Goal: Task Accomplishment & Management: Use online tool/utility

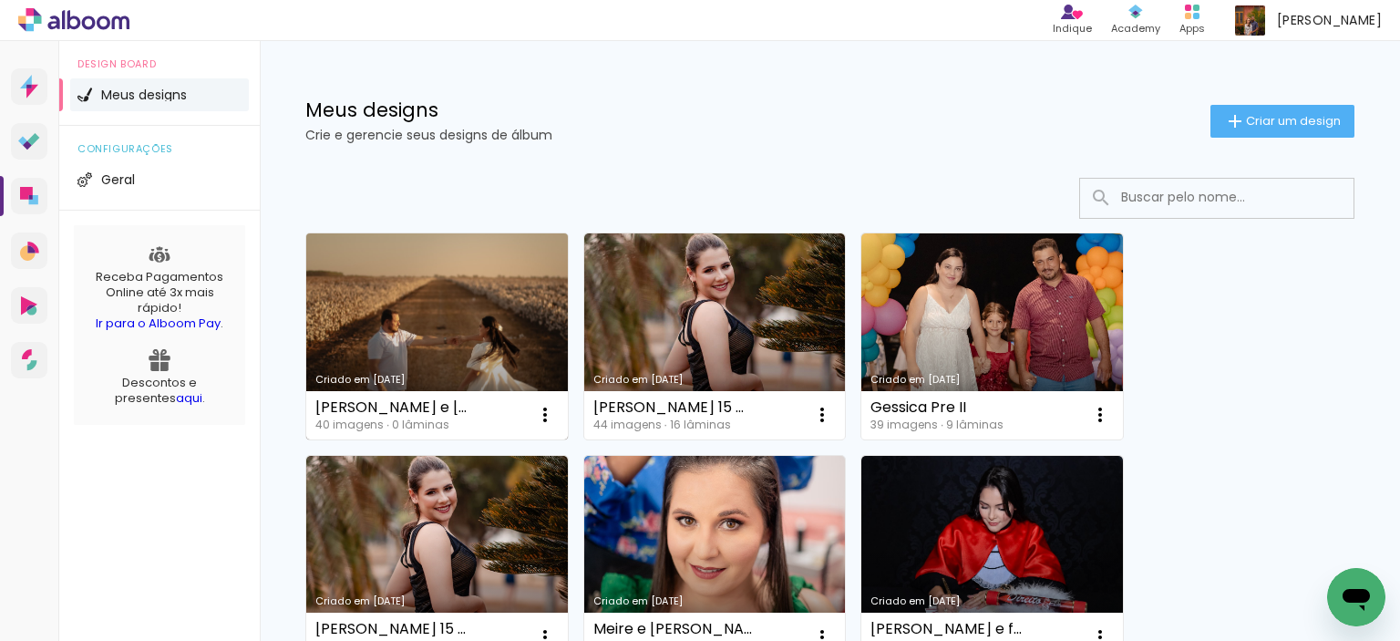
click at [437, 309] on link "Criado em [DATE]" at bounding box center [437, 336] width 262 height 206
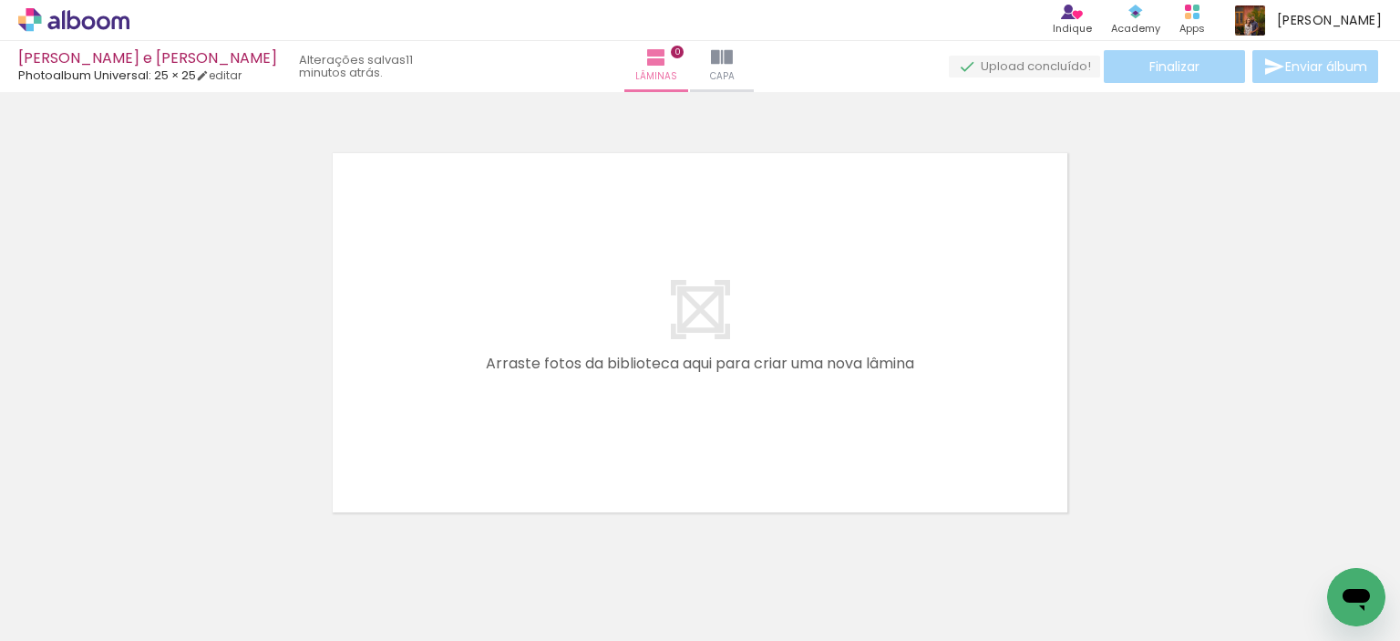
scroll to position [0, 2837]
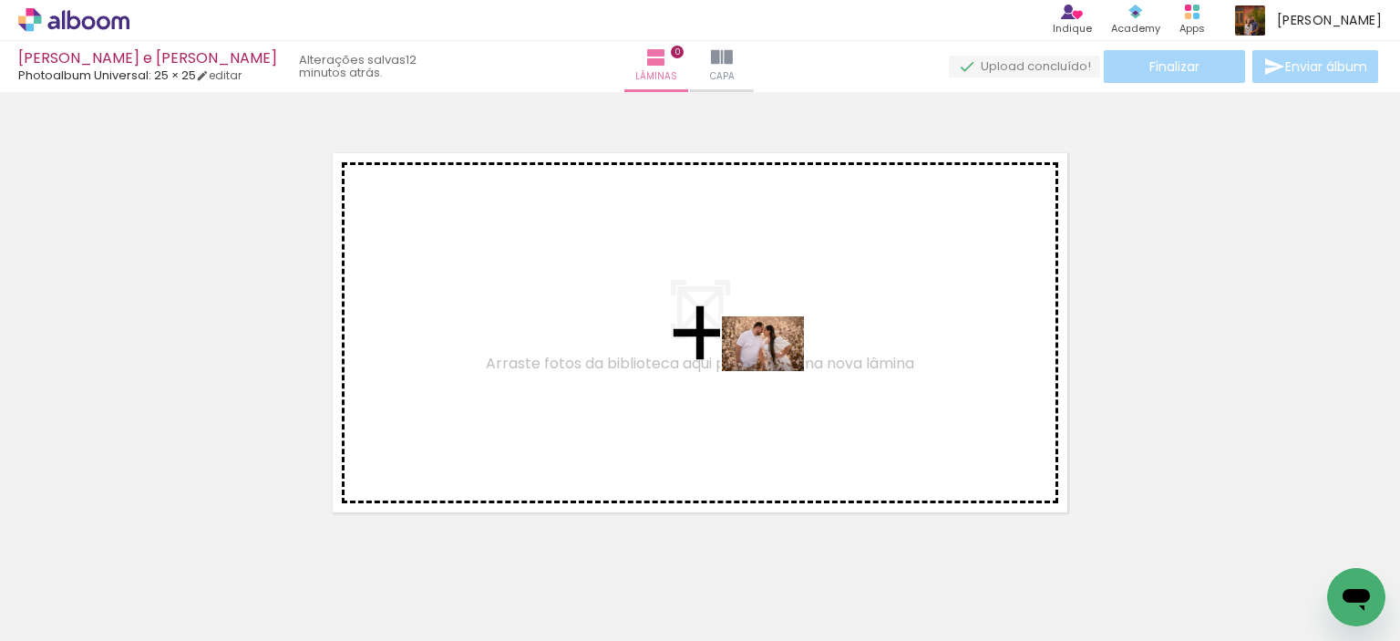
drag, startPoint x: 1236, startPoint y: 590, endPoint x: 757, endPoint y: 362, distance: 530.8
click at [762, 362] on quentale-workspace at bounding box center [700, 320] width 1400 height 641
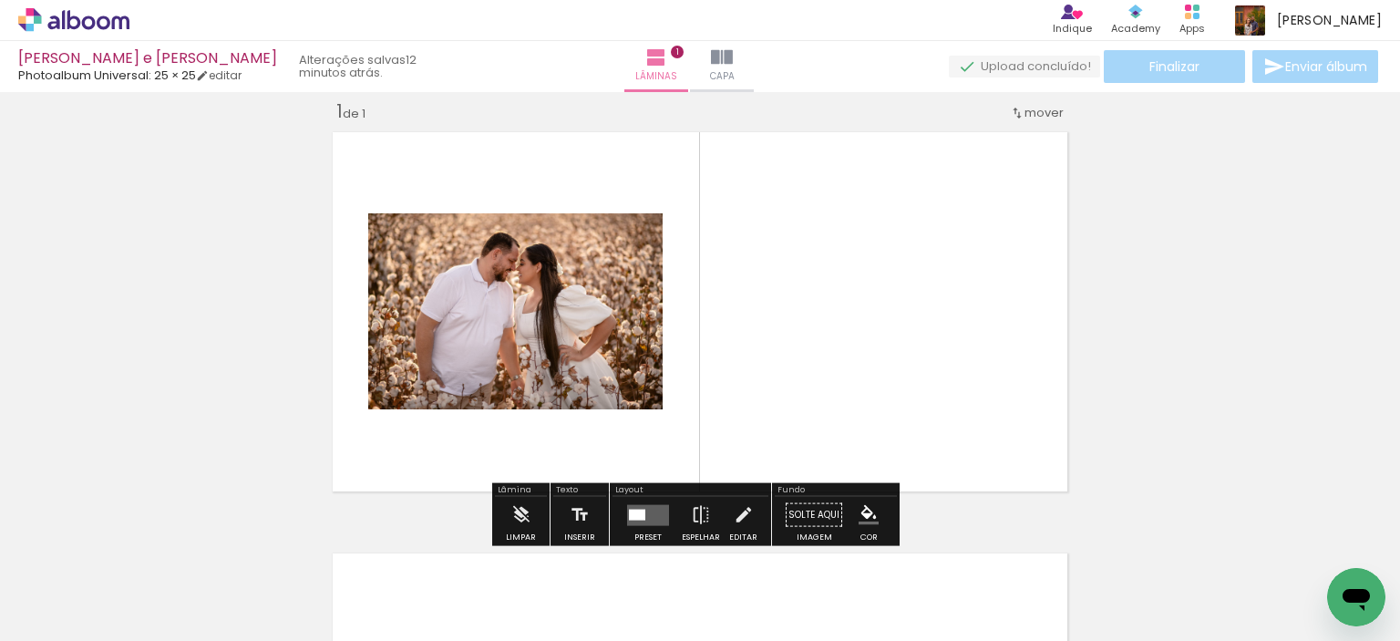
scroll to position [23, 0]
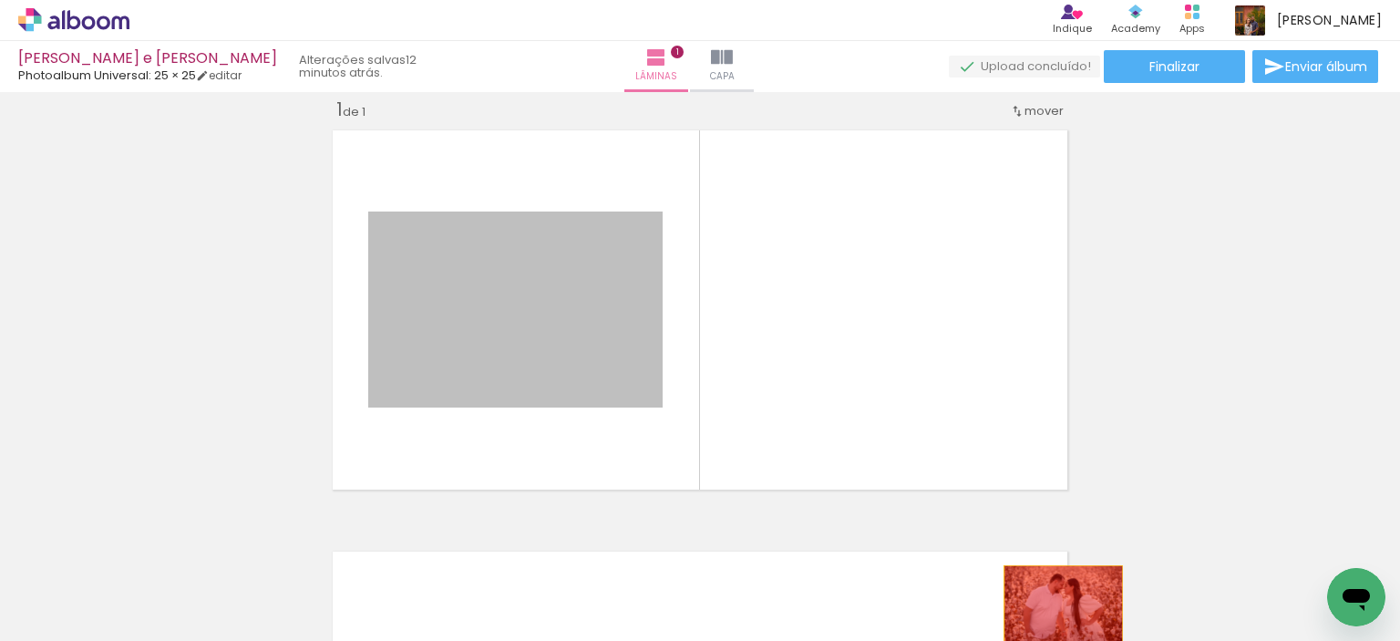
drag, startPoint x: 574, startPoint y: 325, endPoint x: 1056, endPoint y: 604, distance: 557.0
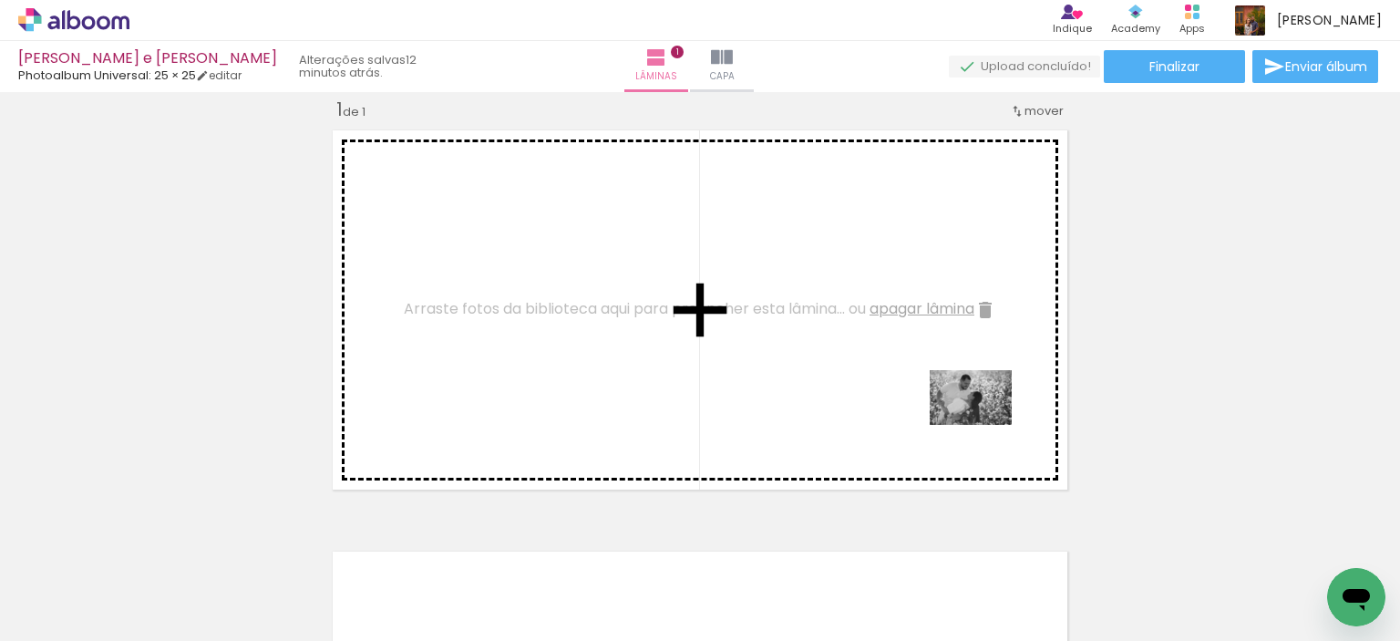
drag, startPoint x: 1306, startPoint y: 568, endPoint x: 886, endPoint y: 396, distance: 454.1
click at [886, 396] on quentale-workspace at bounding box center [700, 320] width 1400 height 641
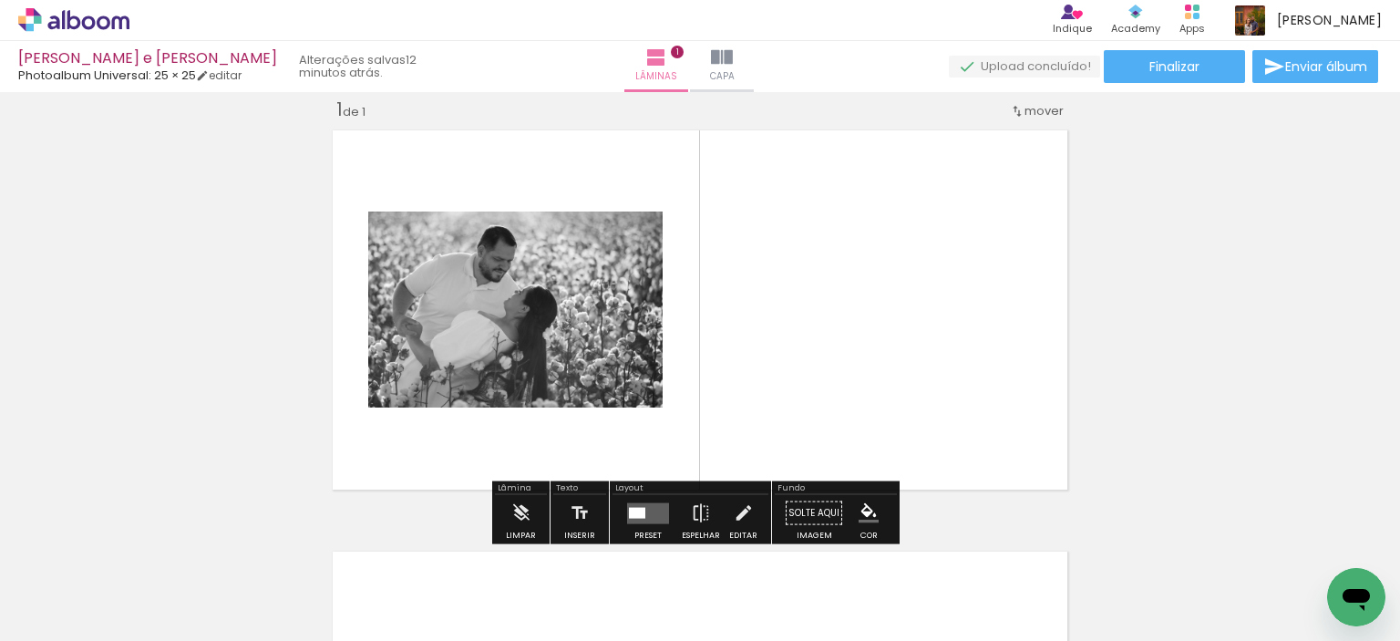
click at [562, 371] on quentale-photo at bounding box center [515, 309] width 294 height 196
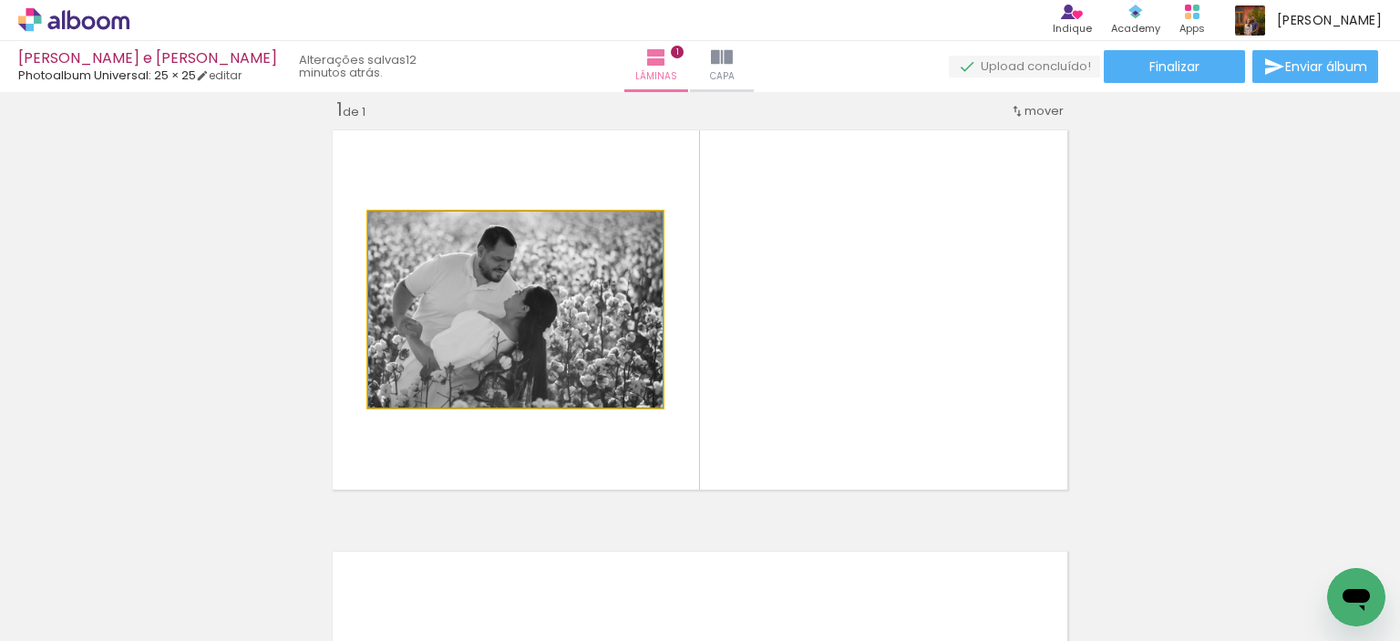
click at [562, 371] on quentale-photo at bounding box center [515, 309] width 294 height 196
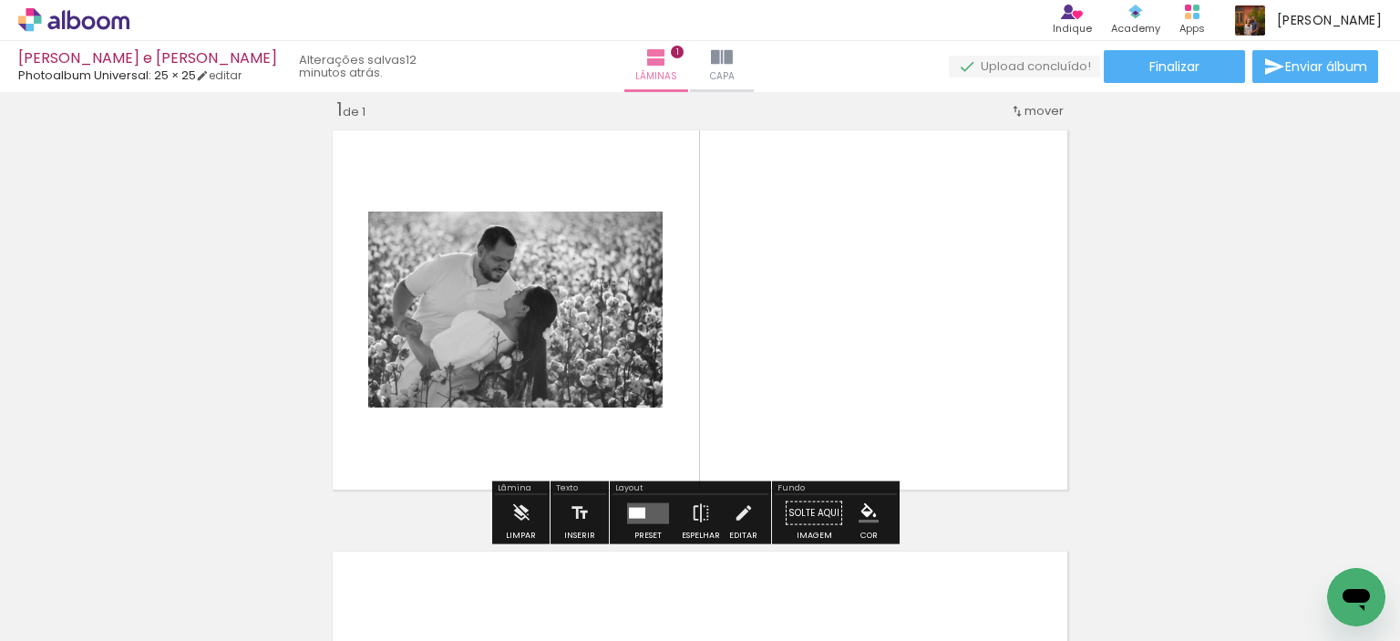
click at [562, 371] on quentale-photo at bounding box center [515, 309] width 294 height 196
click at [634, 507] on div at bounding box center [637, 512] width 16 height 11
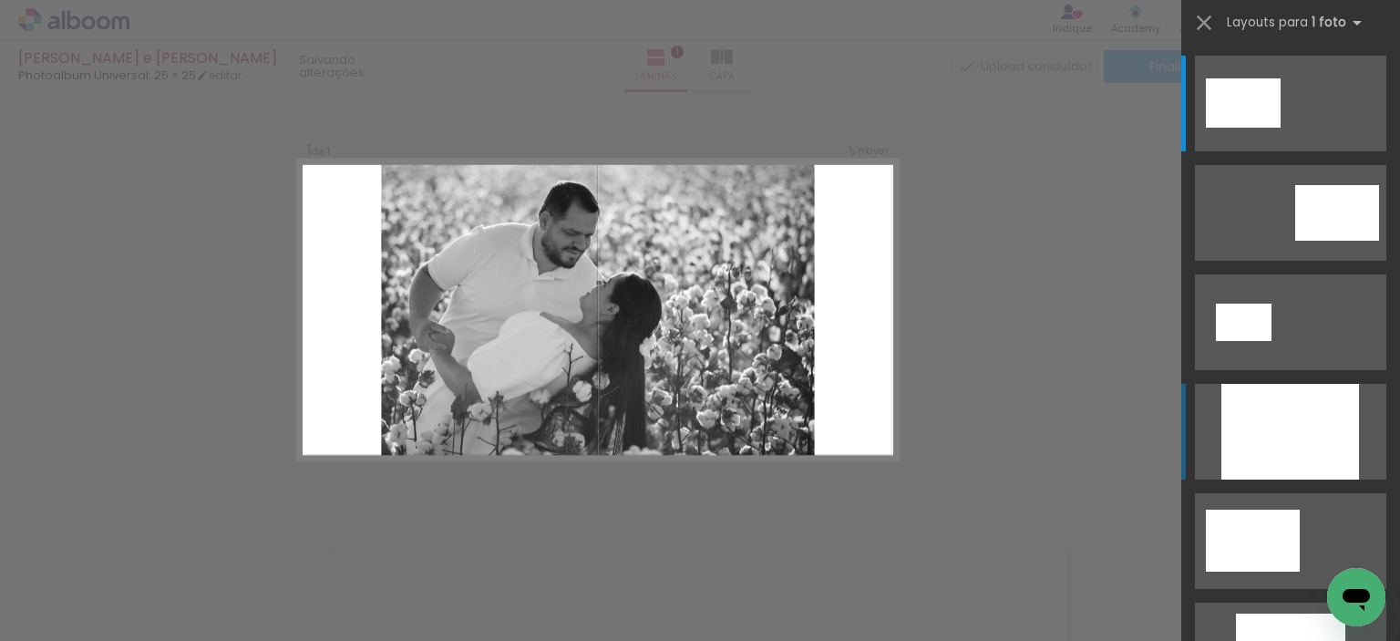
click at [1315, 416] on div at bounding box center [1290, 432] width 138 height 96
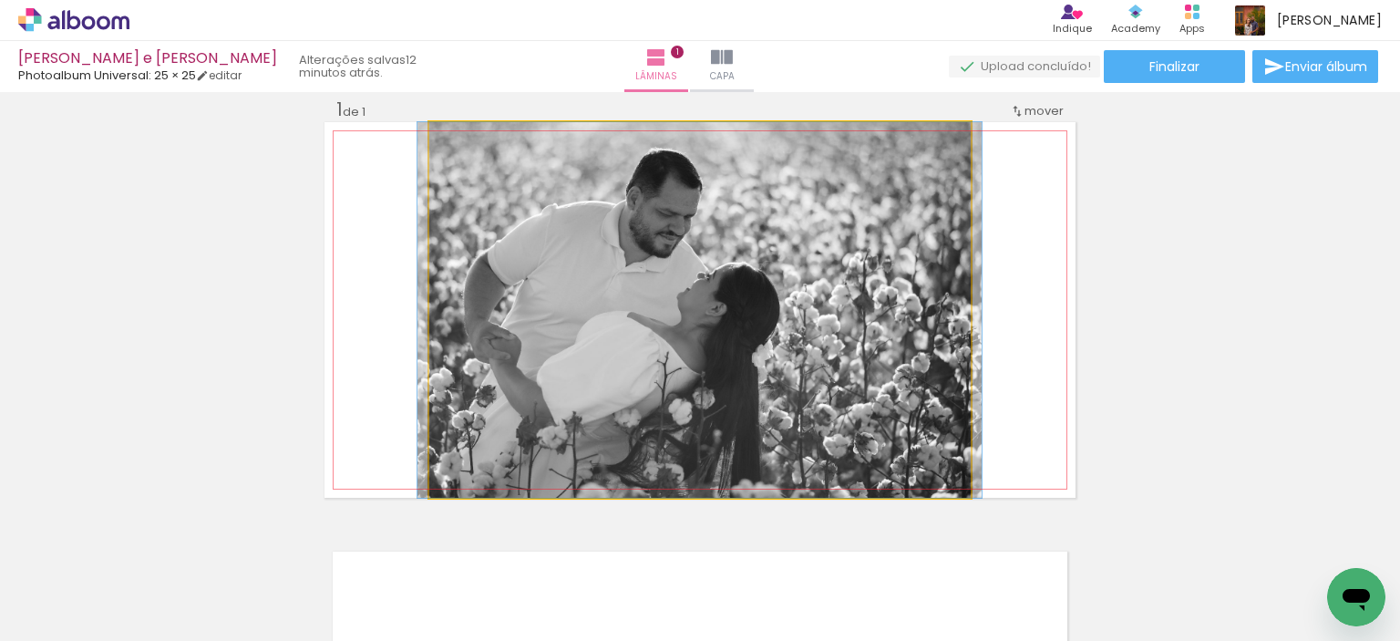
click at [665, 324] on quentale-photo at bounding box center [699, 310] width 541 height 376
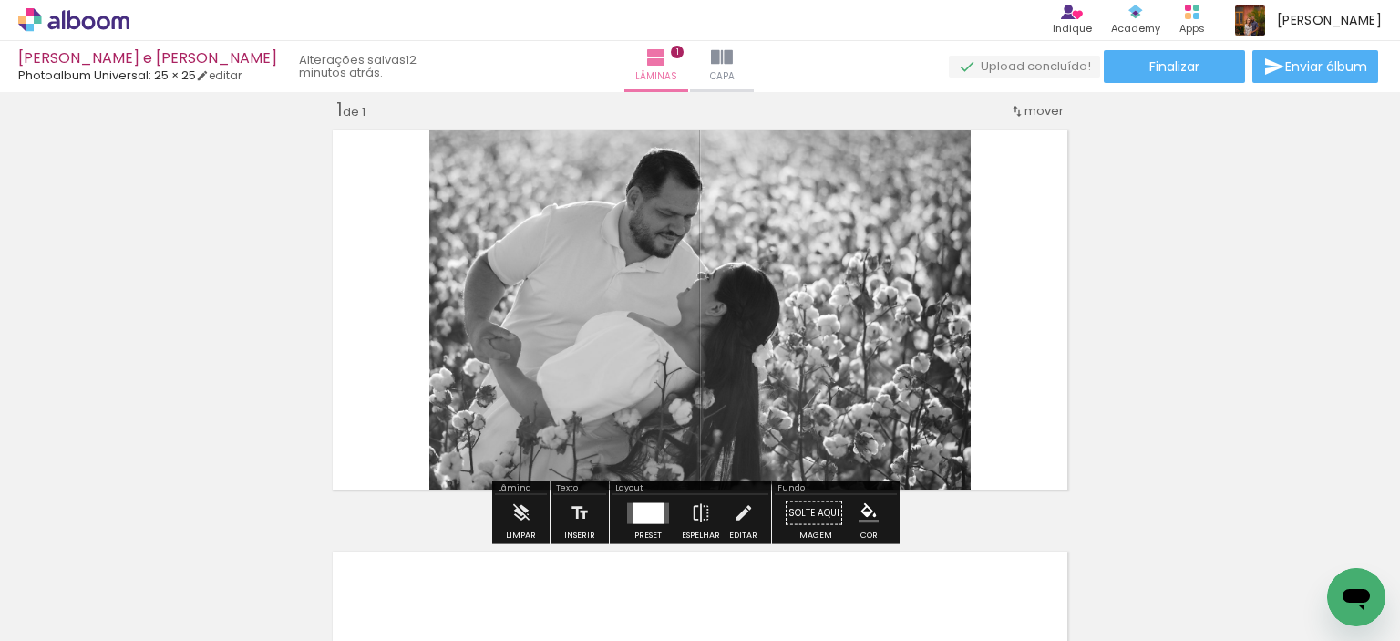
click at [659, 514] on quentale-layouter at bounding box center [648, 512] width 42 height 21
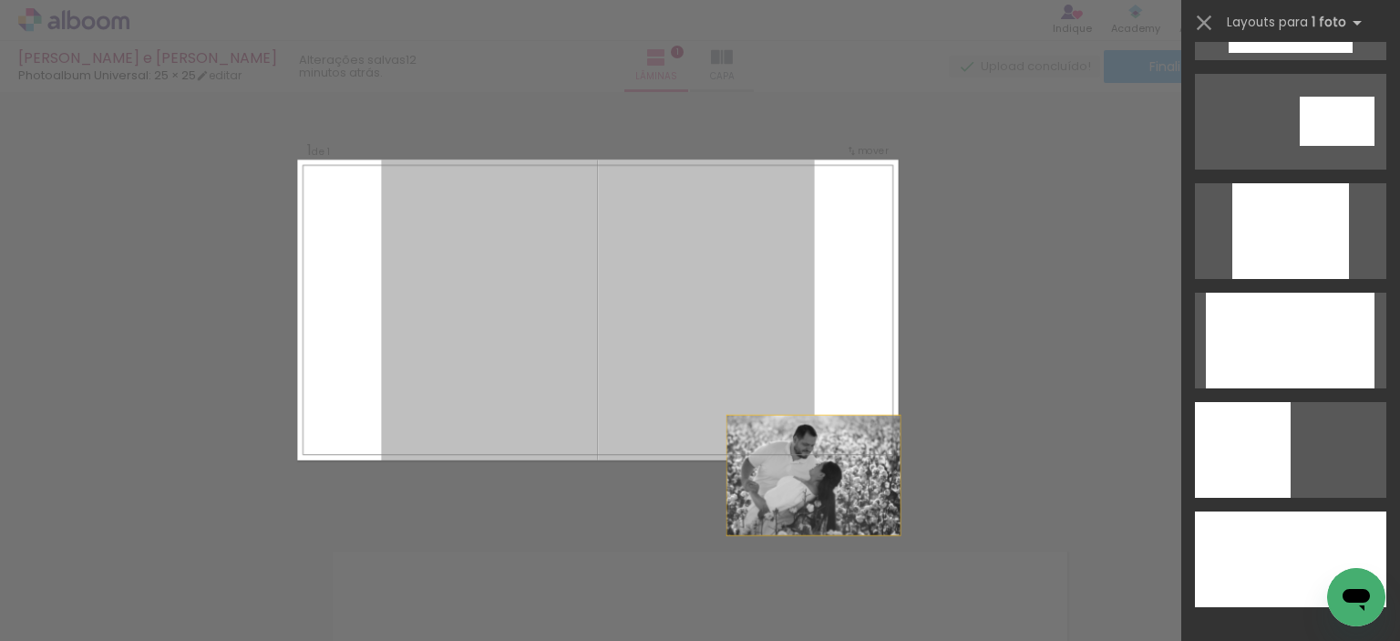
scroll to position [328, 0]
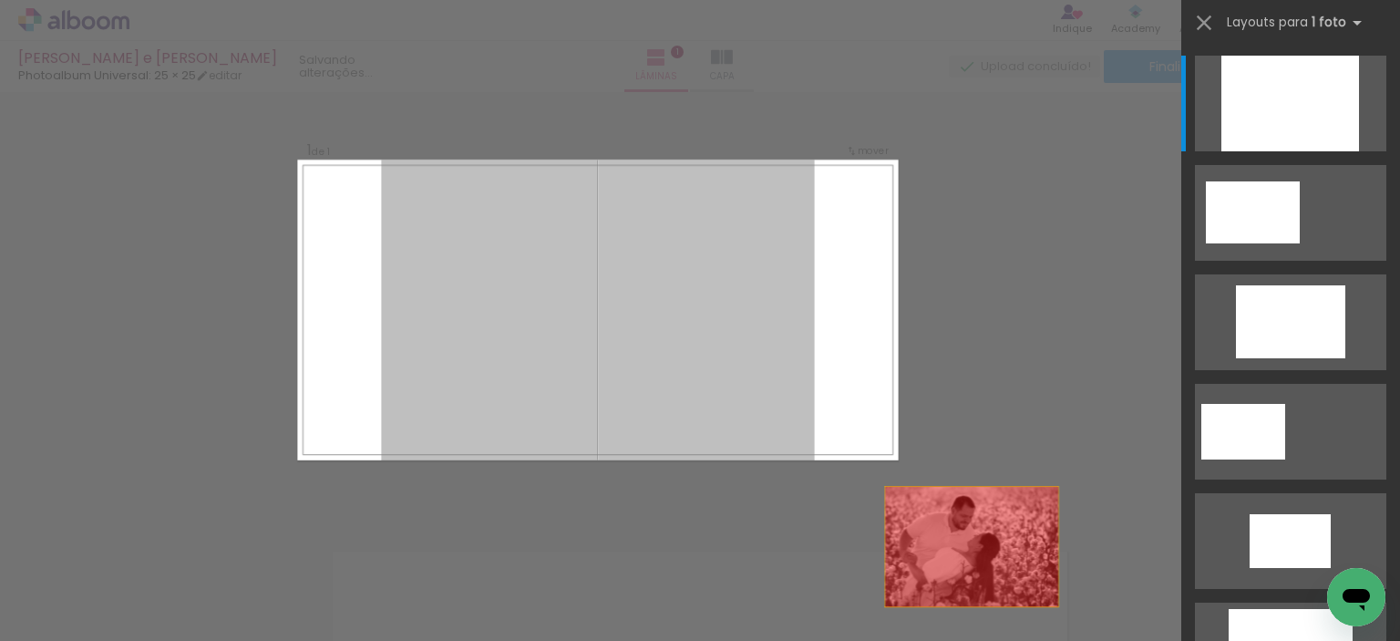
drag, startPoint x: 668, startPoint y: 400, endPoint x: 1059, endPoint y: 605, distance: 441.5
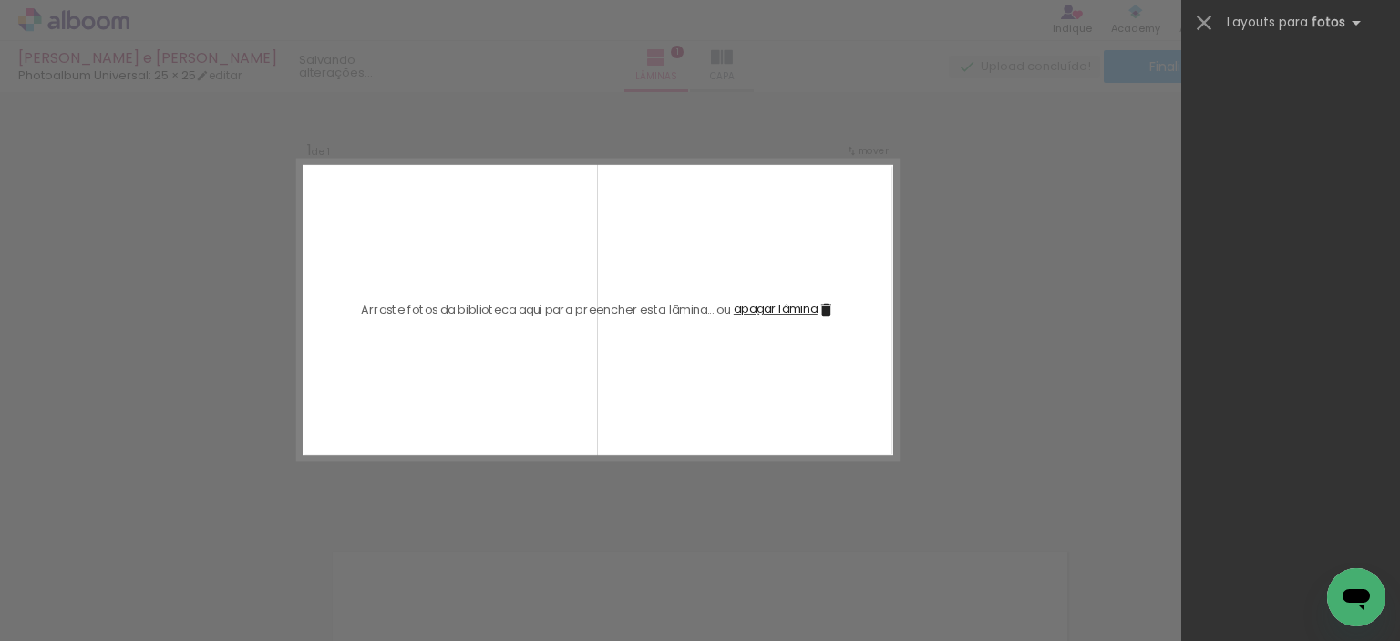
scroll to position [0, 0]
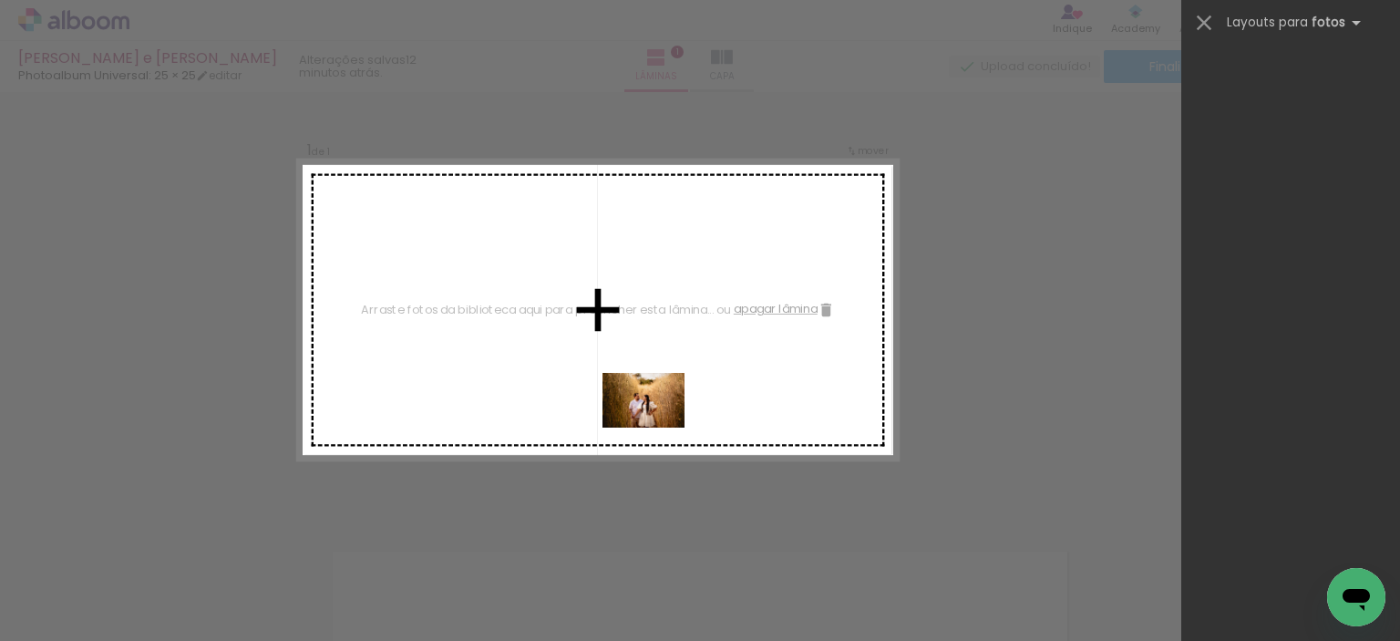
drag, startPoint x: 1029, startPoint y: 590, endPoint x: 645, endPoint y: 426, distance: 417.3
click at [646, 426] on quentale-workspace at bounding box center [700, 320] width 1400 height 641
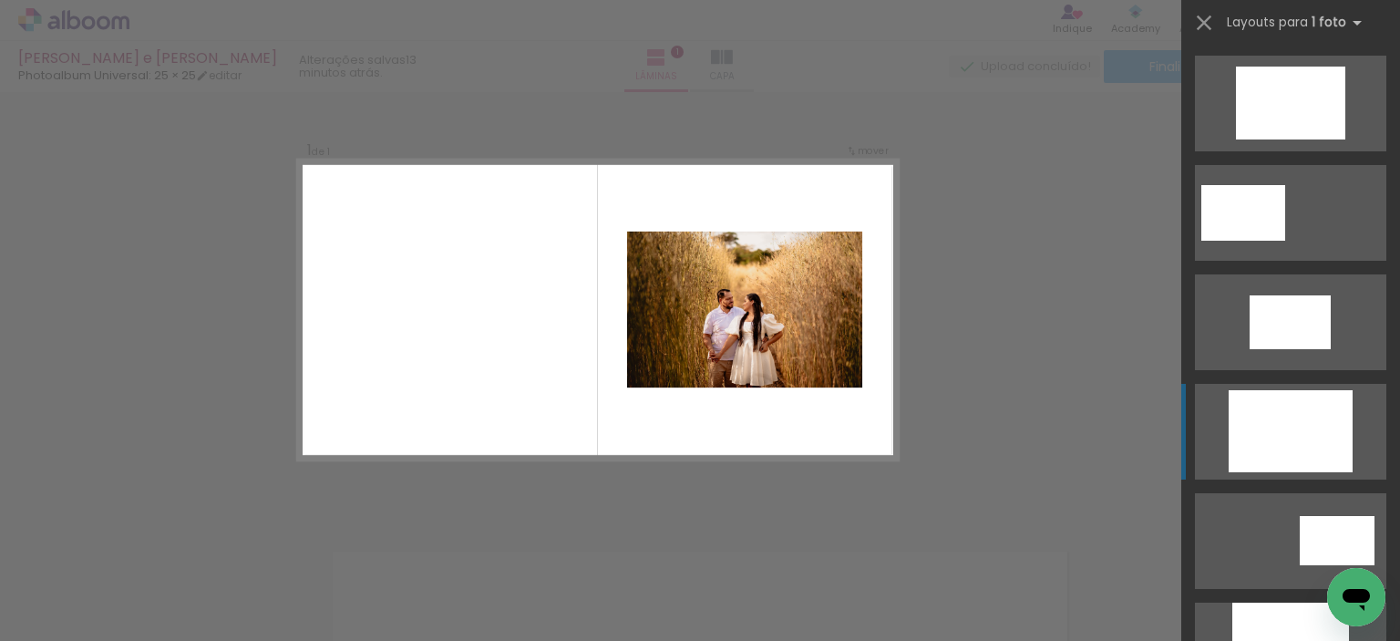
scroll to position [729, 0]
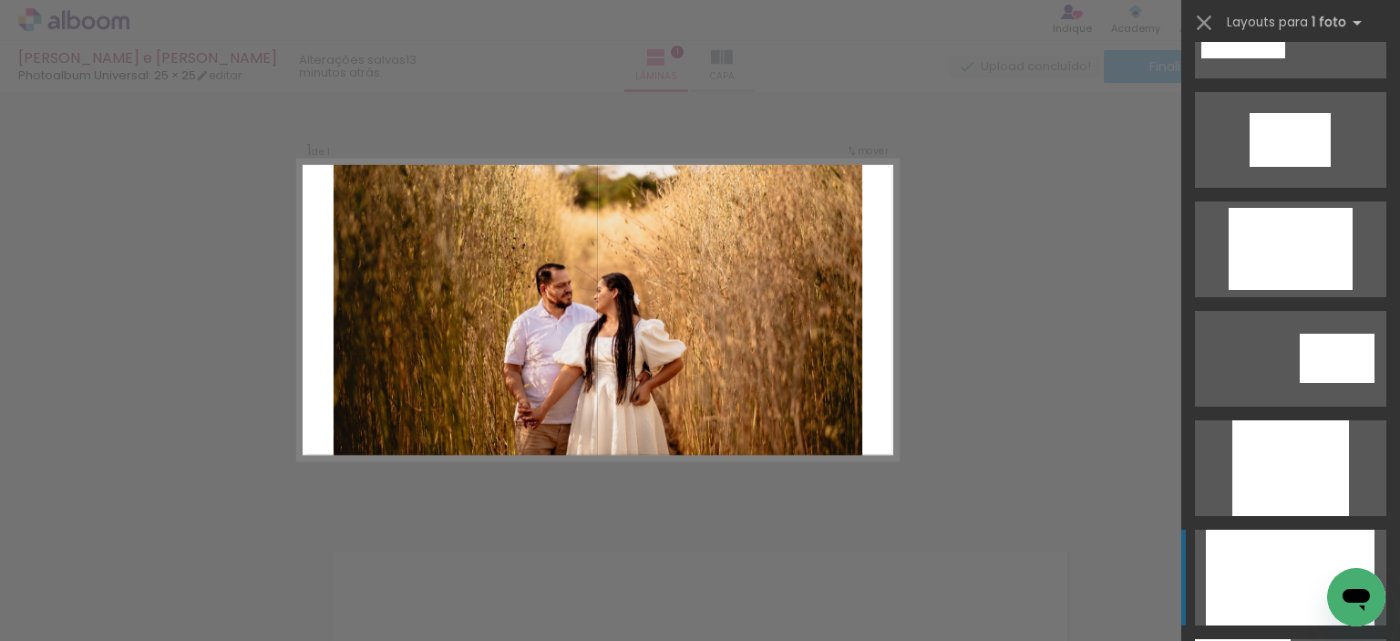
click at [1280, 551] on div at bounding box center [1290, 578] width 169 height 96
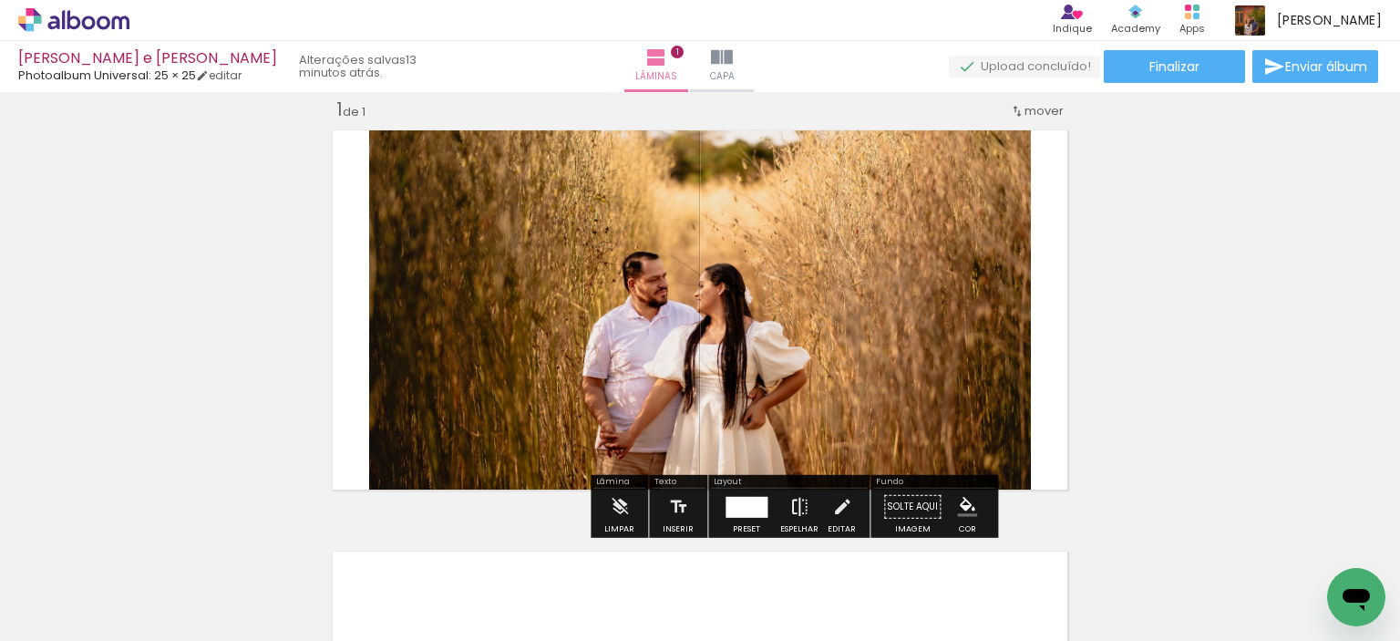
click at [795, 511] on iron-icon at bounding box center [799, 507] width 20 height 36
click at [846, 500] on iron-icon at bounding box center [842, 507] width 20 height 36
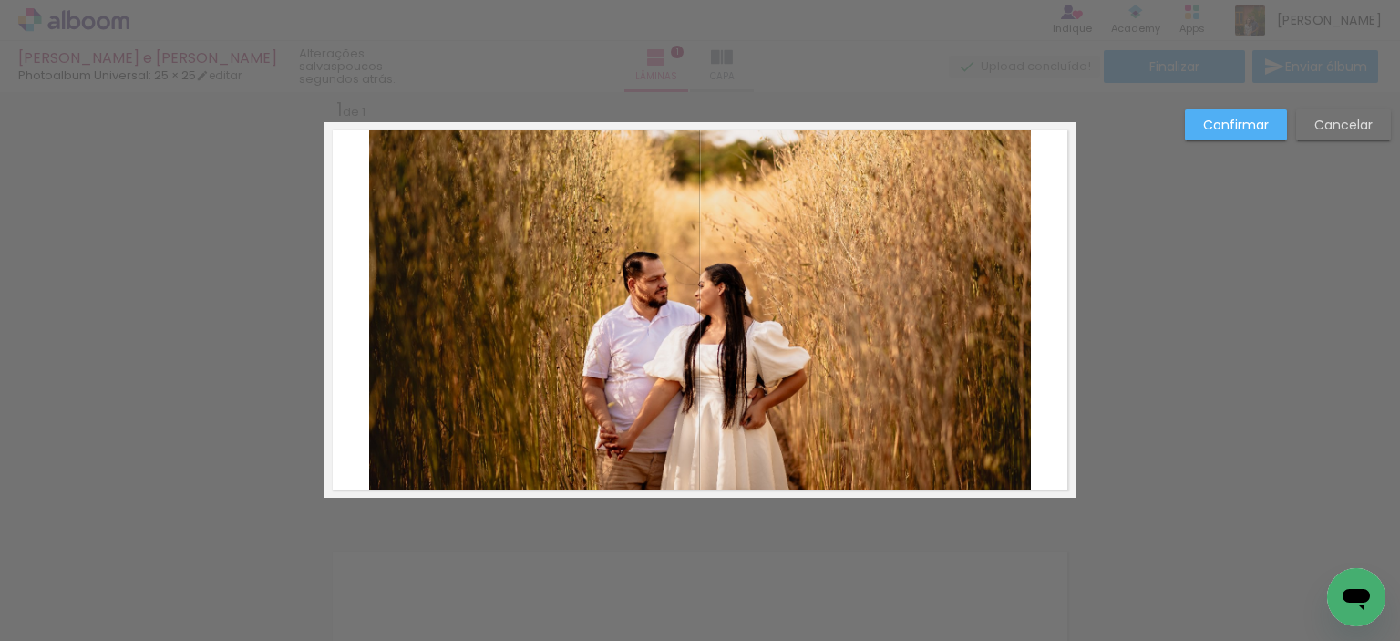
scroll to position [0, 0]
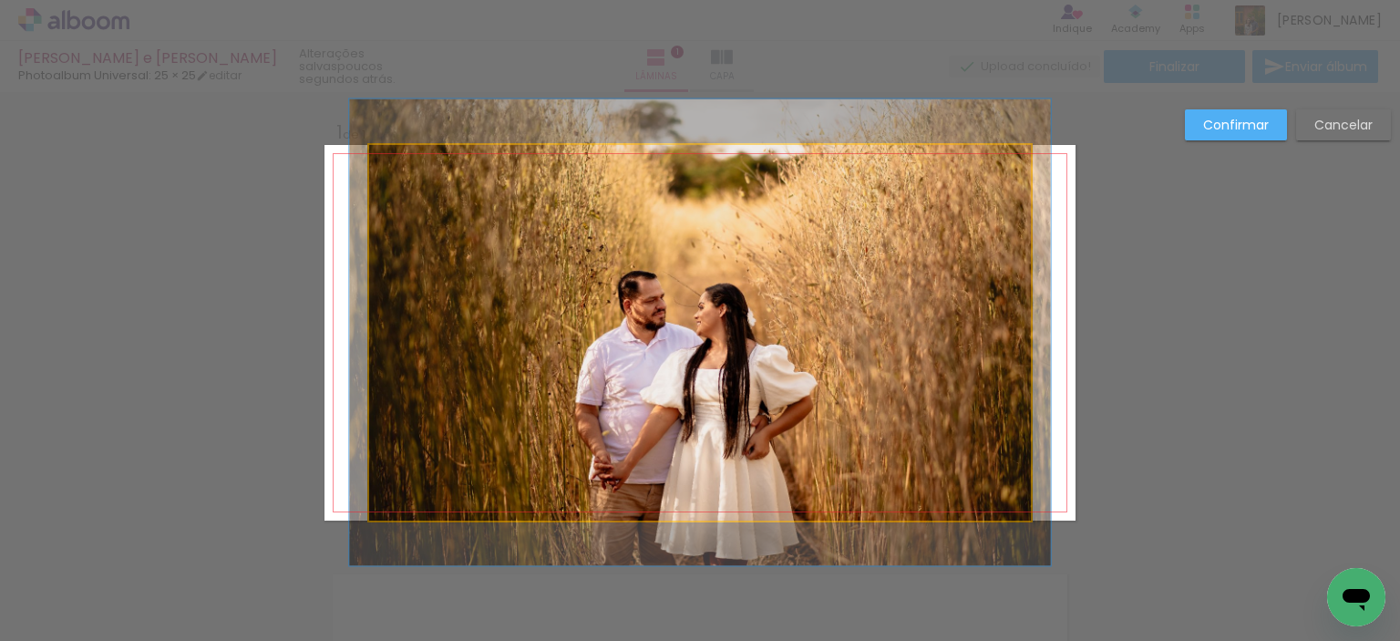
type paper-slider "106"
click at [408, 166] on div at bounding box center [415, 164] width 16 height 16
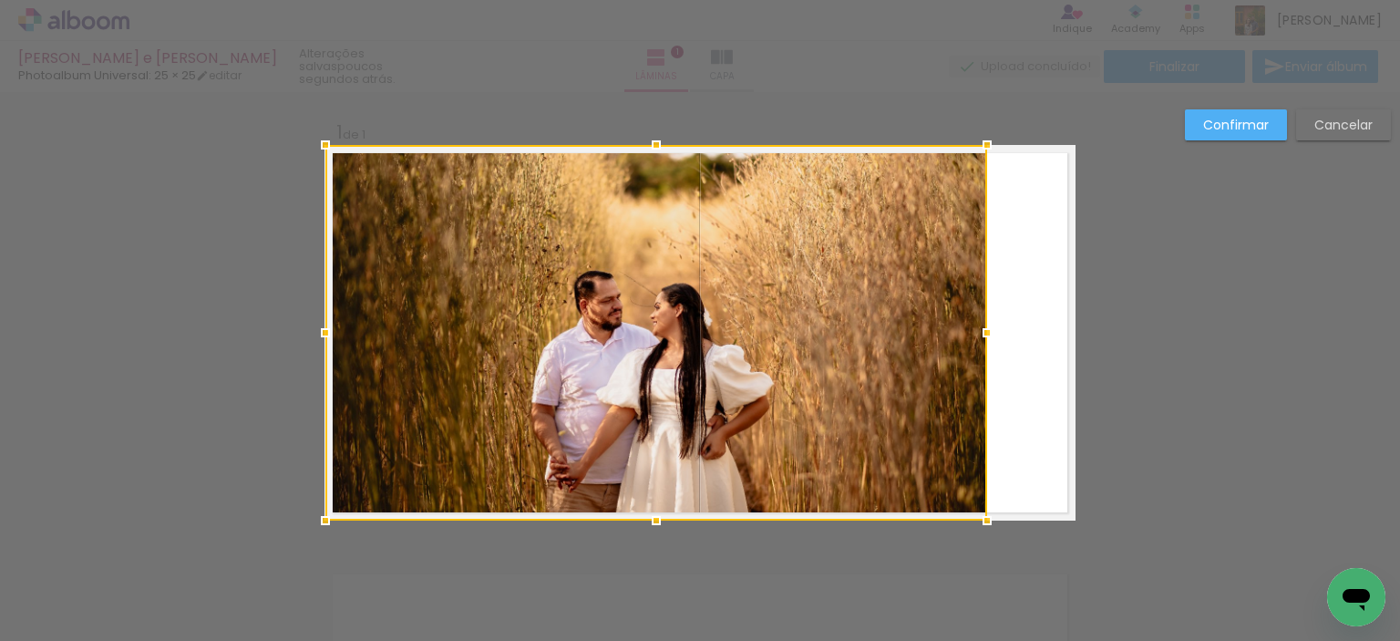
drag, startPoint x: 762, startPoint y: 372, endPoint x: 718, endPoint y: 320, distance: 67.9
click at [718, 320] on div at bounding box center [656, 333] width 662 height 376
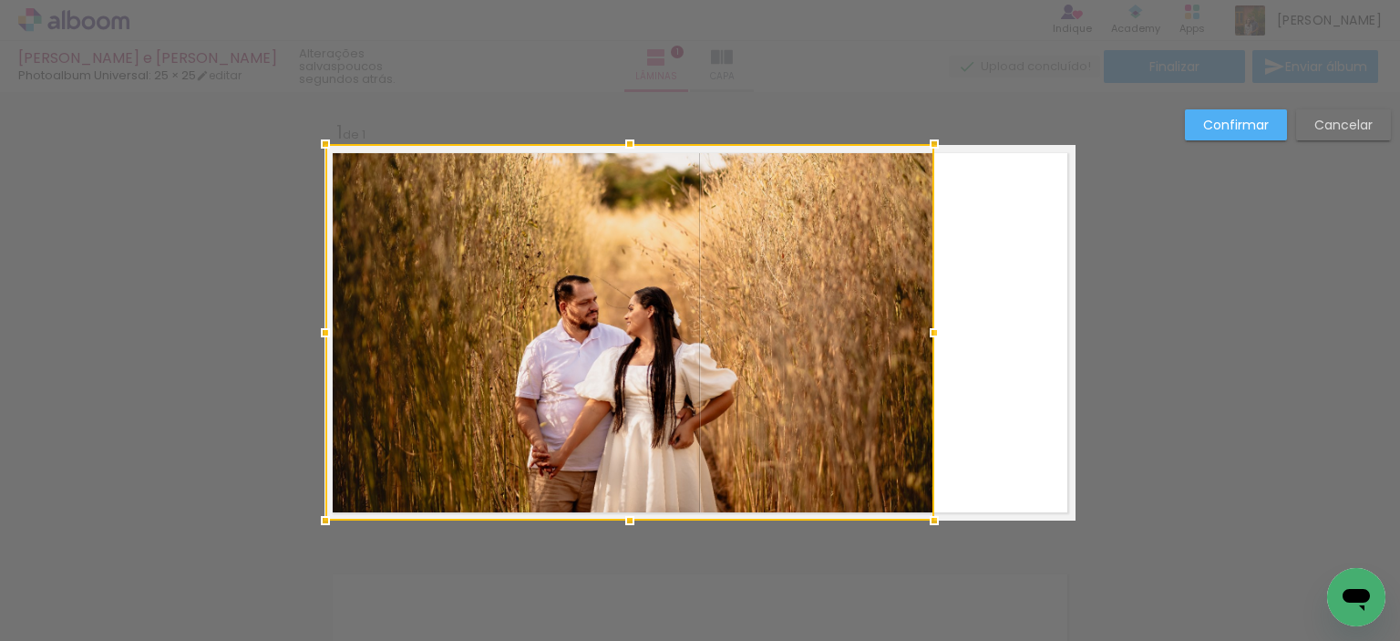
drag, startPoint x: 981, startPoint y: 144, endPoint x: 927, endPoint y: 195, distance: 74.1
click at [927, 195] on album-spread "1 de 1" at bounding box center [699, 333] width 751 height 376
drag, startPoint x: 796, startPoint y: 284, endPoint x: 755, endPoint y: 345, distance: 73.6
click at [755, 345] on div at bounding box center [628, 333] width 609 height 376
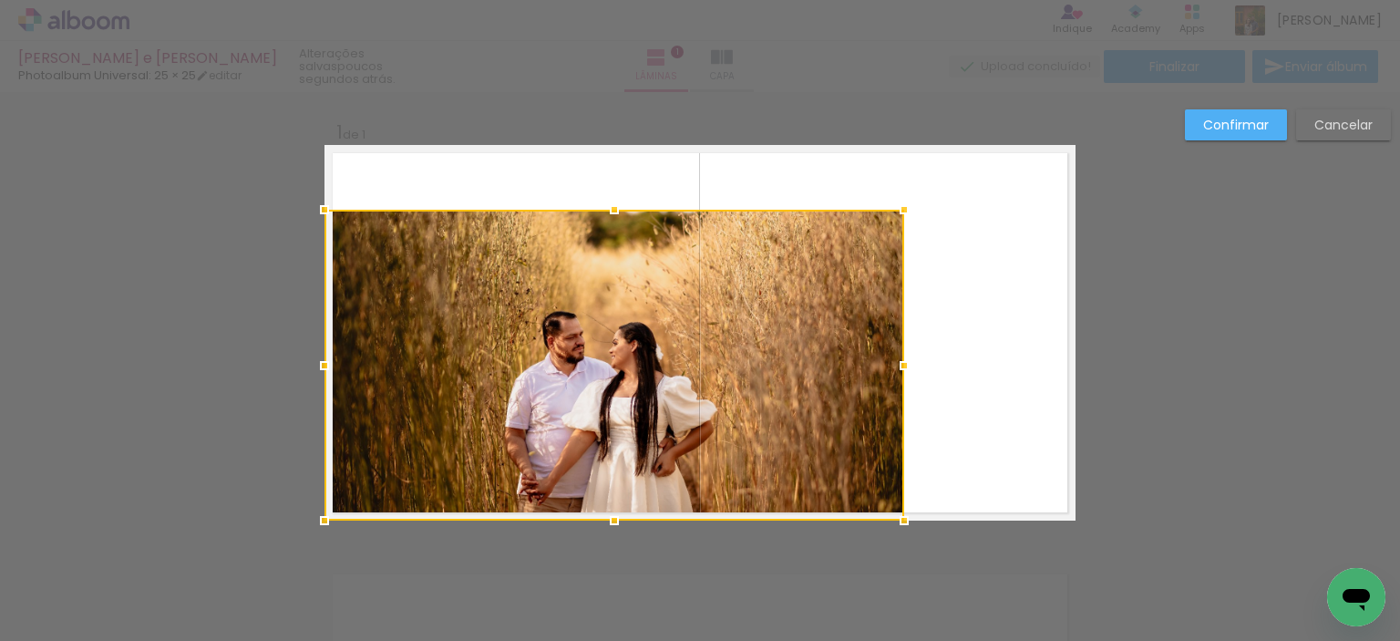
drag, startPoint x: 925, startPoint y: 141, endPoint x: 934, endPoint y: 143, distance: 9.3
click at [934, 143] on div "Inserir lâmina 1 de 1 Confirmar Cancelar" at bounding box center [700, 535] width 1400 height 886
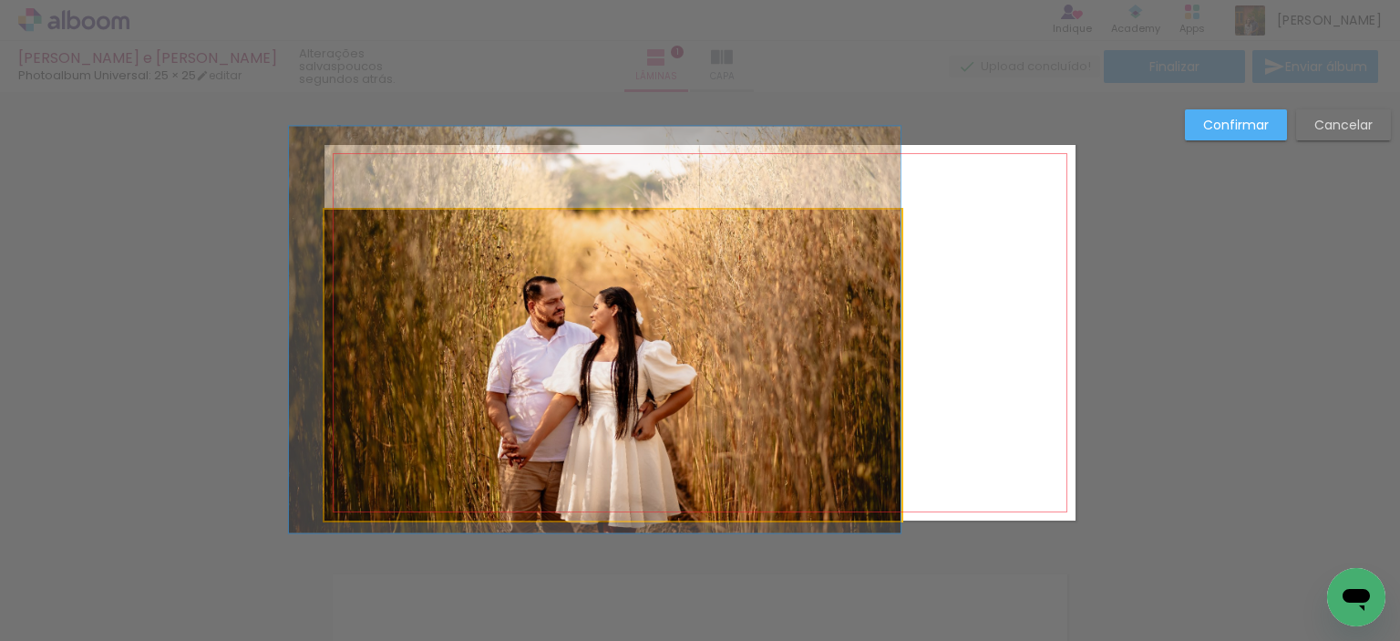
drag, startPoint x: 806, startPoint y: 342, endPoint x: 768, endPoint y: 306, distance: 51.6
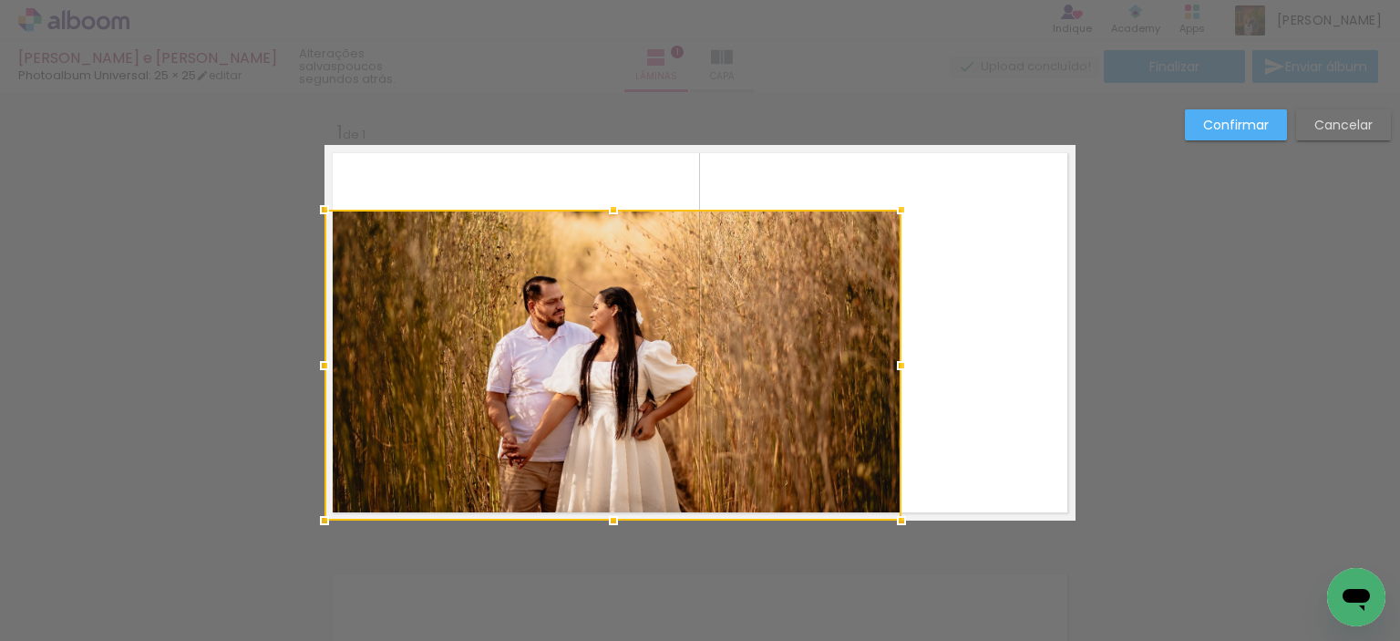
drag, startPoint x: 741, startPoint y: 242, endPoint x: 728, endPoint y: 295, distance: 55.3
click at [728, 295] on div at bounding box center [612, 365] width 577 height 311
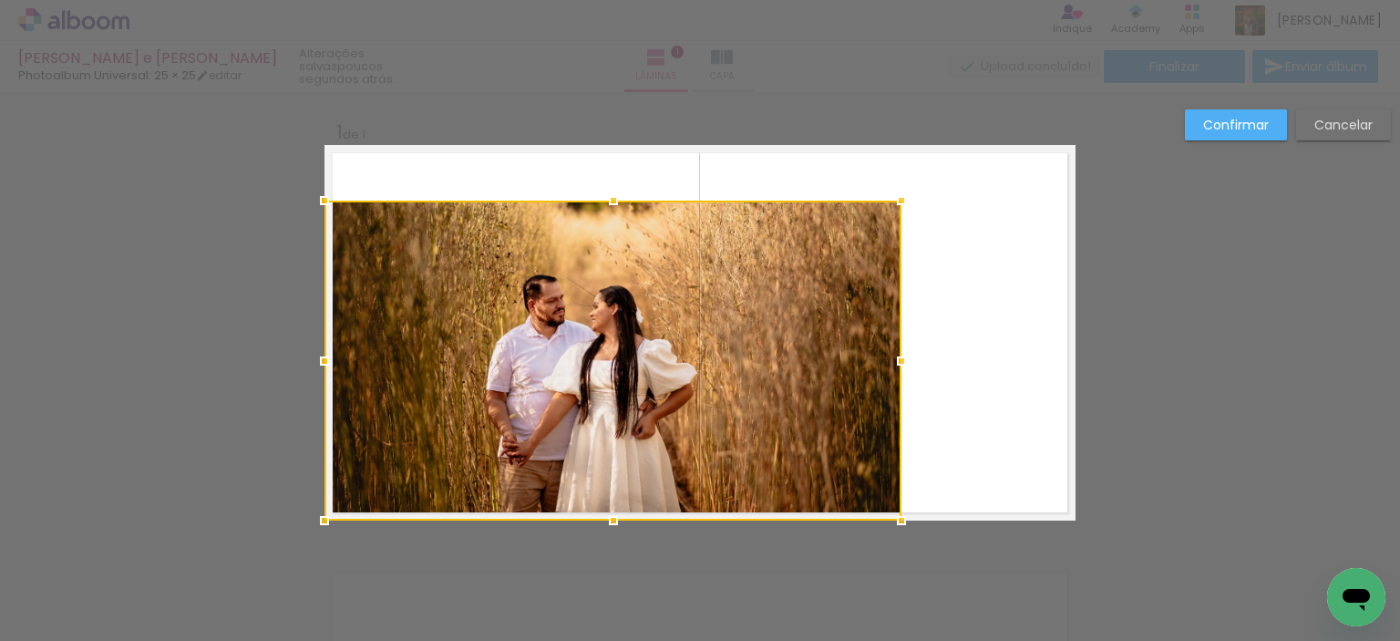
drag, startPoint x: 603, startPoint y: 208, endPoint x: 619, endPoint y: 94, distance: 115.0
click at [619, 94] on div "Inserir lâmina 1 de 1 Confirmar Cancelar" at bounding box center [700, 535] width 1400 height 886
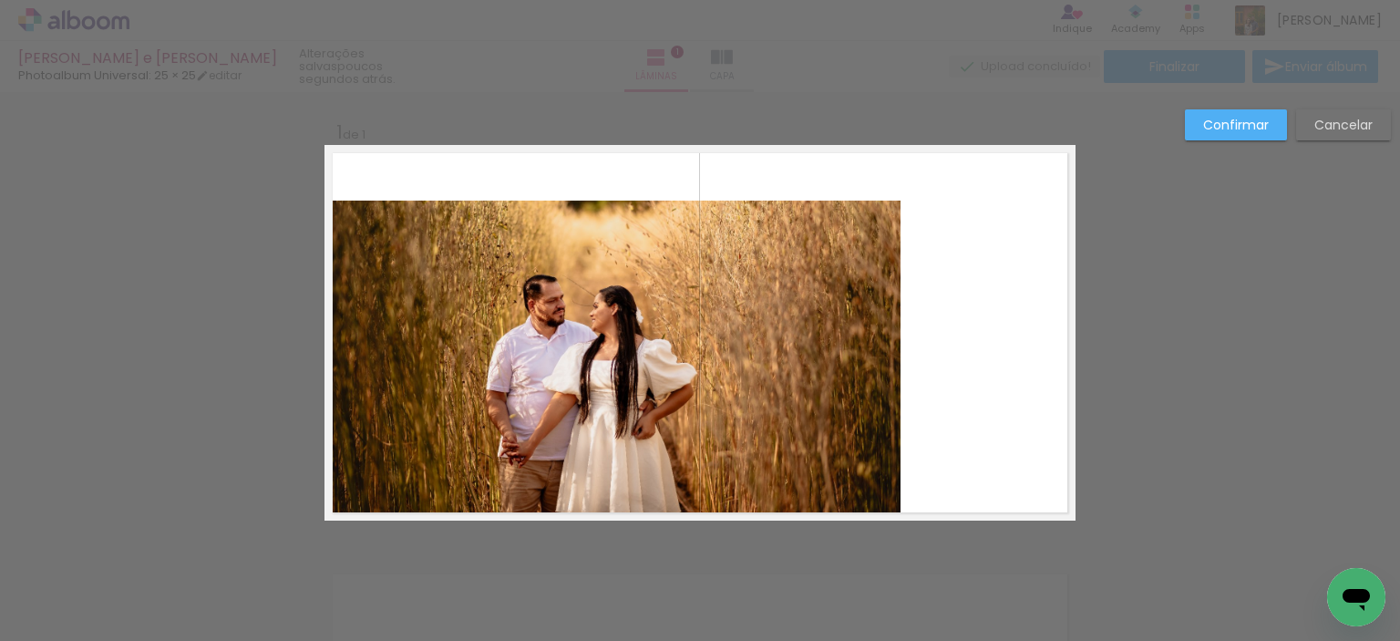
click at [801, 315] on quentale-photo at bounding box center [612, 361] width 577 height 320
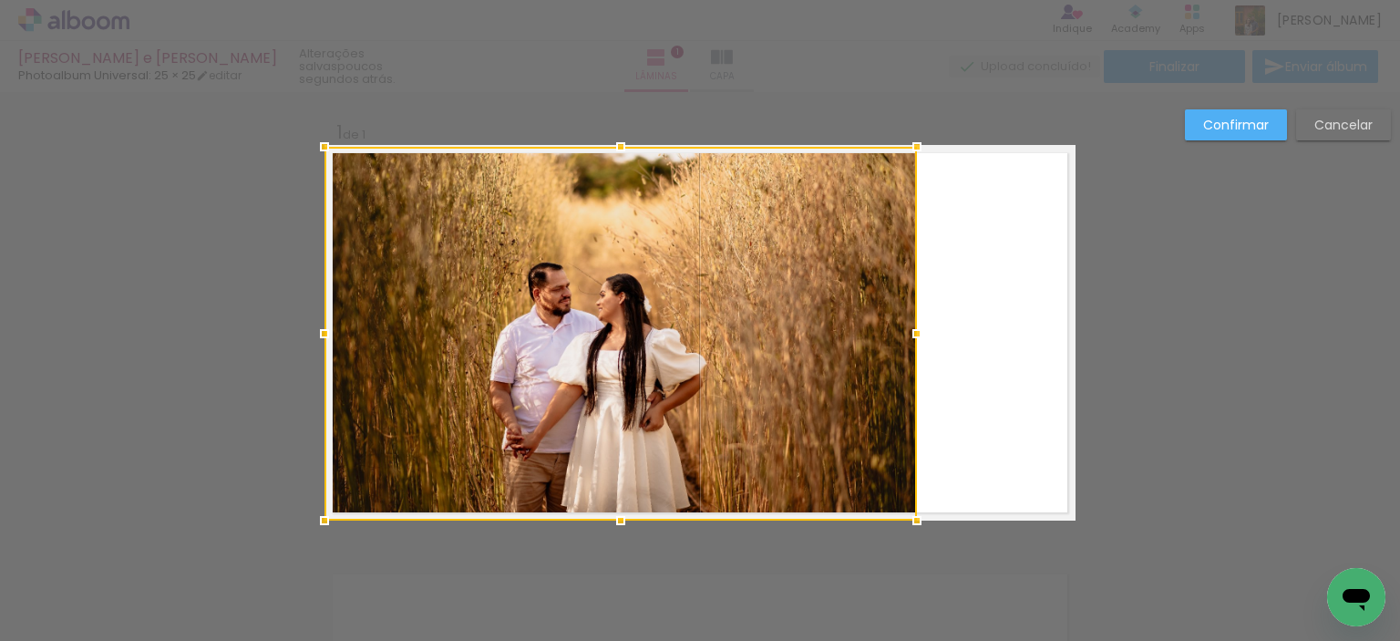
drag, startPoint x: 892, startPoint y: 205, endPoint x: 908, endPoint y: 201, distance: 15.9
click at [908, 201] on div at bounding box center [620, 334] width 592 height 374
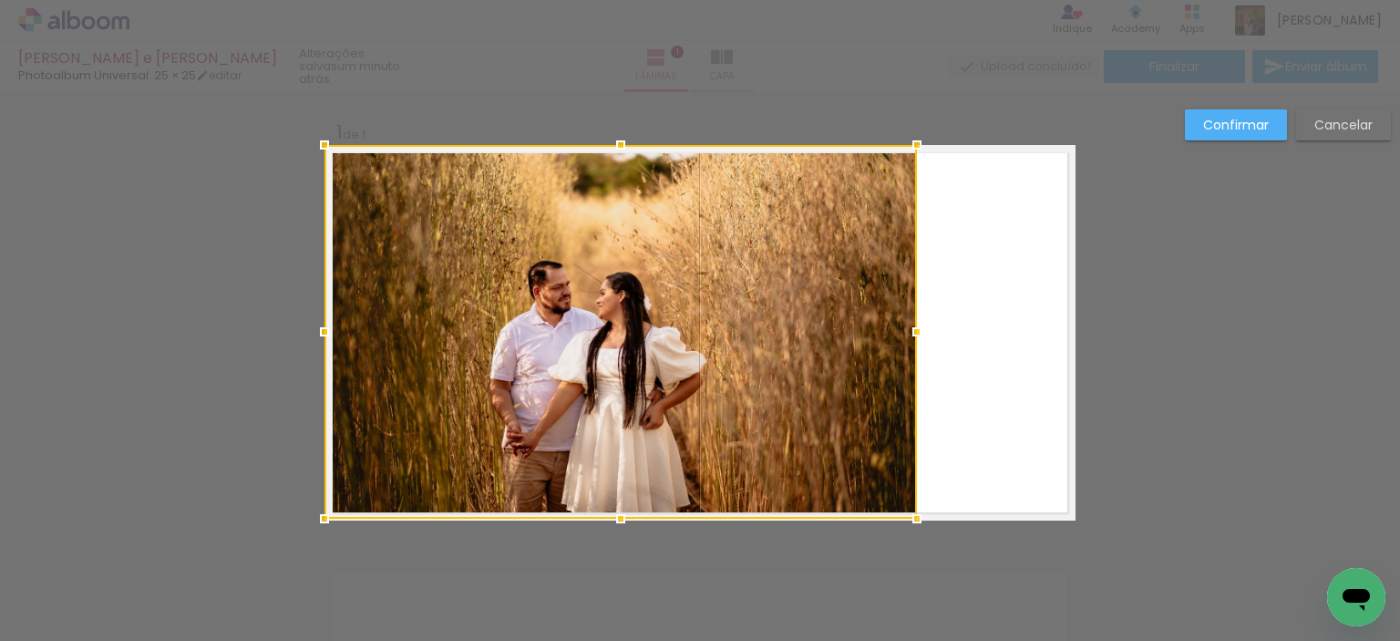
drag, startPoint x: 772, startPoint y: 325, endPoint x: 733, endPoint y: 304, distance: 44.4
click at [733, 304] on div at bounding box center [620, 332] width 592 height 374
click at [798, 333] on div at bounding box center [620, 332] width 592 height 374
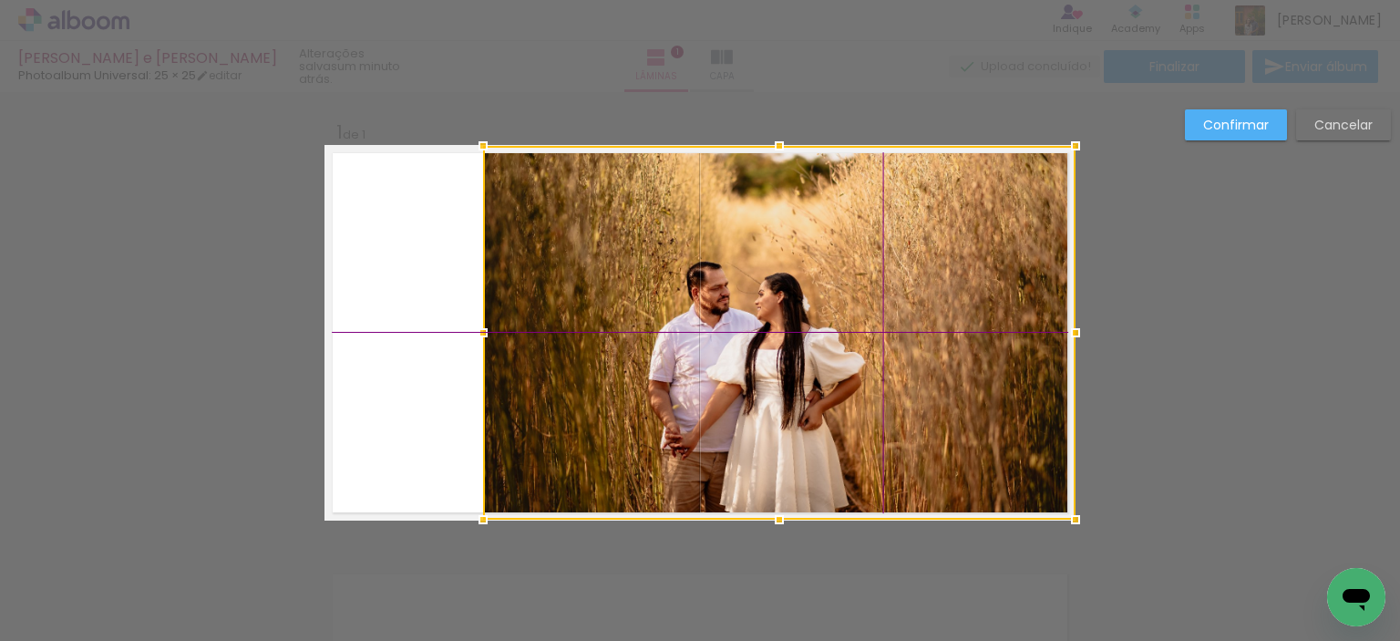
drag, startPoint x: 798, startPoint y: 333, endPoint x: 1050, endPoint y: 316, distance: 252.1
click at [1050, 316] on div at bounding box center [779, 333] width 592 height 374
drag, startPoint x: 801, startPoint y: 288, endPoint x: 1230, endPoint y: 127, distance: 458.6
click at [0, 0] on slot "Confirmar" at bounding box center [0, 0] width 0 height 0
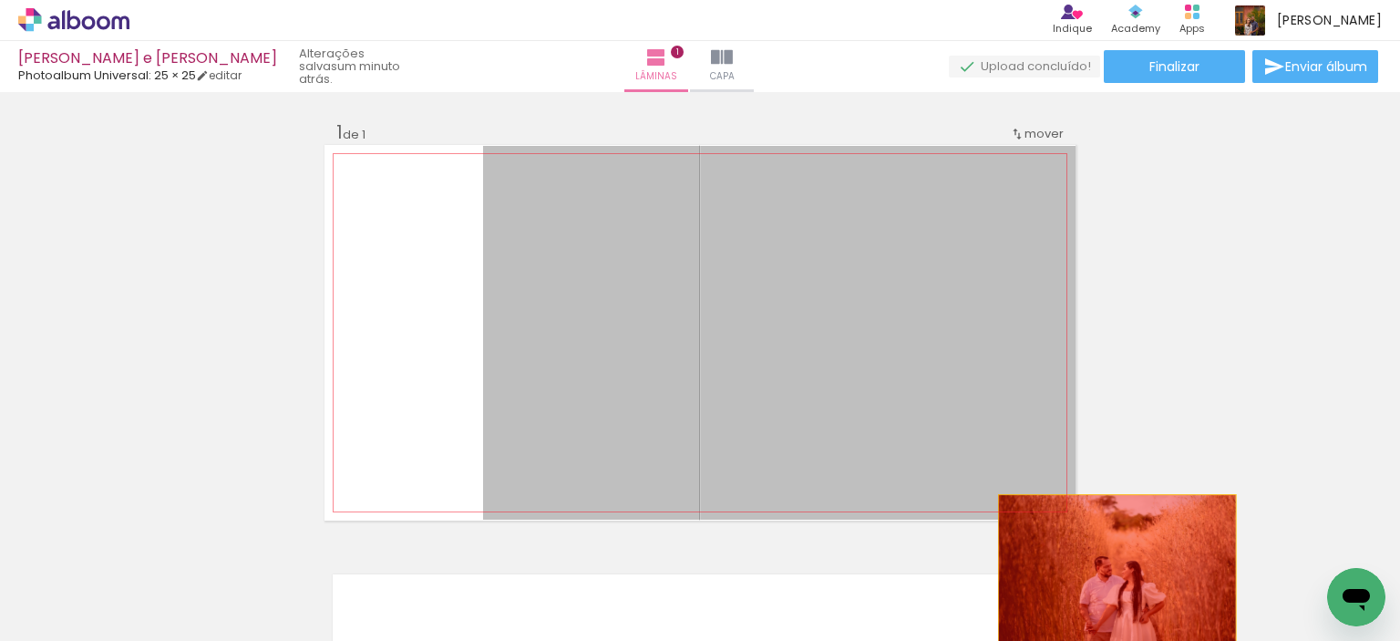
drag, startPoint x: 855, startPoint y: 323, endPoint x: 1114, endPoint y: 587, distance: 370.0
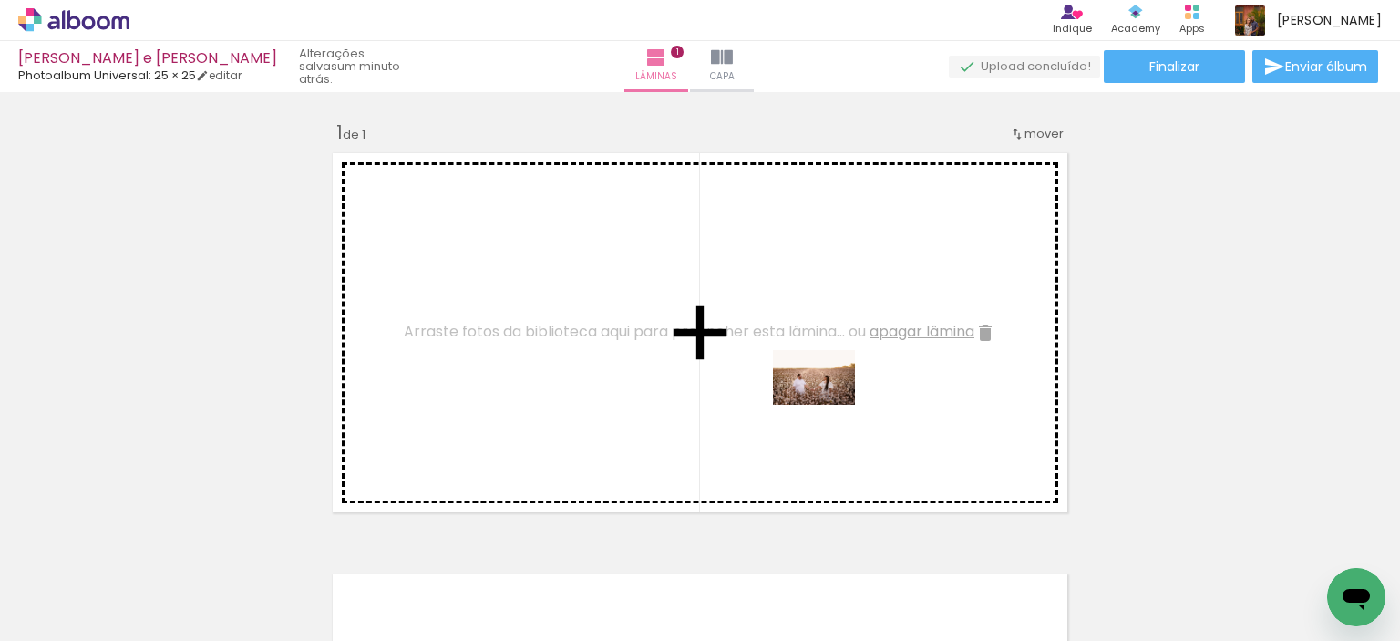
drag, startPoint x: 1144, startPoint y: 579, endPoint x: 784, endPoint y: 375, distance: 413.9
click at [784, 375] on quentale-workspace at bounding box center [700, 320] width 1400 height 641
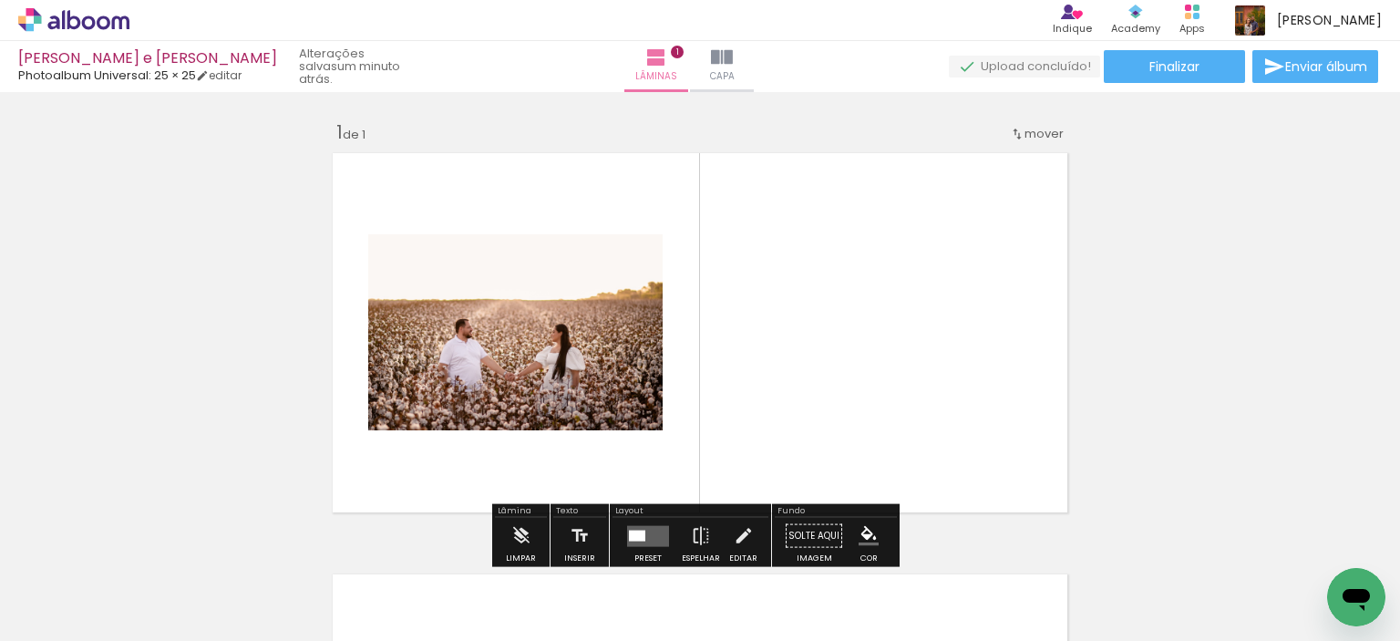
click at [645, 520] on div at bounding box center [647, 536] width 49 height 36
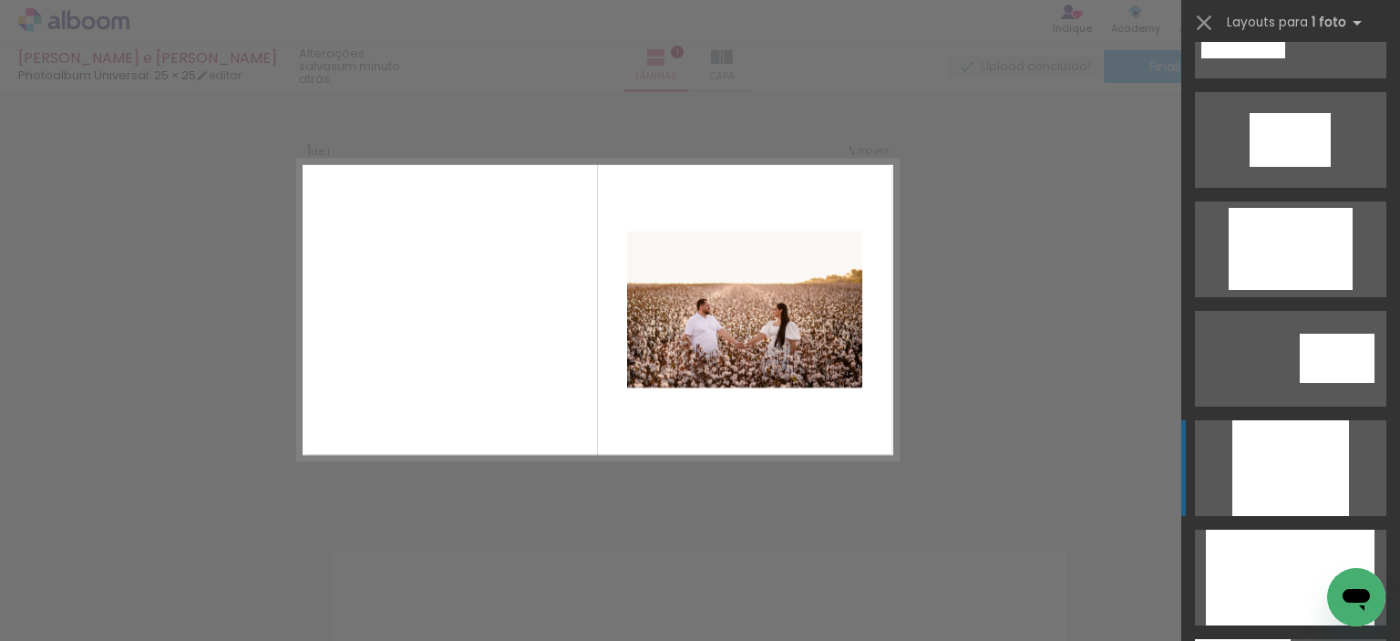
scroll to position [911, 0]
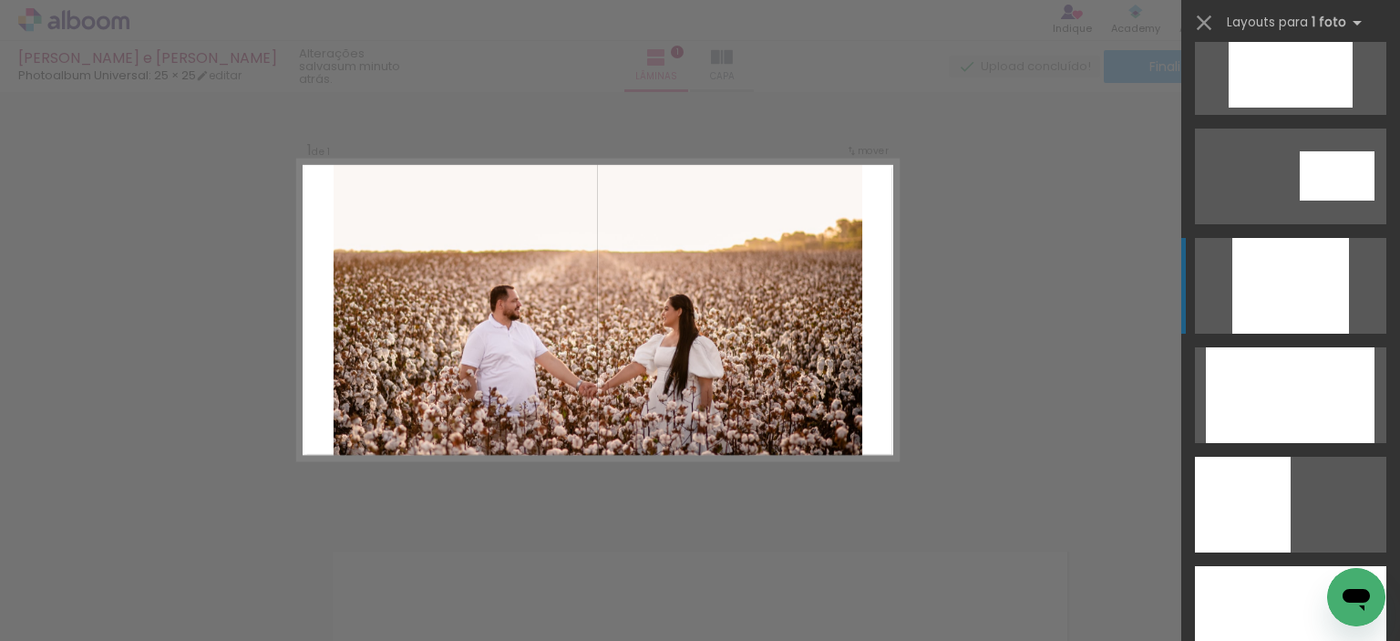
click at [1268, 378] on div at bounding box center [1290, 395] width 169 height 96
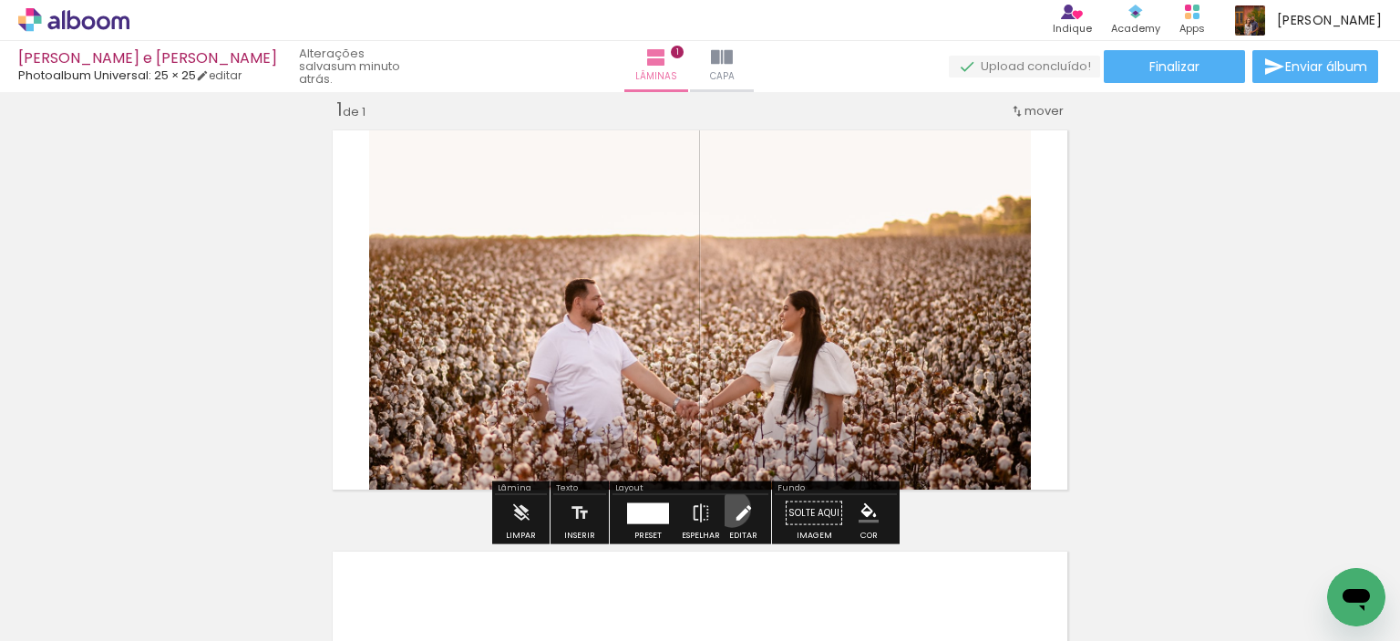
click at [734, 508] on iron-icon at bounding box center [744, 513] width 20 height 36
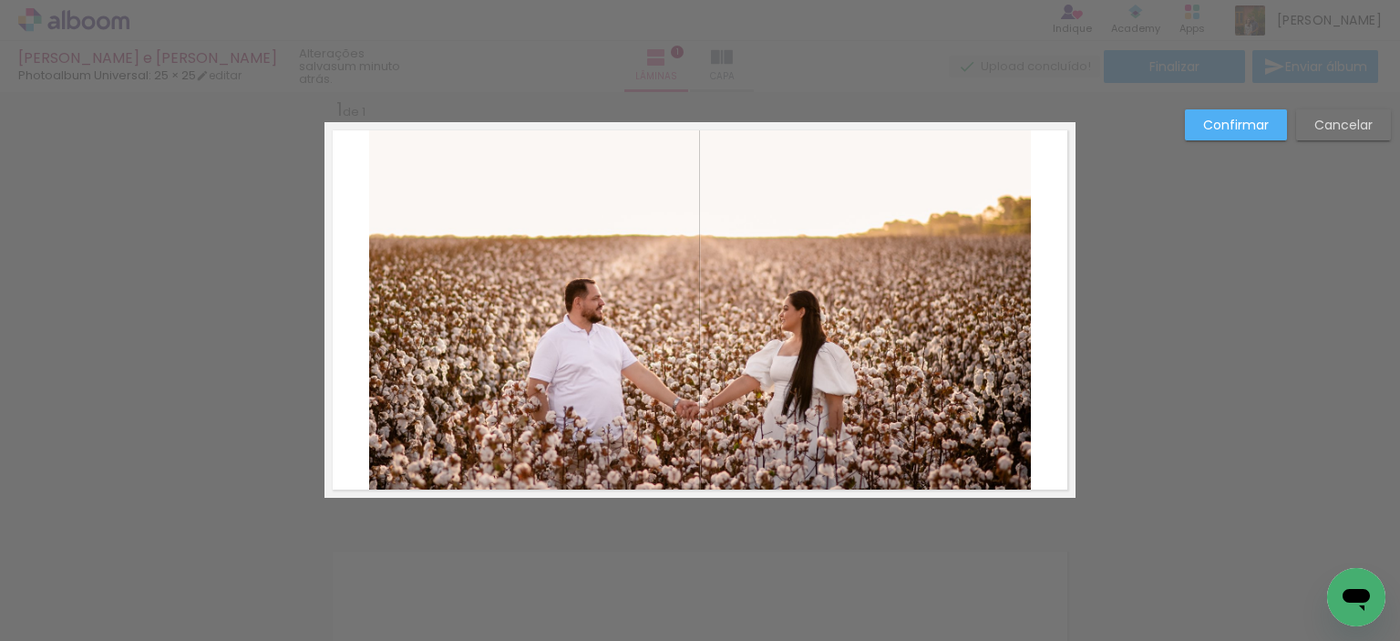
click at [814, 307] on quentale-photo at bounding box center [700, 310] width 662 height 376
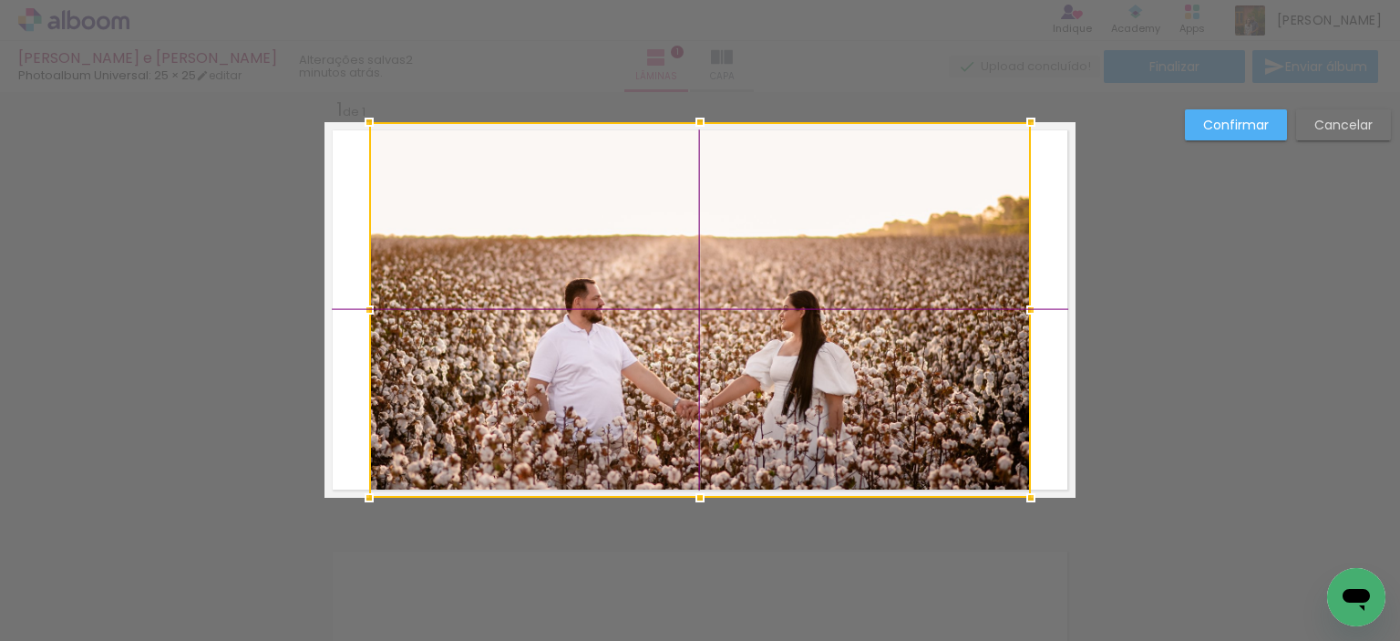
click at [808, 310] on div at bounding box center [700, 310] width 662 height 376
click at [0, 0] on slot "Confirmar" at bounding box center [0, 0] width 0 height 0
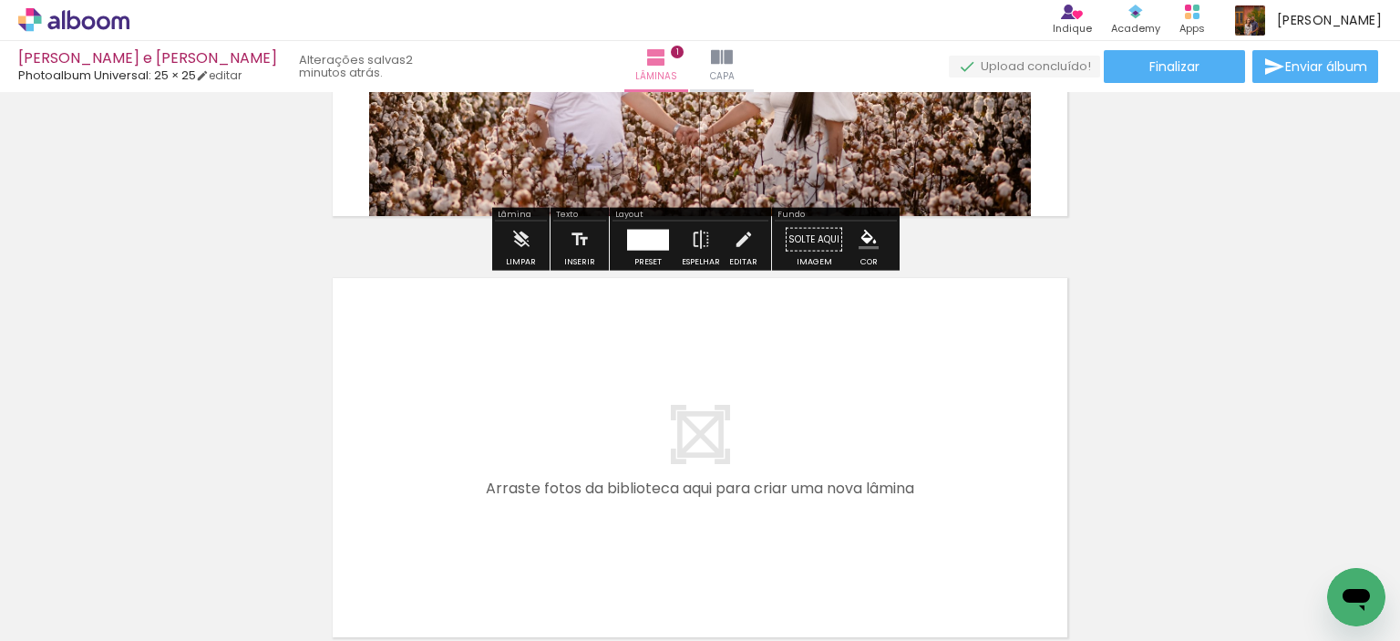
scroll to position [478, 0]
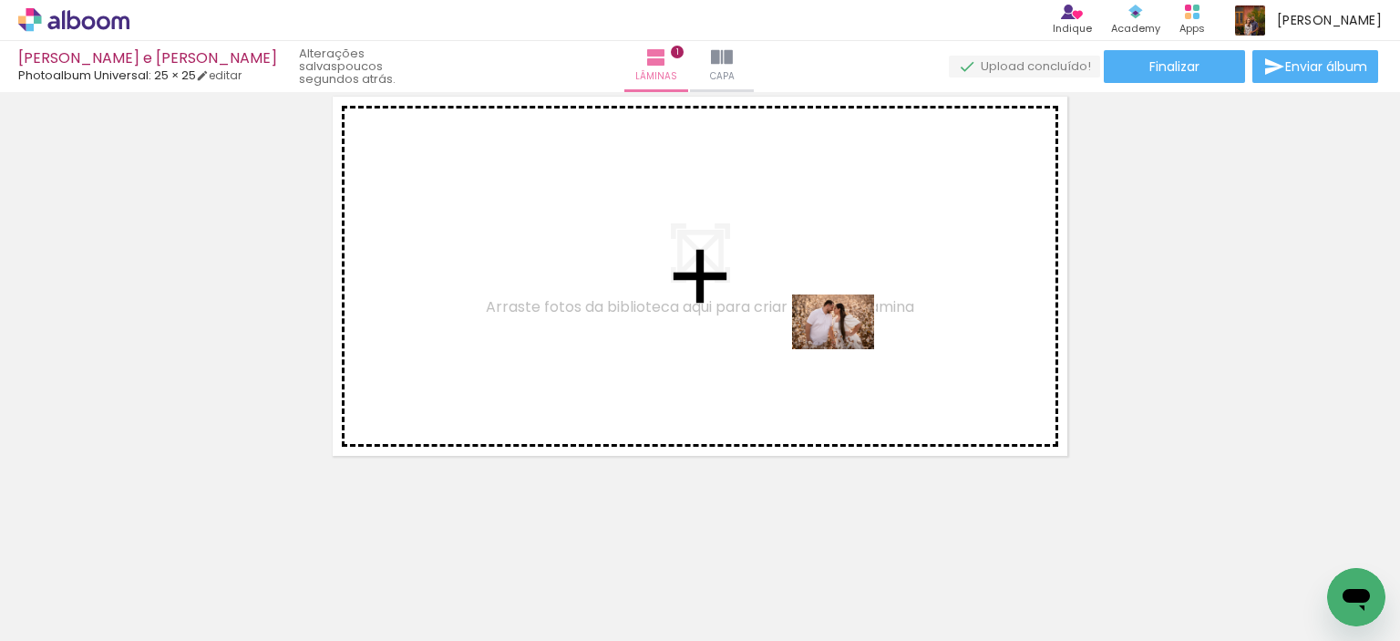
drag, startPoint x: 1228, startPoint y: 582, endPoint x: 847, endPoint y: 349, distance: 446.3
click at [847, 349] on quentale-workspace at bounding box center [700, 320] width 1400 height 641
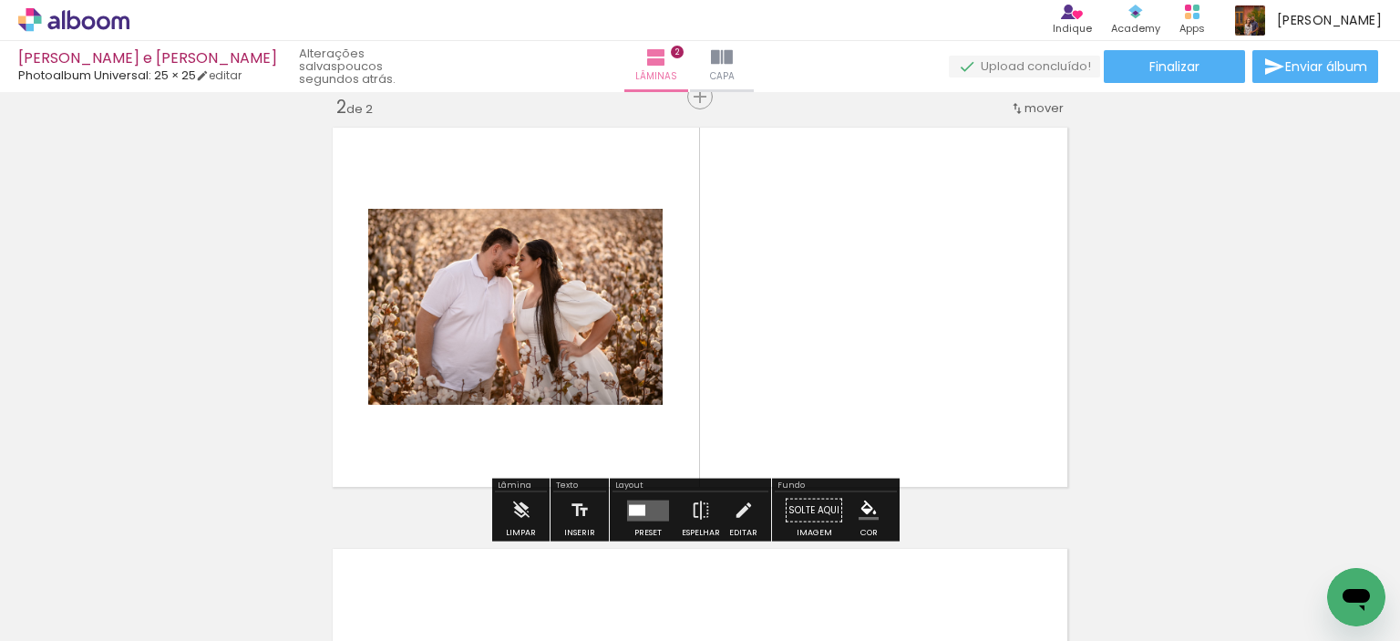
scroll to position [444, 0]
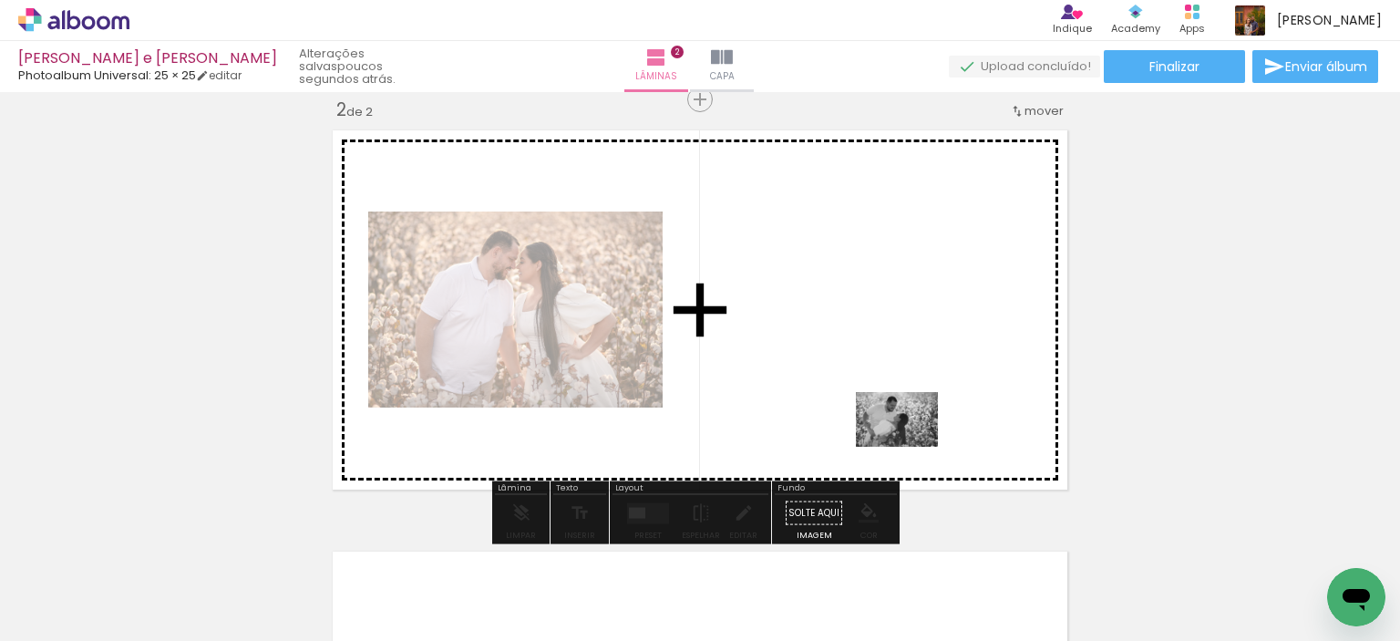
drag, startPoint x: 1294, startPoint y: 590, endPoint x: 910, endPoint y: 447, distance: 410.4
click at [910, 447] on quentale-workspace at bounding box center [700, 320] width 1400 height 641
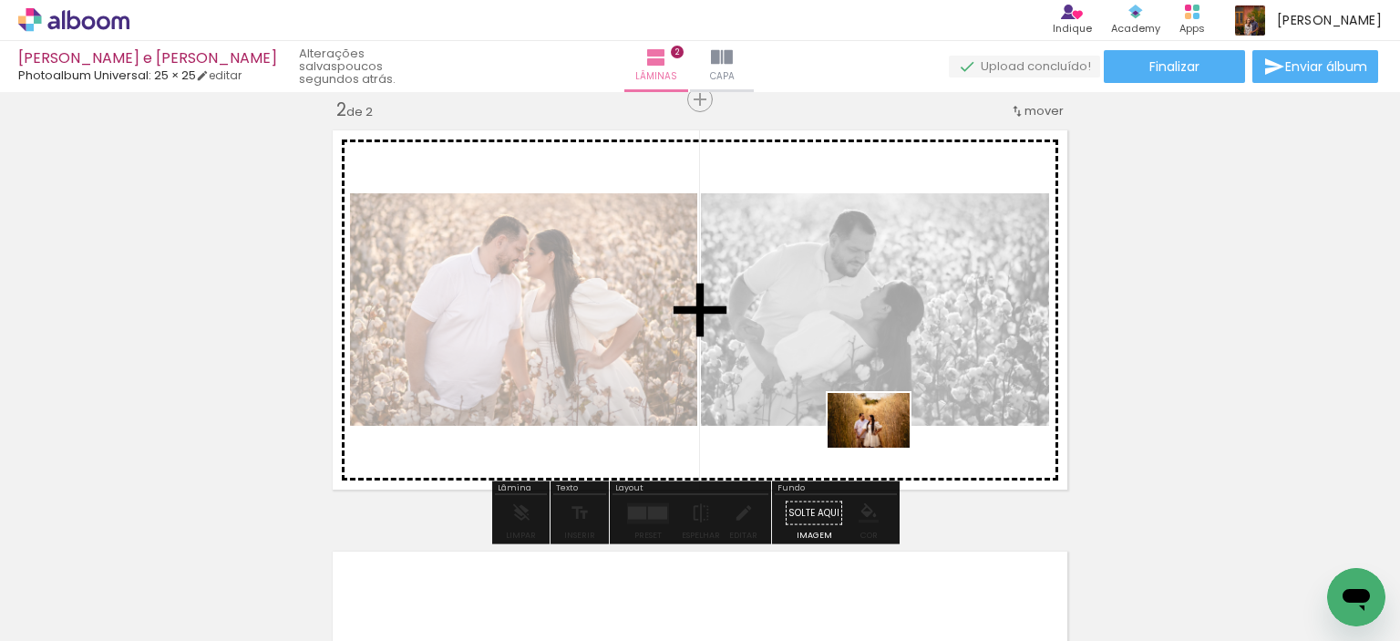
drag, startPoint x: 1025, startPoint y: 598, endPoint x: 882, endPoint y: 447, distance: 208.3
click at [882, 447] on quentale-workspace at bounding box center [700, 320] width 1400 height 641
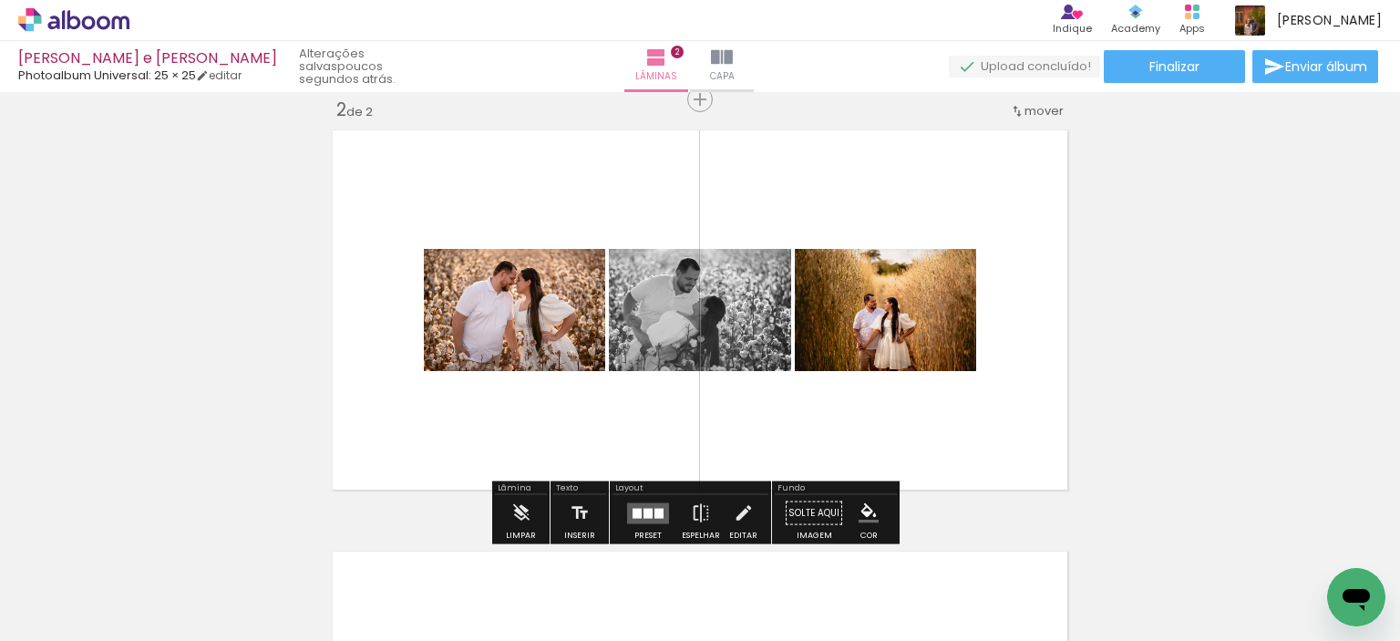
scroll to position [0, 0]
click at [654, 508] on div at bounding box center [658, 513] width 9 height 10
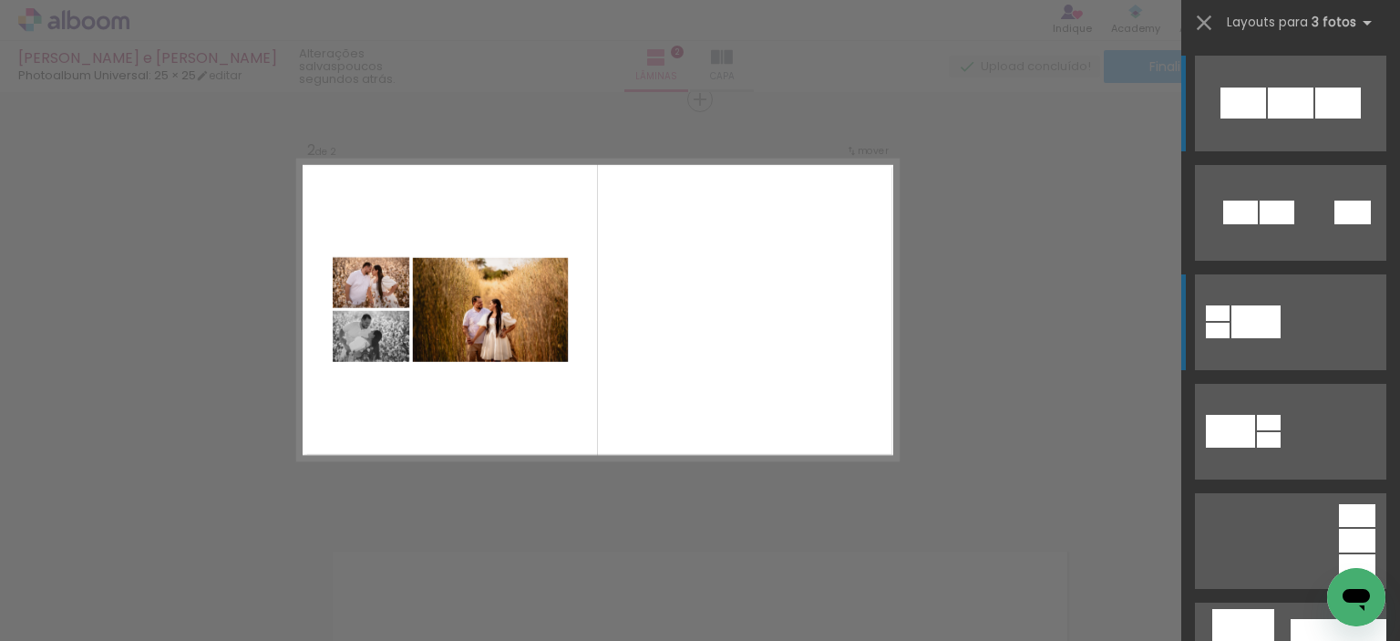
click at [1254, 328] on div at bounding box center [1255, 321] width 49 height 33
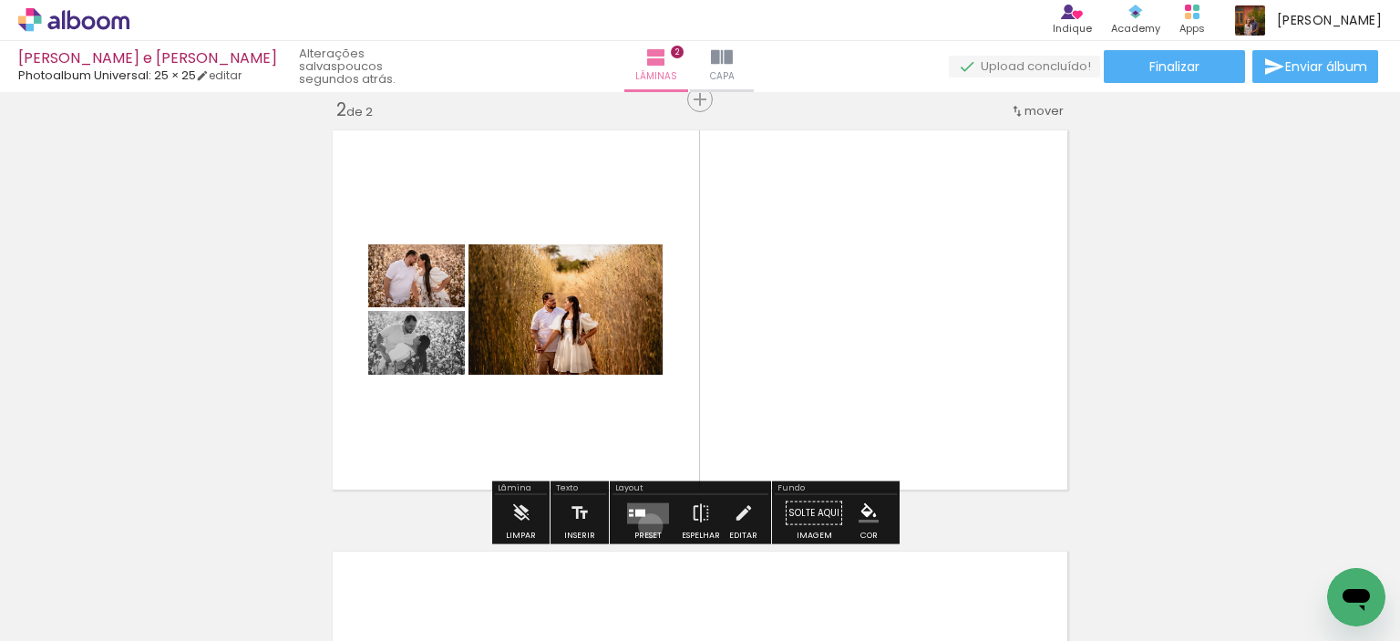
click at [646, 525] on div at bounding box center [647, 513] width 49 height 36
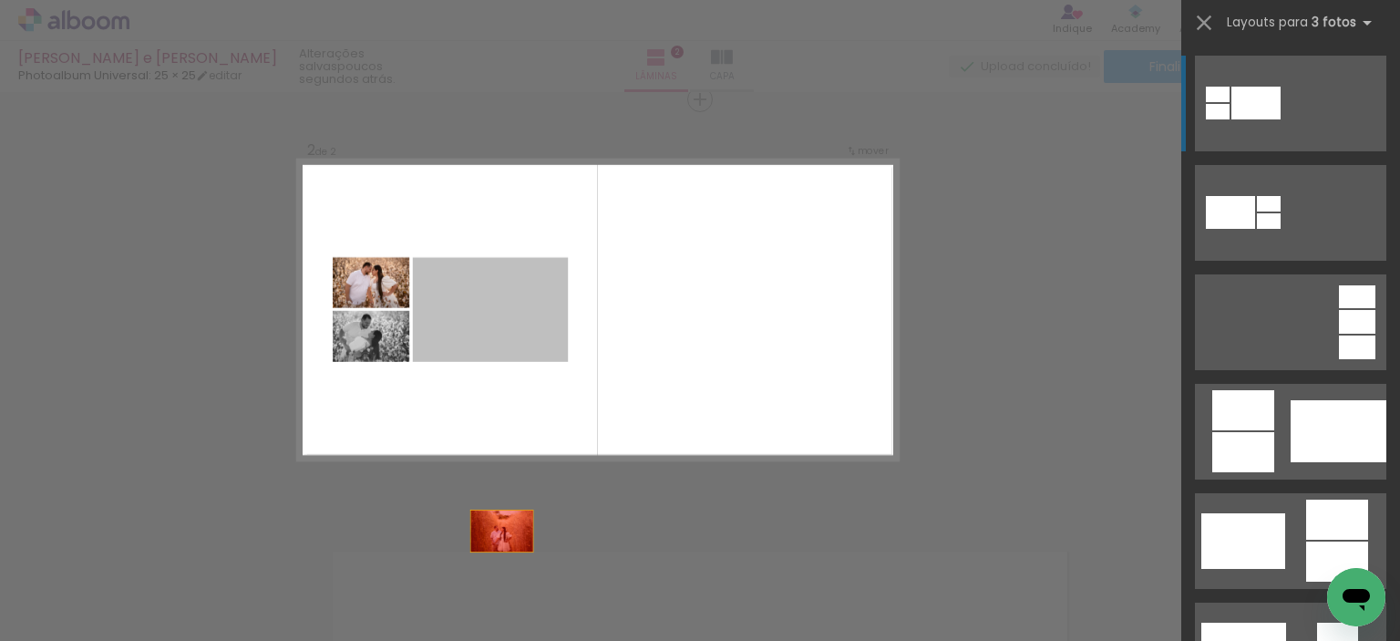
drag, startPoint x: 496, startPoint y: 334, endPoint x: 503, endPoint y: 607, distance: 273.5
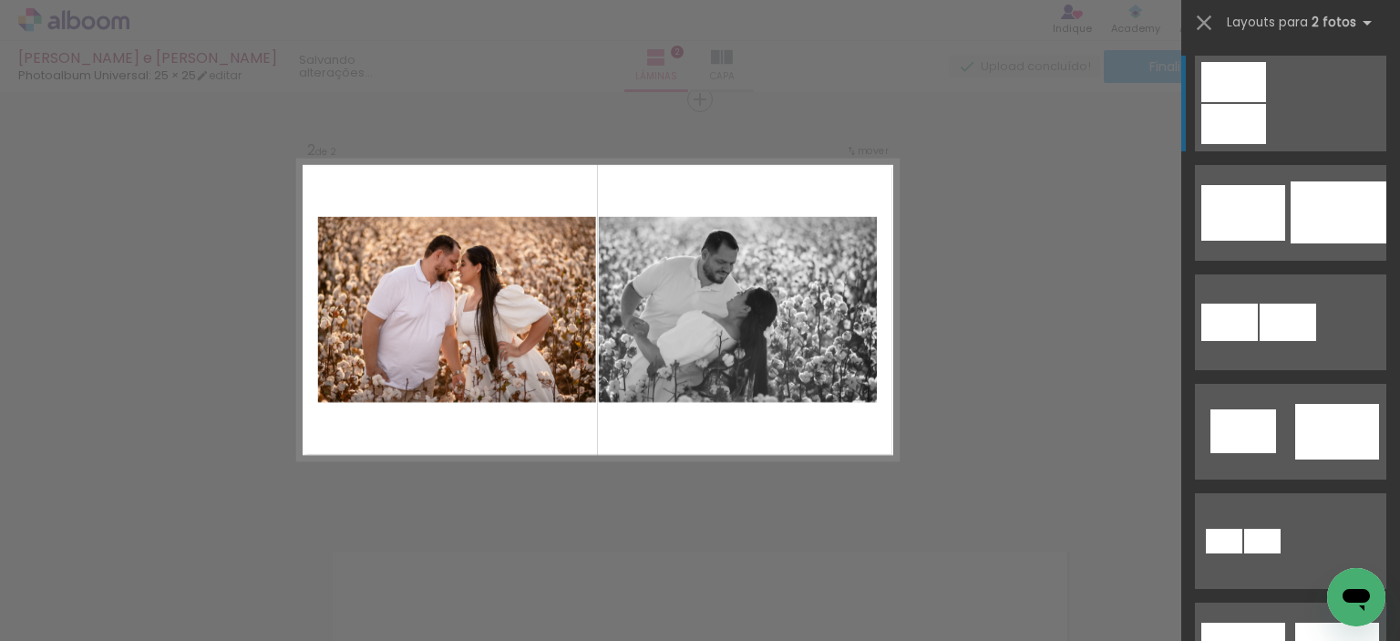
scroll to position [0, 0]
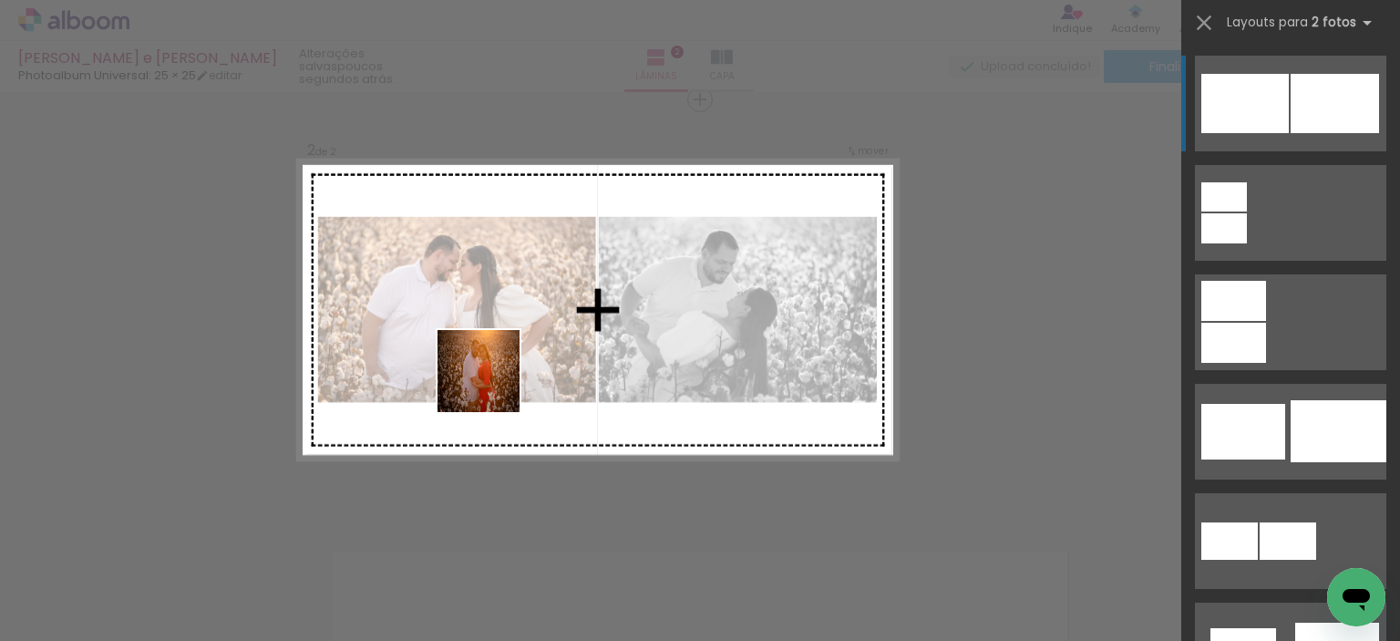
drag, startPoint x: 303, startPoint y: 583, endPoint x: 550, endPoint y: 326, distance: 356.5
click at [550, 326] on quentale-workspace at bounding box center [700, 320] width 1400 height 641
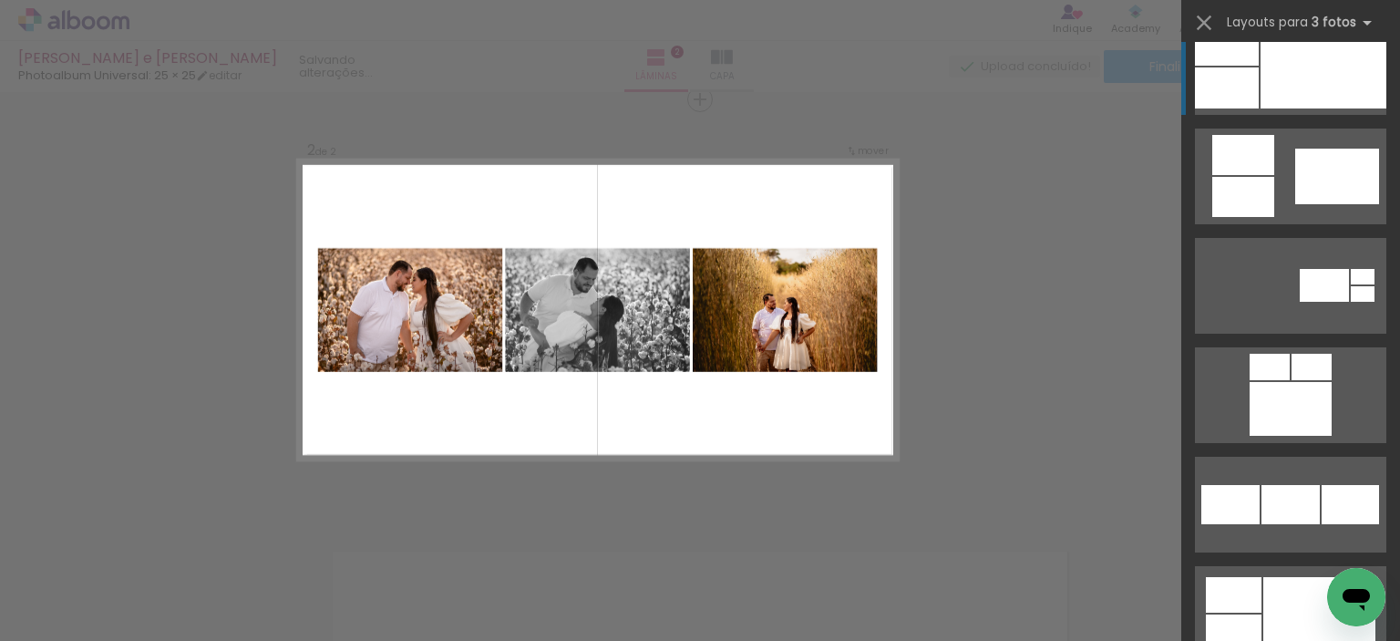
scroll to position [1549, 0]
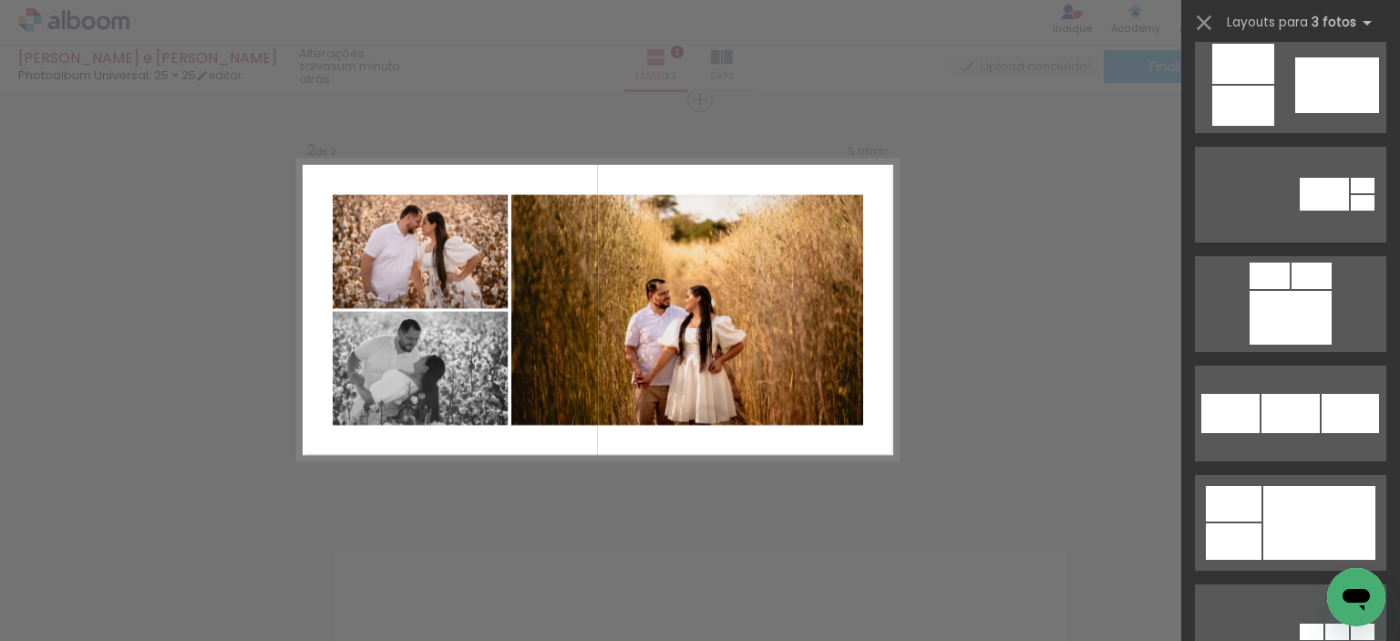
click at [1271, 491] on div at bounding box center [1319, 523] width 112 height 74
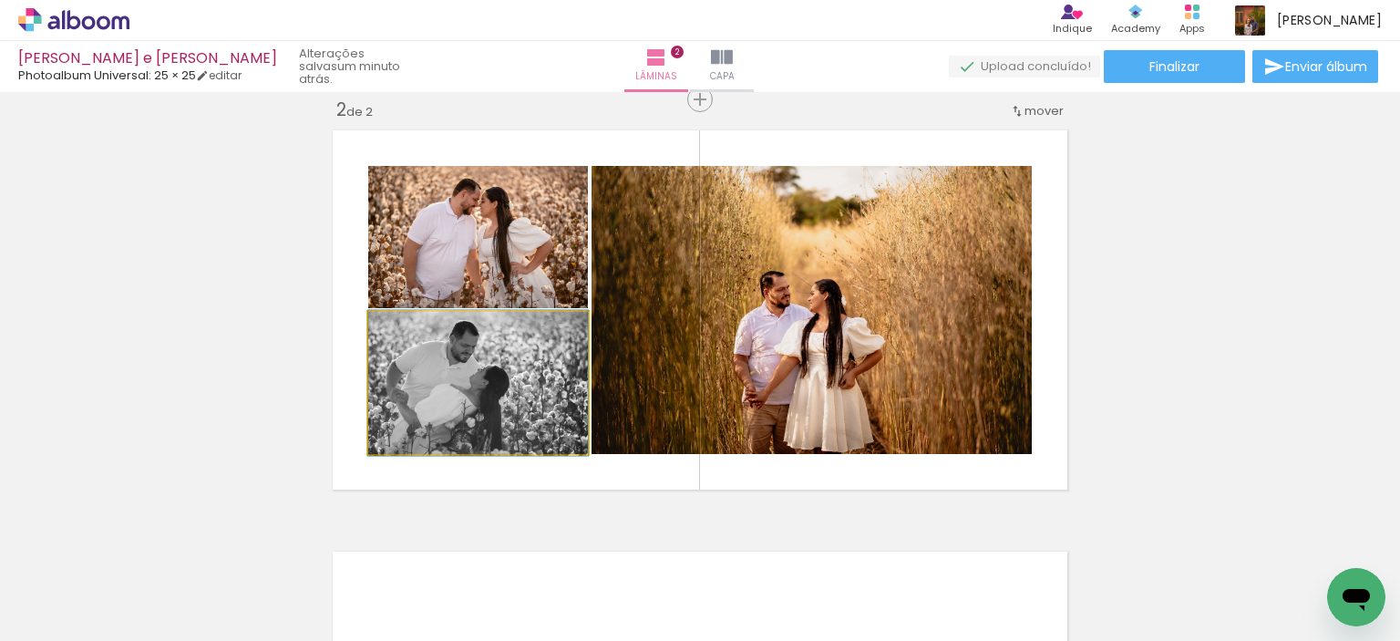
click at [484, 408] on quentale-photo at bounding box center [478, 383] width 220 height 142
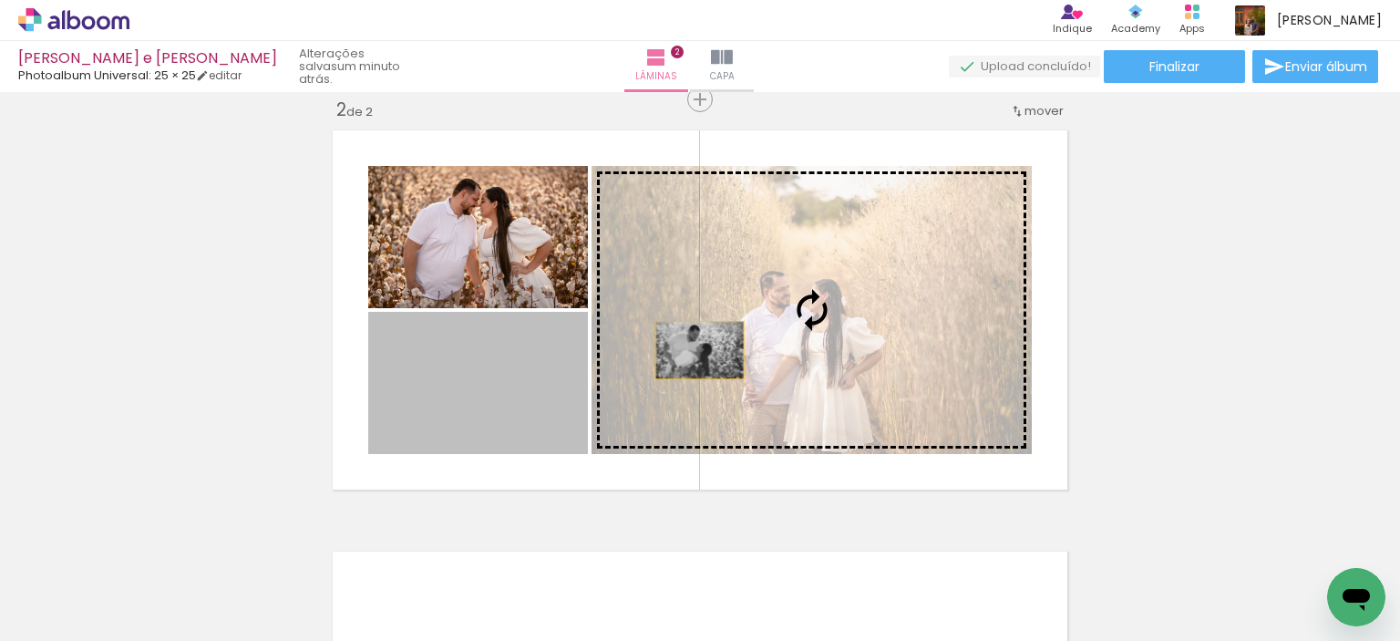
drag, startPoint x: 484, startPoint y: 408, endPoint x: 808, endPoint y: 320, distance: 336.3
click at [0, 0] on slot at bounding box center [0, 0] width 0 height 0
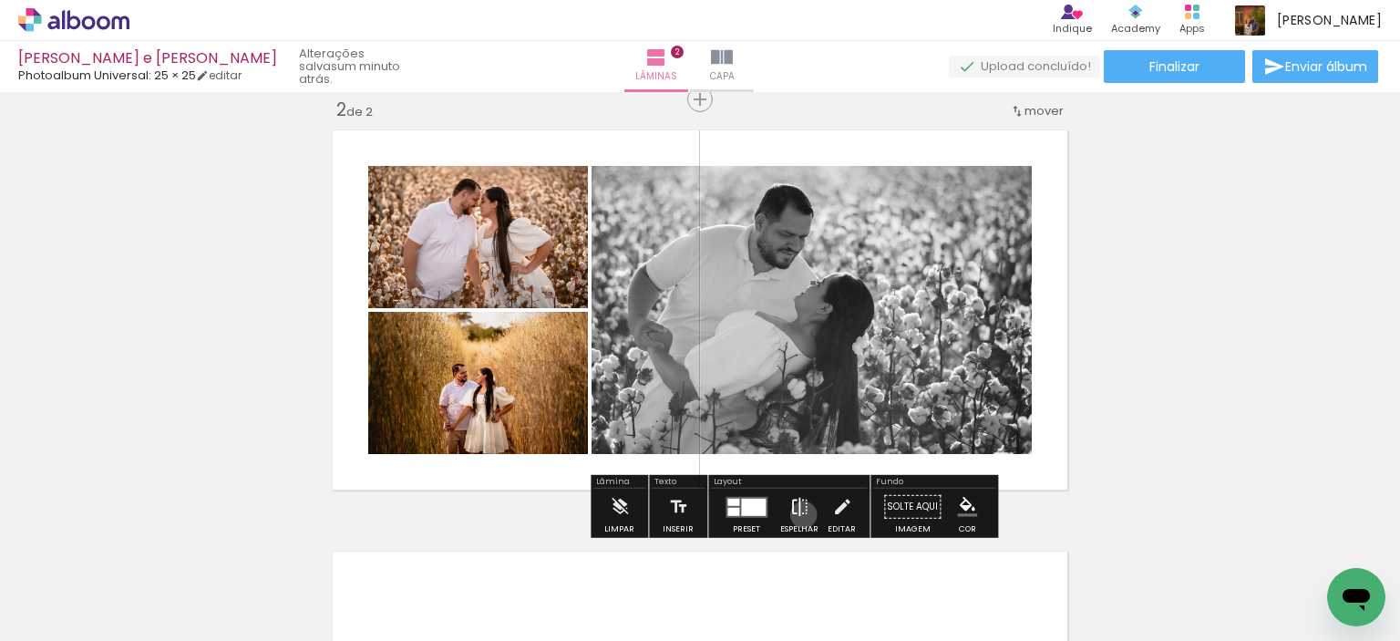
click at [799, 514] on iron-icon at bounding box center [799, 507] width 20 height 36
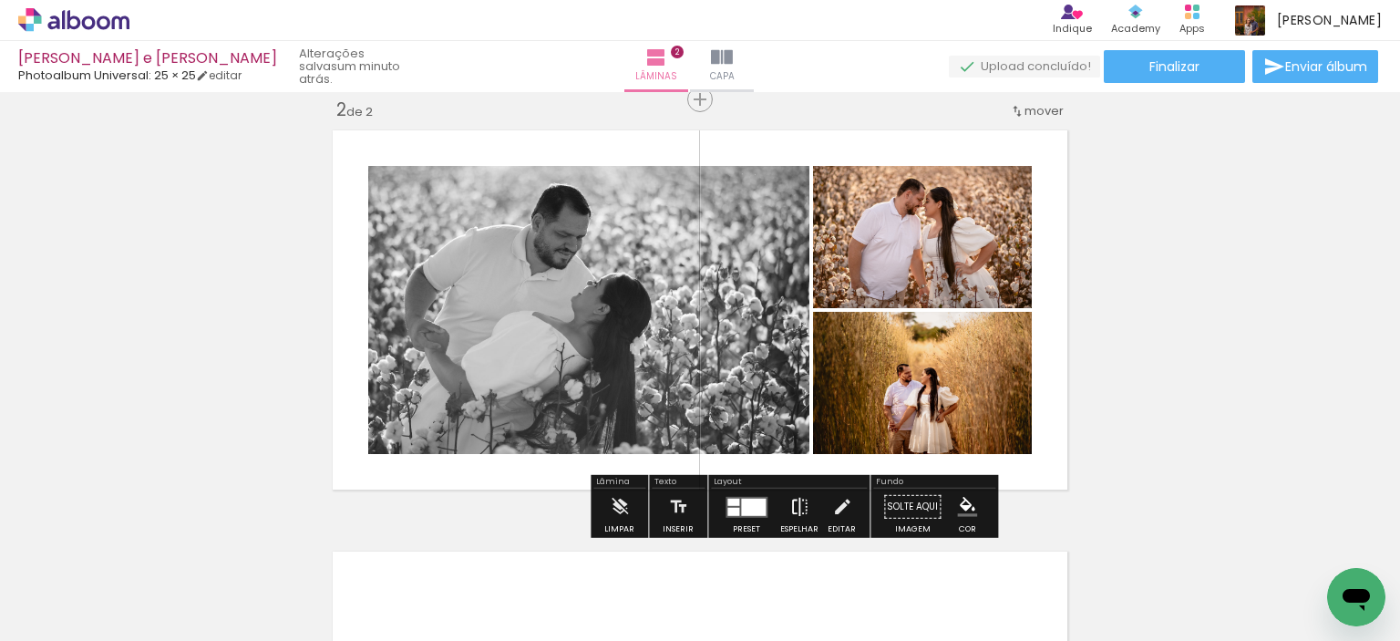
click at [799, 514] on iron-icon at bounding box center [799, 507] width 20 height 36
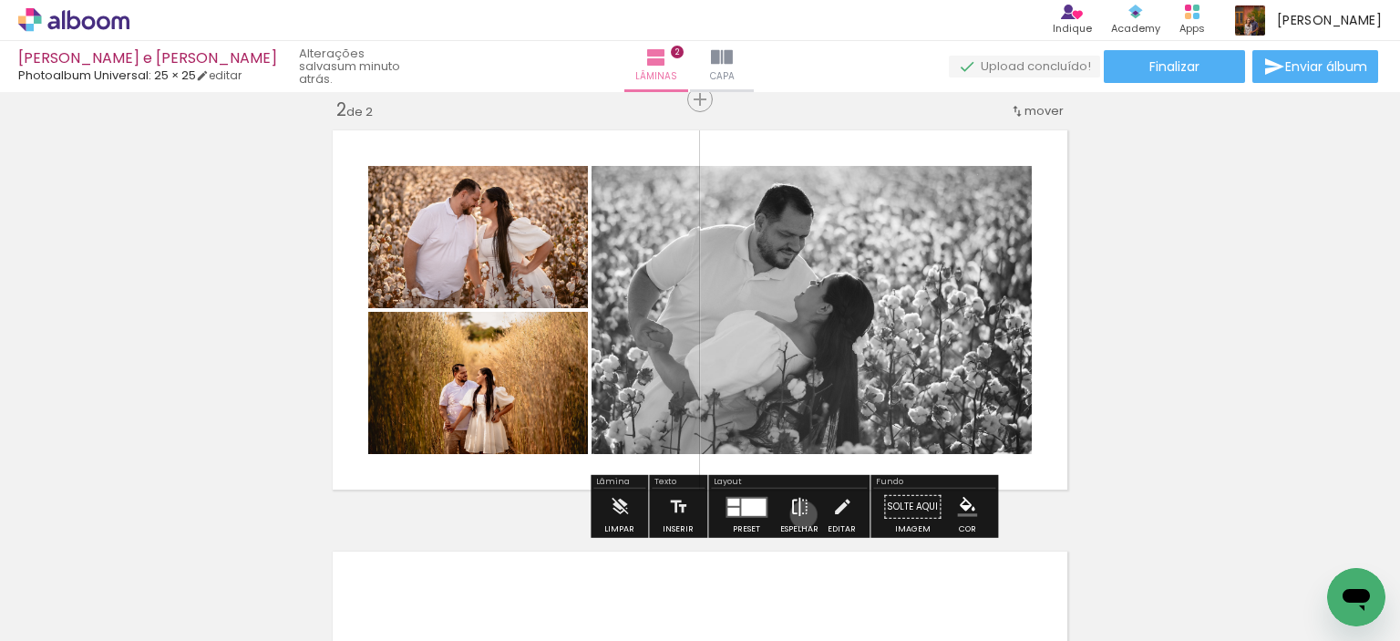
click at [799, 514] on iron-icon at bounding box center [799, 507] width 20 height 36
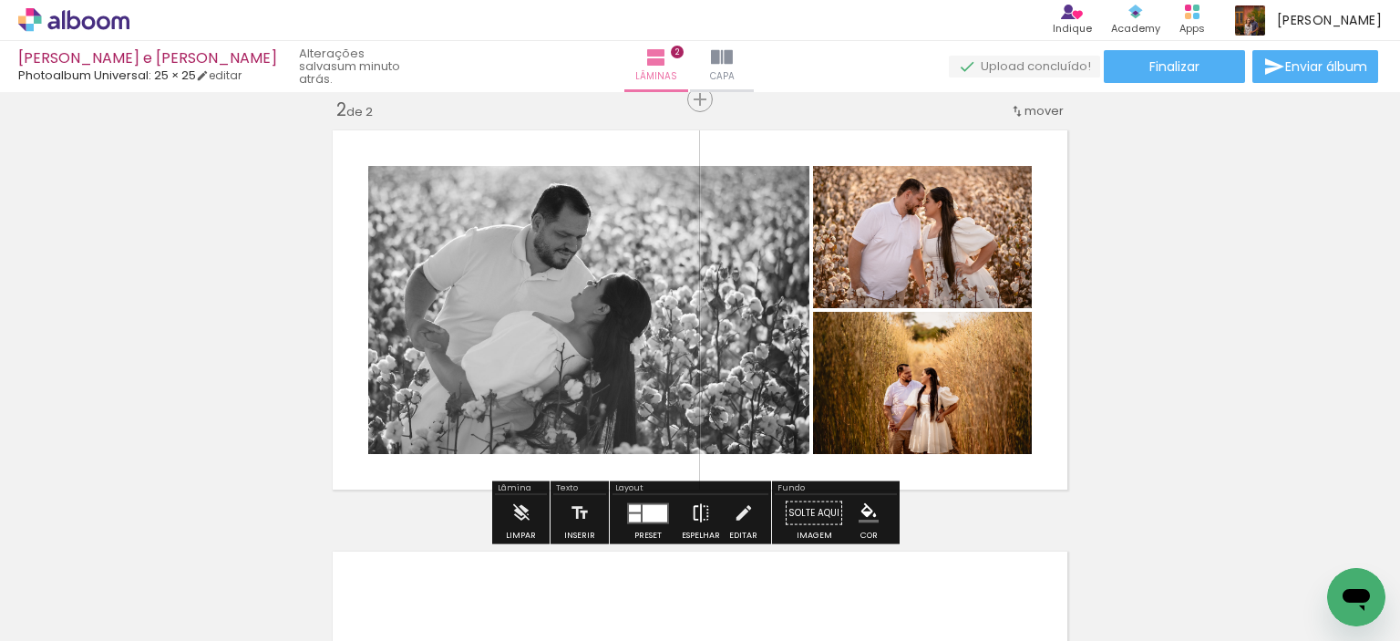
click at [702, 515] on iron-icon at bounding box center [701, 513] width 20 height 36
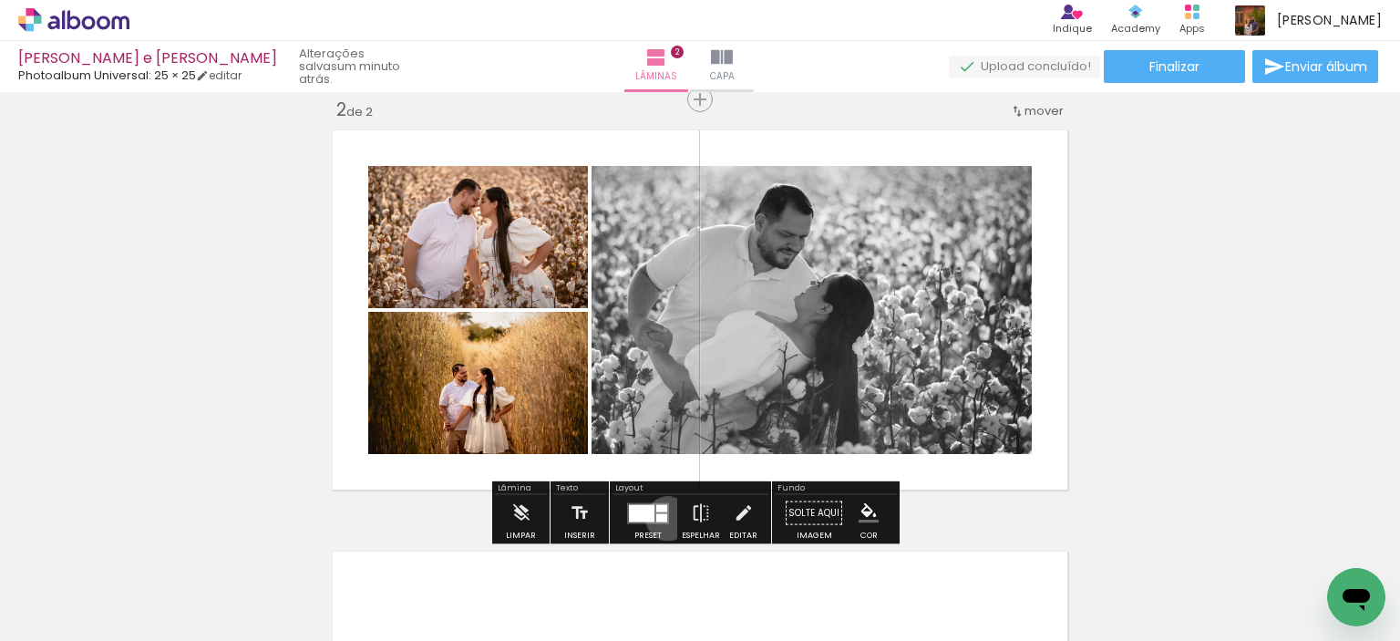
click at [664, 518] on quentale-layouter at bounding box center [648, 512] width 42 height 21
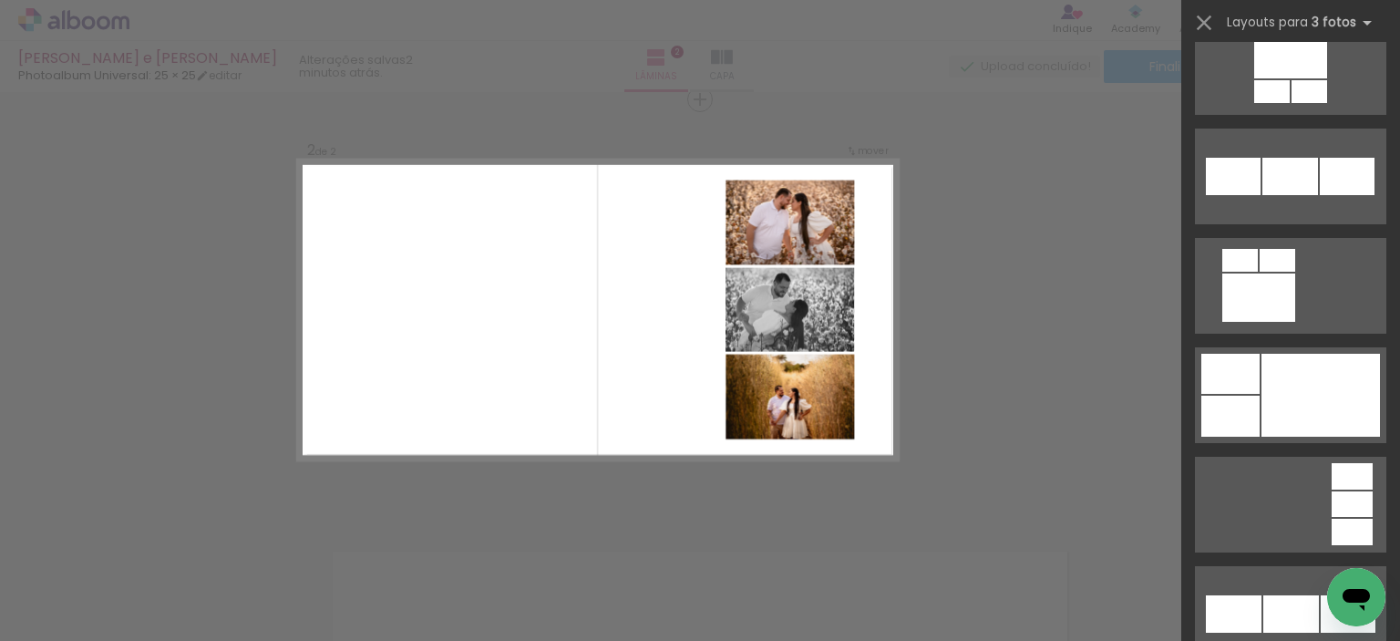
scroll to position [3773, 0]
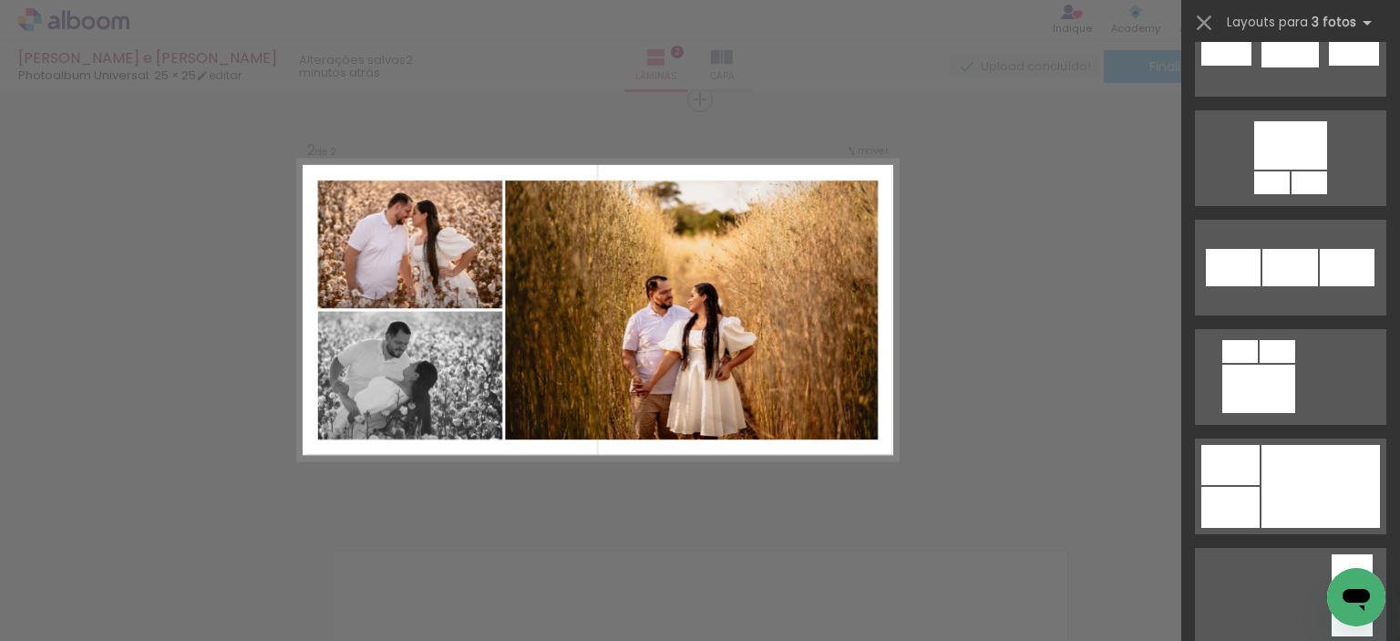
click at [1317, 473] on div at bounding box center [1320, 486] width 118 height 83
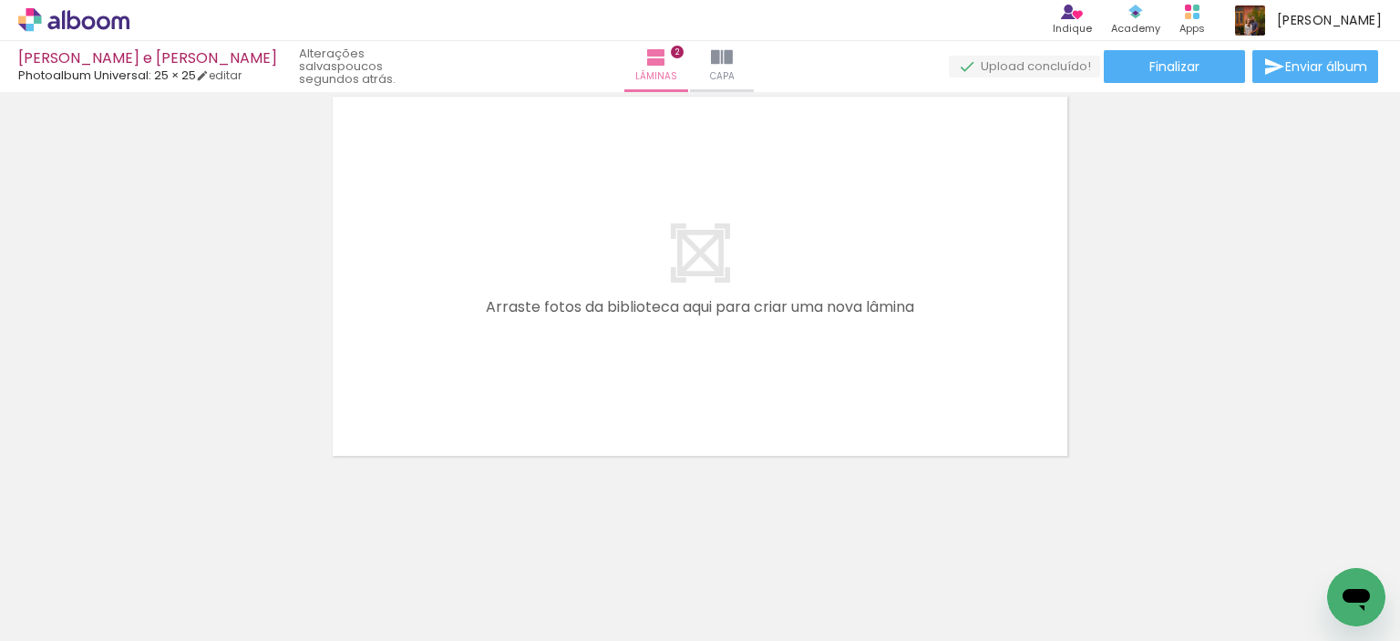
scroll to position [0, 0]
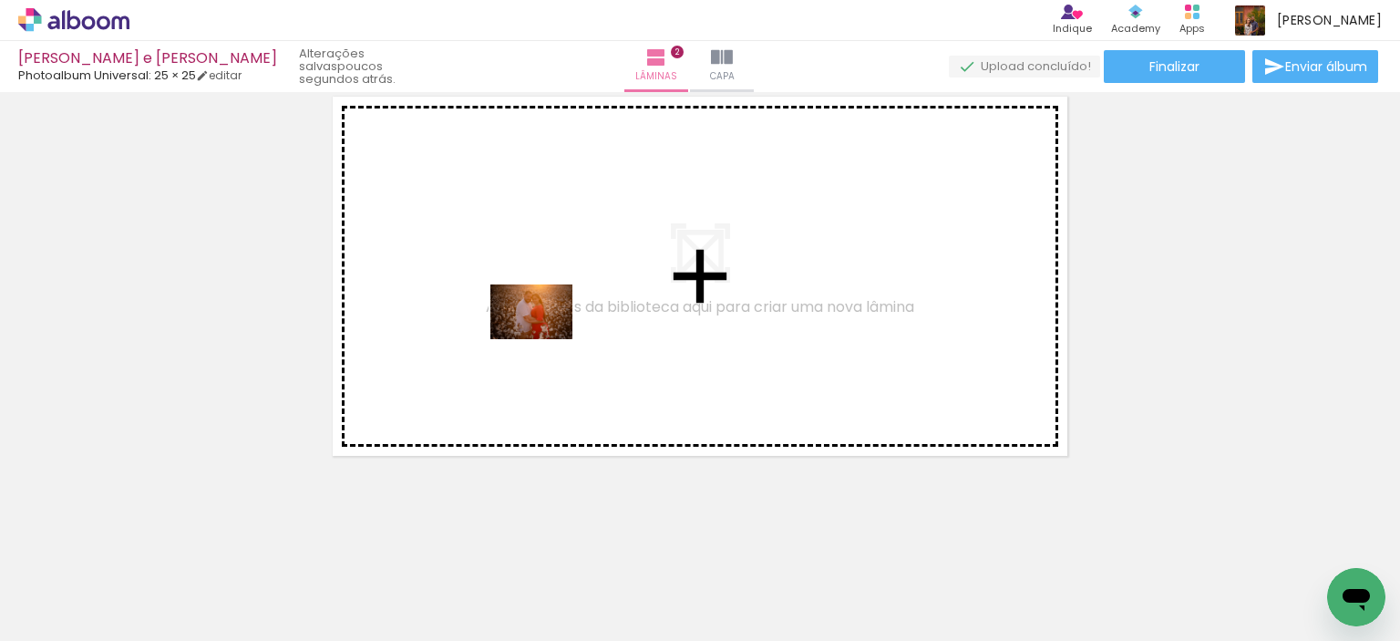
drag, startPoint x: 292, startPoint y: 587, endPoint x: 545, endPoint y: 339, distance: 354.5
click at [545, 339] on quentale-workspace at bounding box center [700, 320] width 1400 height 641
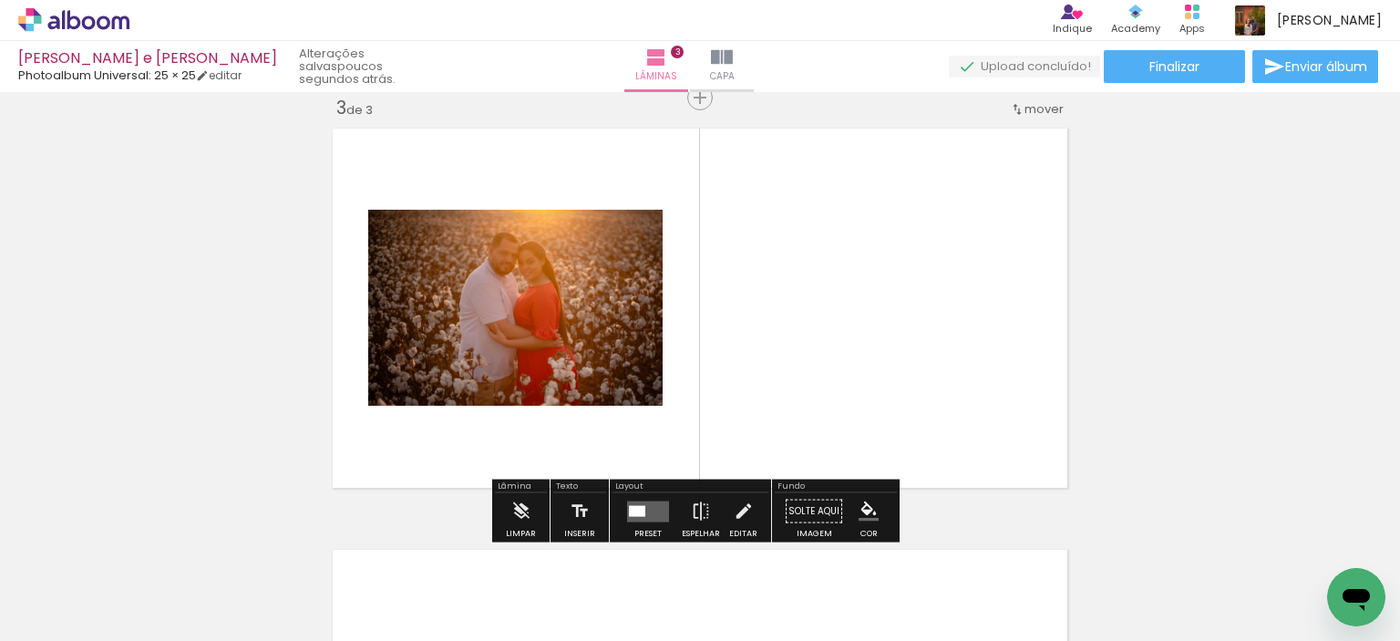
scroll to position [865, 0]
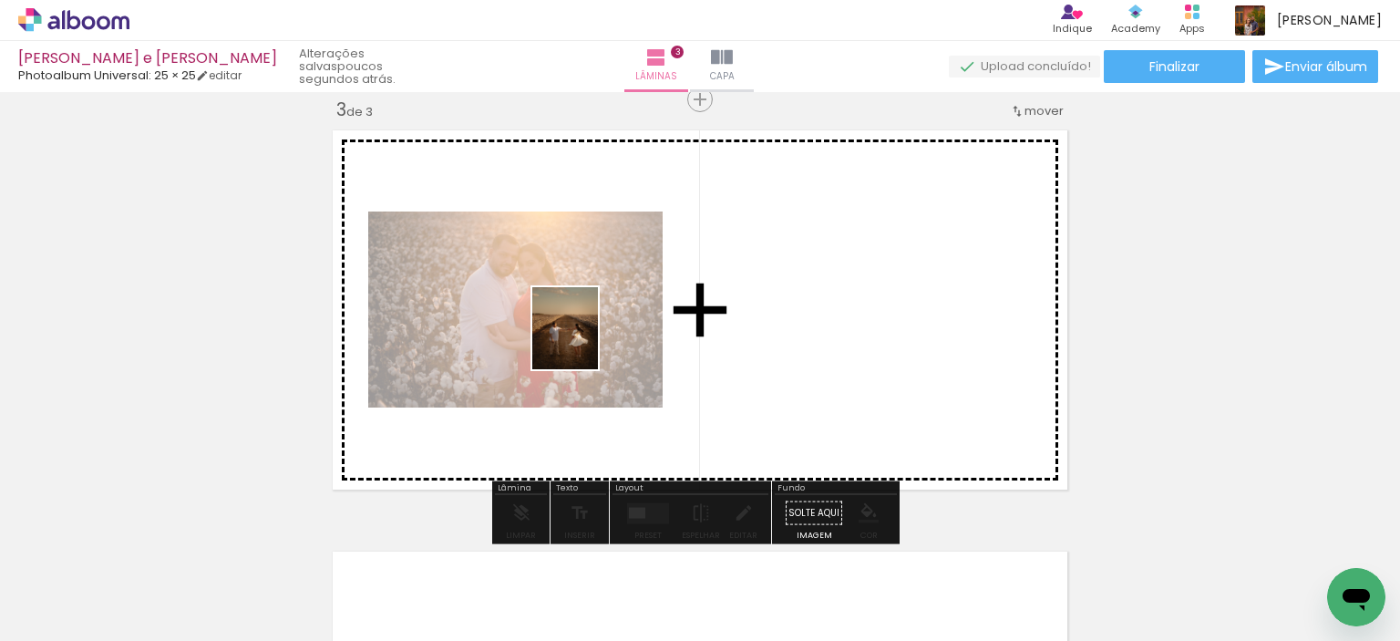
drag, startPoint x: 201, startPoint y: 579, endPoint x: 587, endPoint y: 342, distance: 453.3
click at [587, 342] on quentale-workspace at bounding box center [700, 320] width 1400 height 641
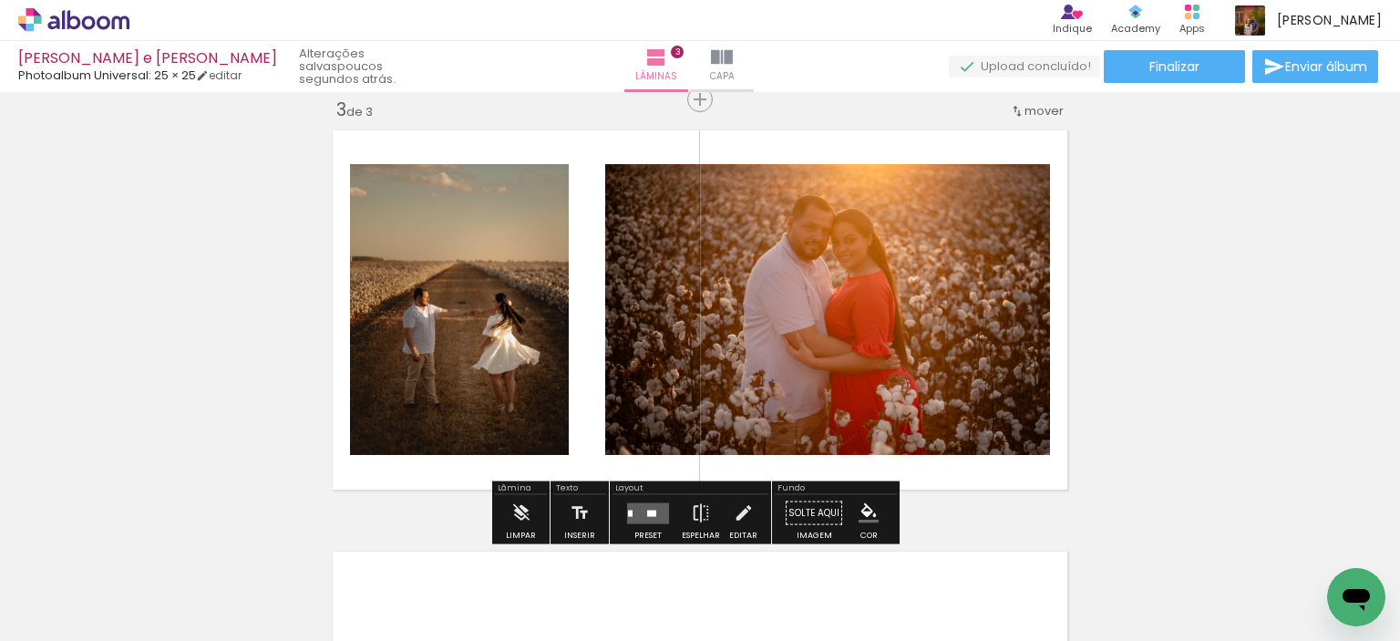
click at [646, 517] on quentale-layouter at bounding box center [648, 512] width 42 height 21
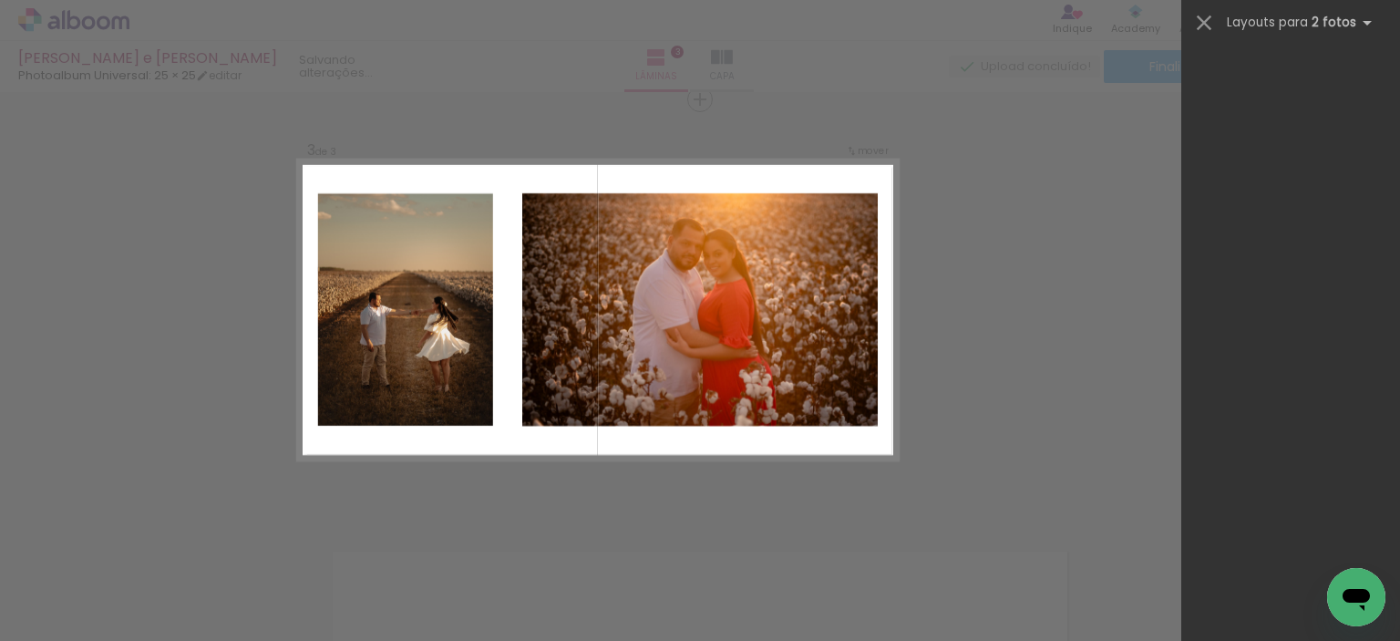
scroll to position [0, 0]
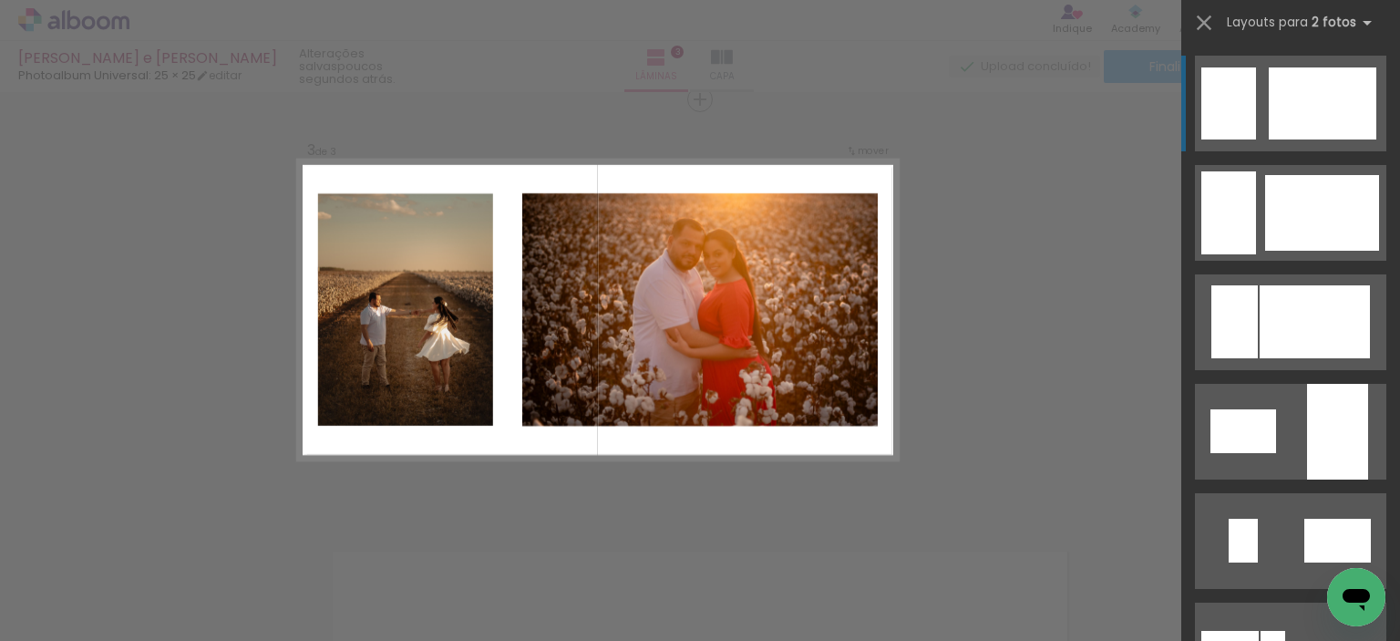
click at [1282, 87] on div at bounding box center [1323, 103] width 108 height 72
click at [1249, 112] on quentale-layouter at bounding box center [1290, 104] width 191 height 96
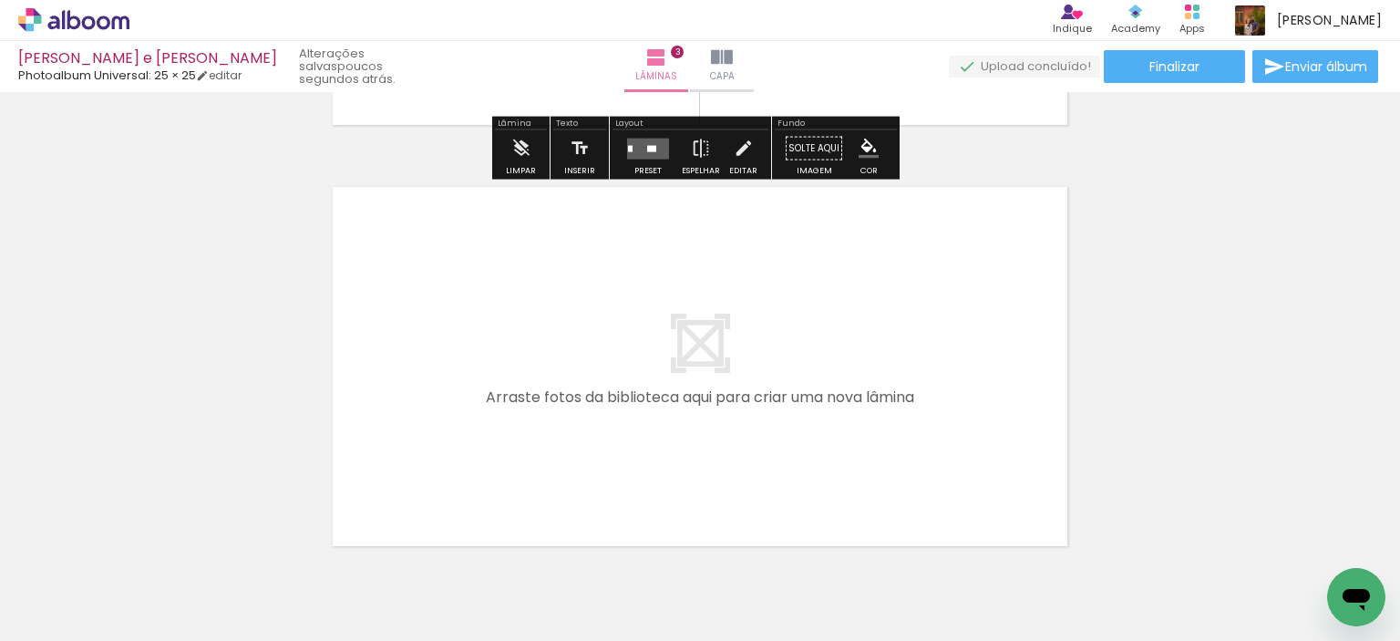
scroll to position [1320, 0]
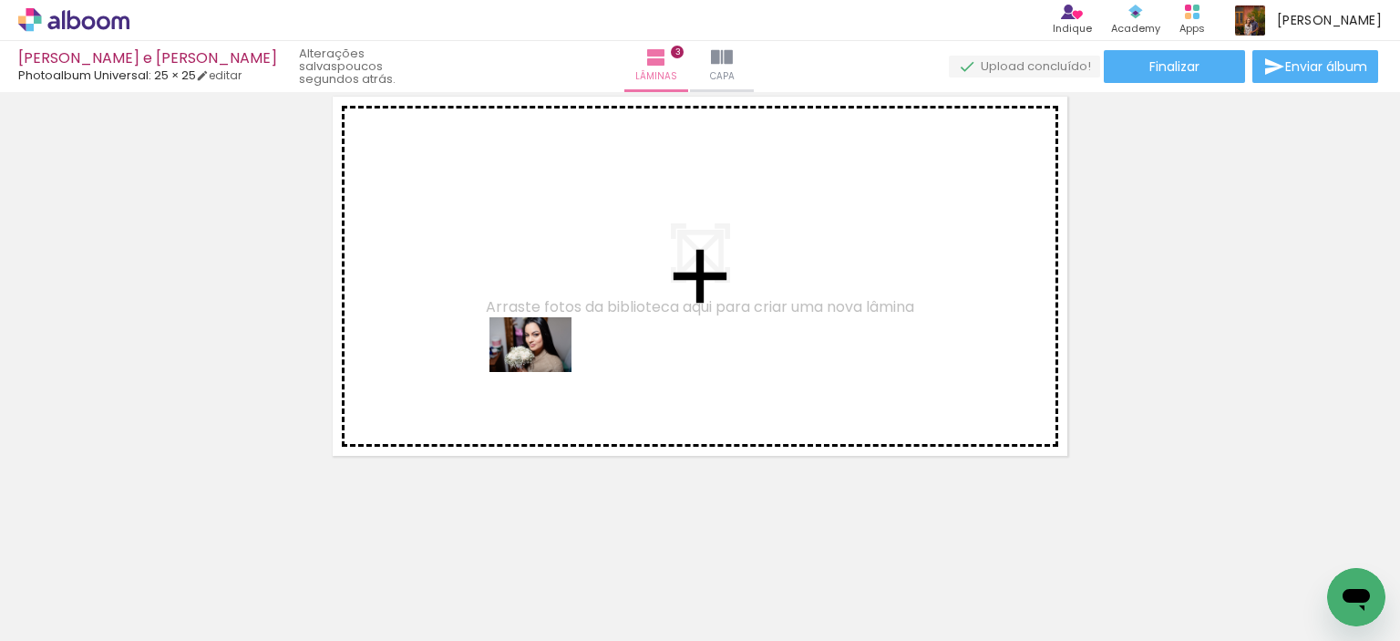
drag, startPoint x: 405, startPoint y: 592, endPoint x: 552, endPoint y: 405, distance: 238.9
click at [545, 371] on quentale-workspace at bounding box center [700, 320] width 1400 height 641
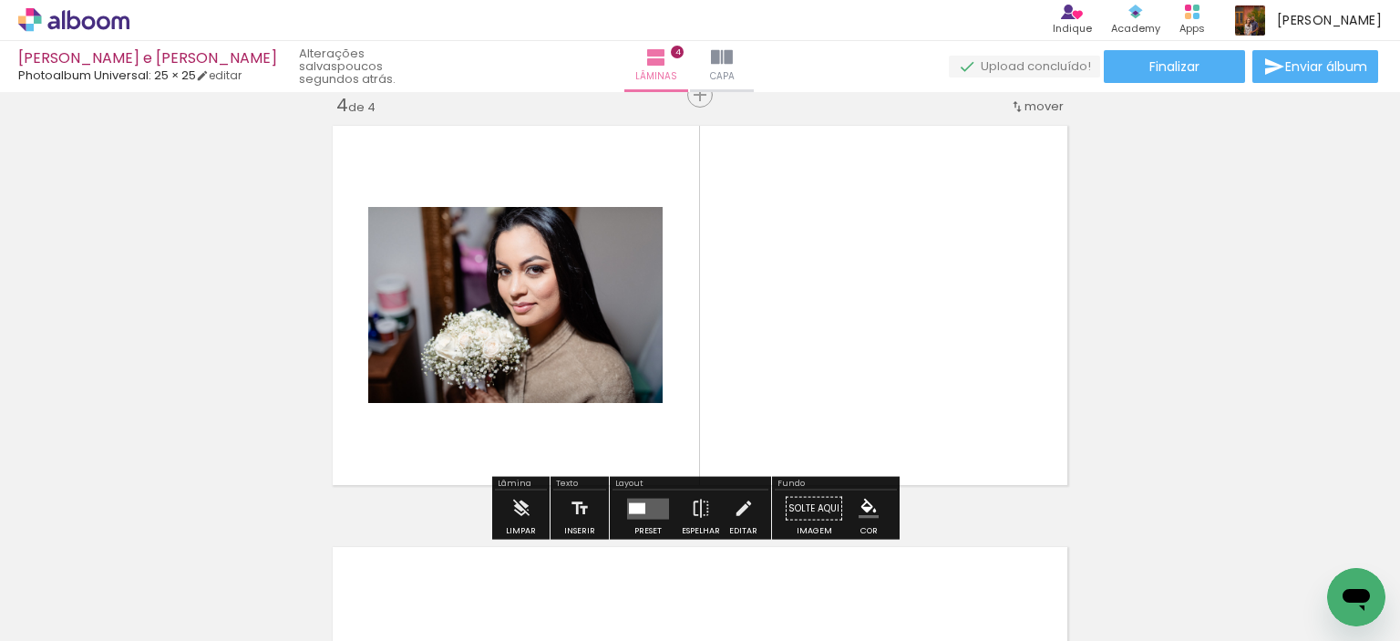
scroll to position [1286, 0]
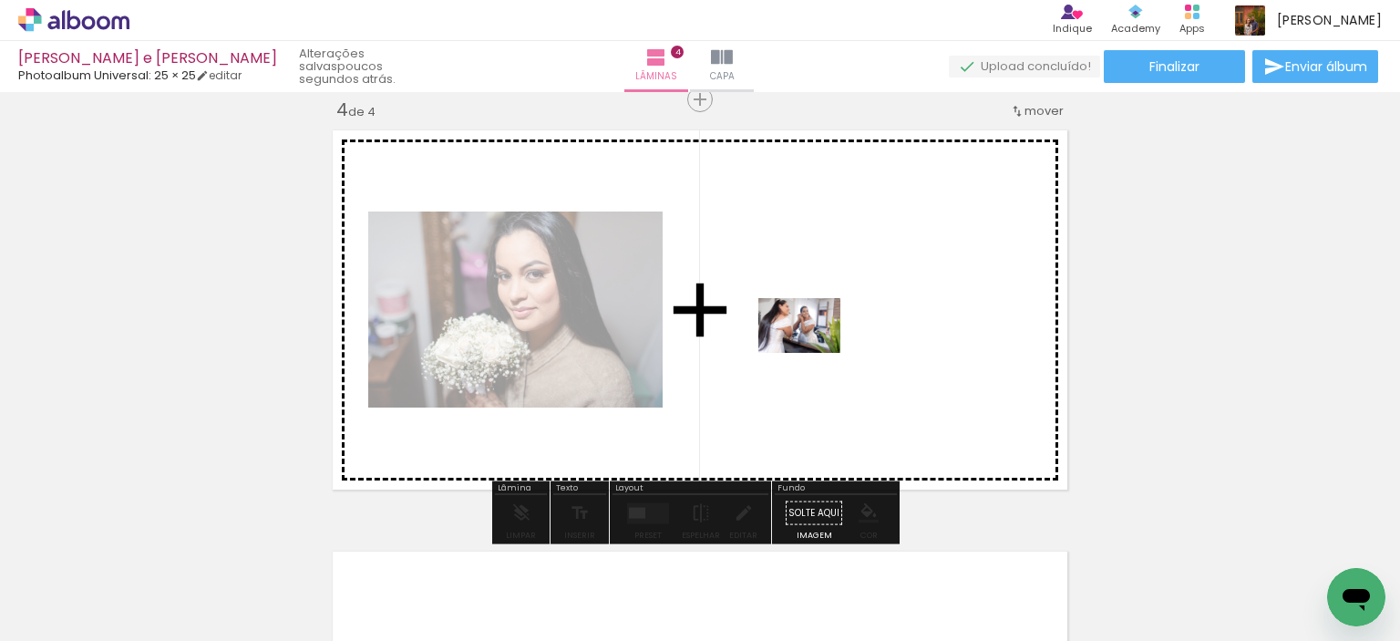
drag, startPoint x: 613, startPoint y: 598, endPoint x: 813, endPoint y: 353, distance: 316.2
click at [813, 353] on quentale-workspace at bounding box center [700, 320] width 1400 height 641
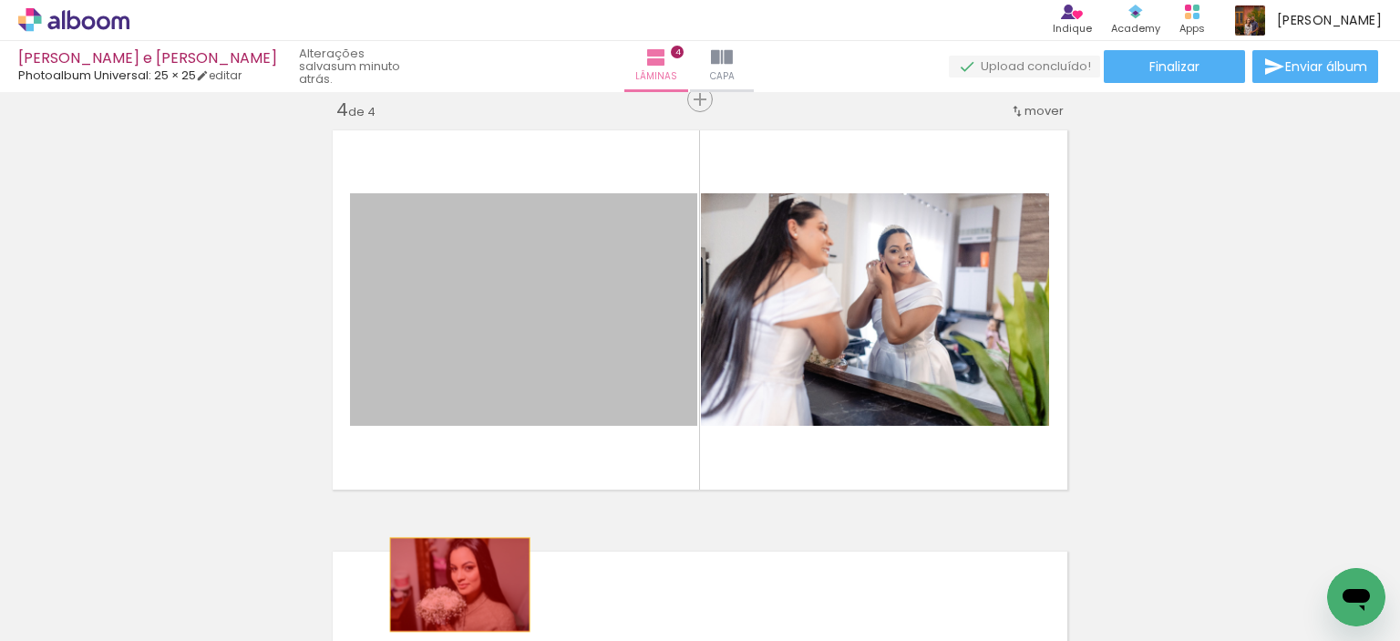
drag, startPoint x: 529, startPoint y: 338, endPoint x: 453, endPoint y: 584, distance: 257.5
click at [453, 584] on quentale-workspace at bounding box center [700, 320] width 1400 height 641
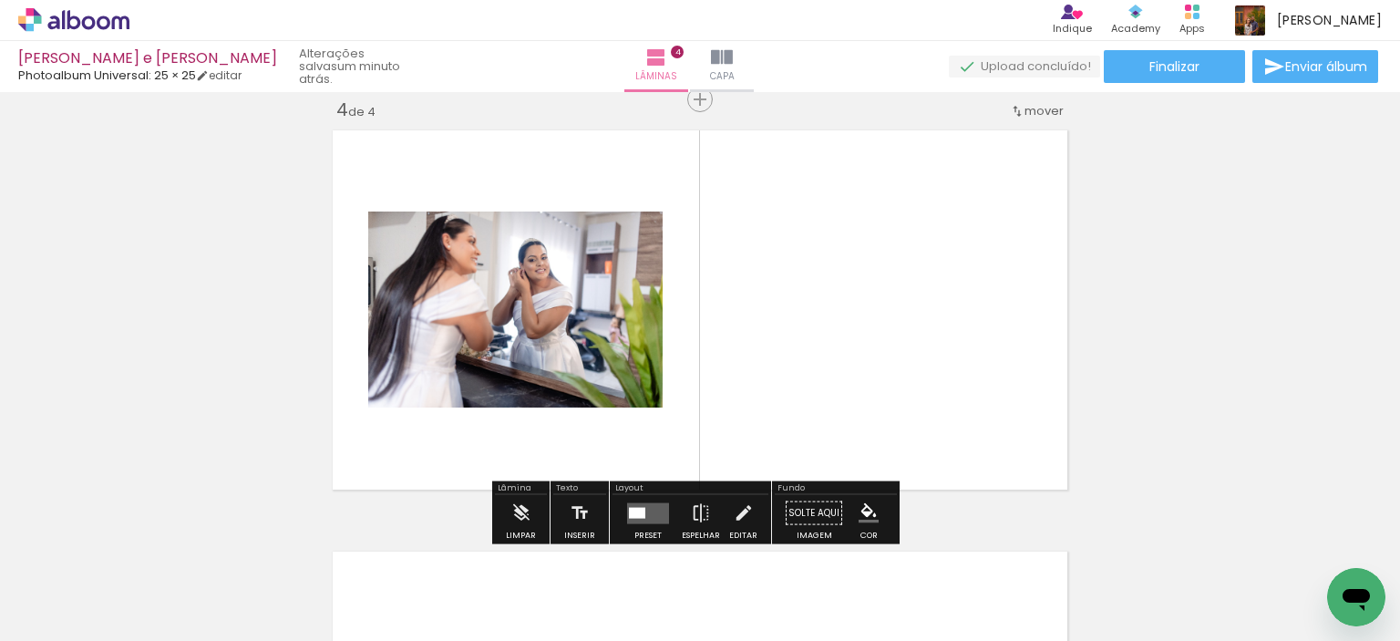
click at [643, 520] on quentale-layouter at bounding box center [648, 512] width 42 height 21
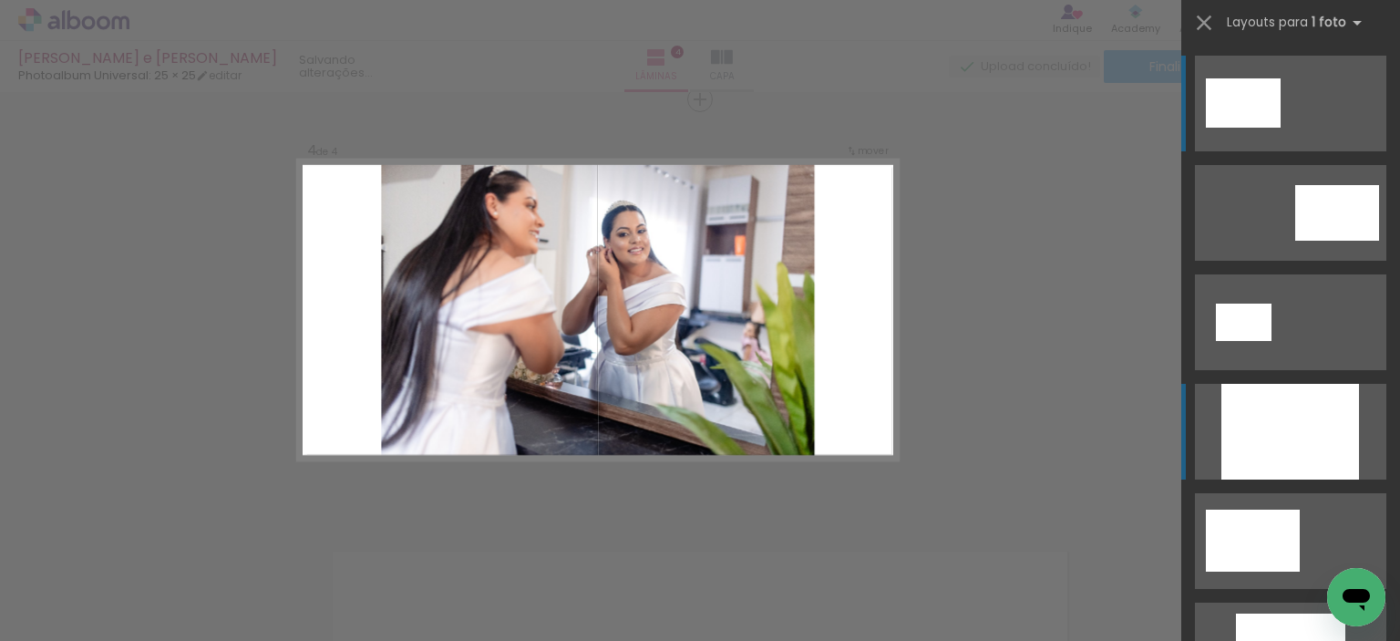
click at [1302, 415] on div at bounding box center [1290, 432] width 138 height 96
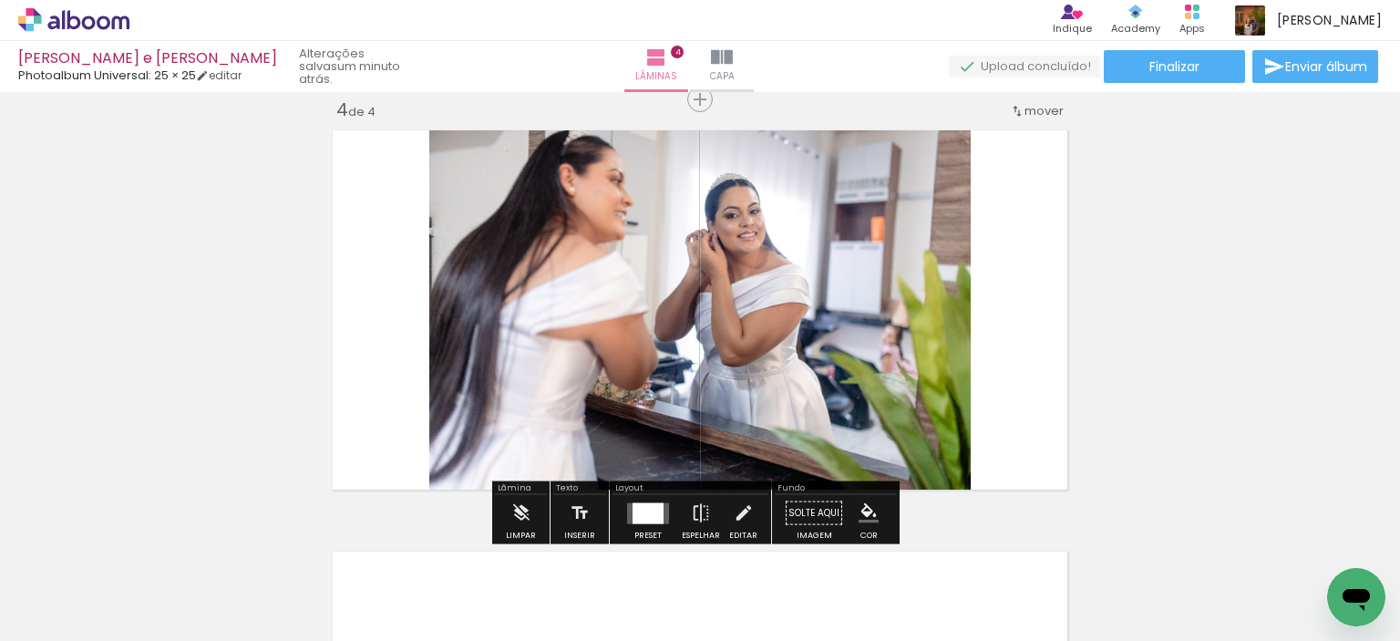
click at [663, 514] on quentale-layouter at bounding box center [648, 512] width 42 height 21
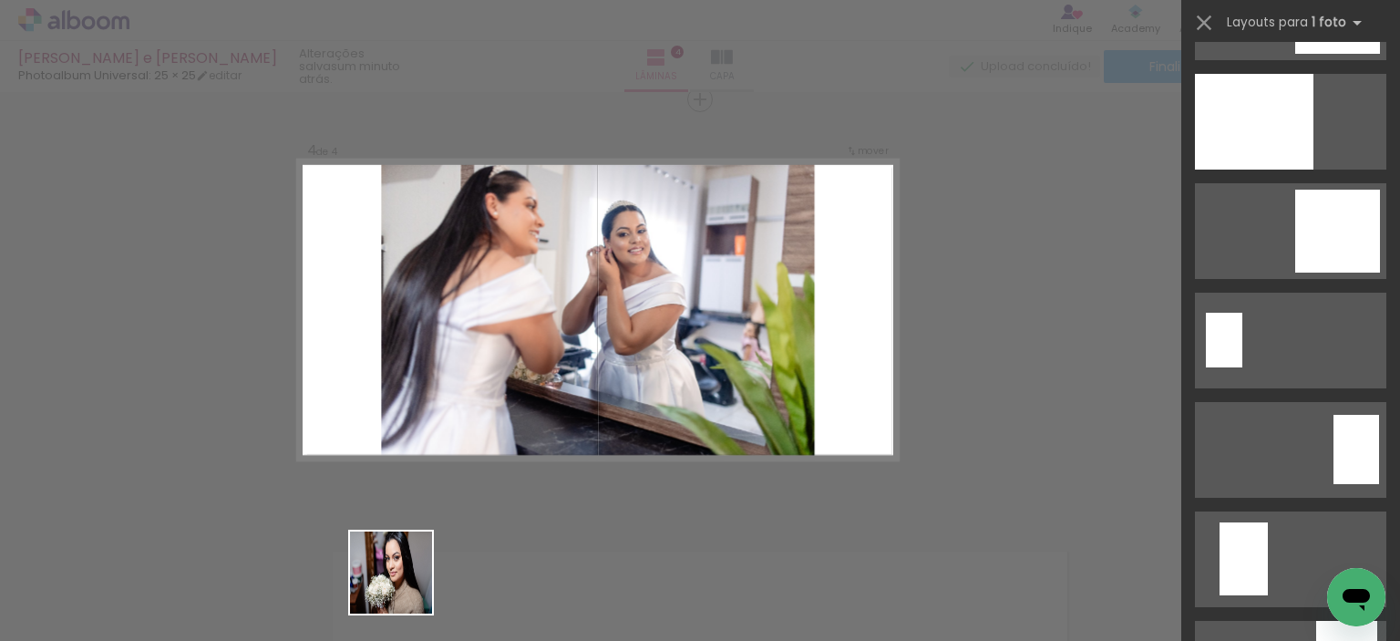
scroll to position [328, 0]
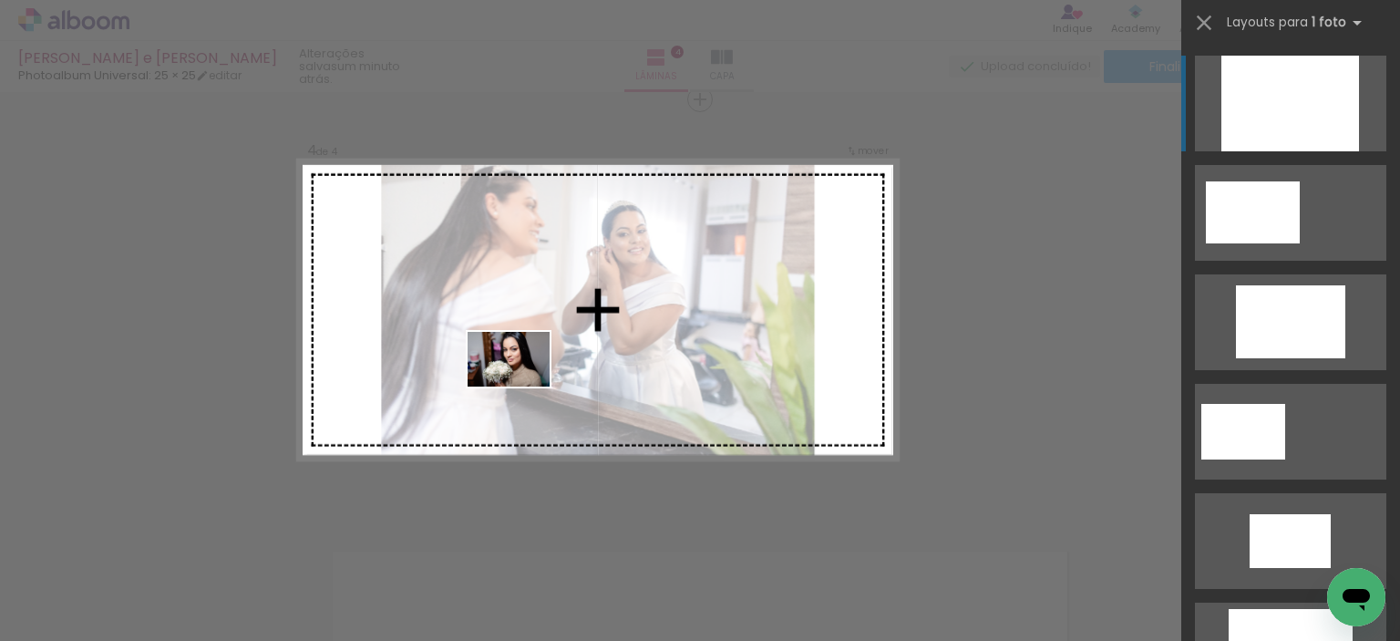
drag, startPoint x: 405, startPoint y: 596, endPoint x: 543, endPoint y: 393, distance: 246.0
click at [525, 383] on quentale-workspace at bounding box center [700, 320] width 1400 height 641
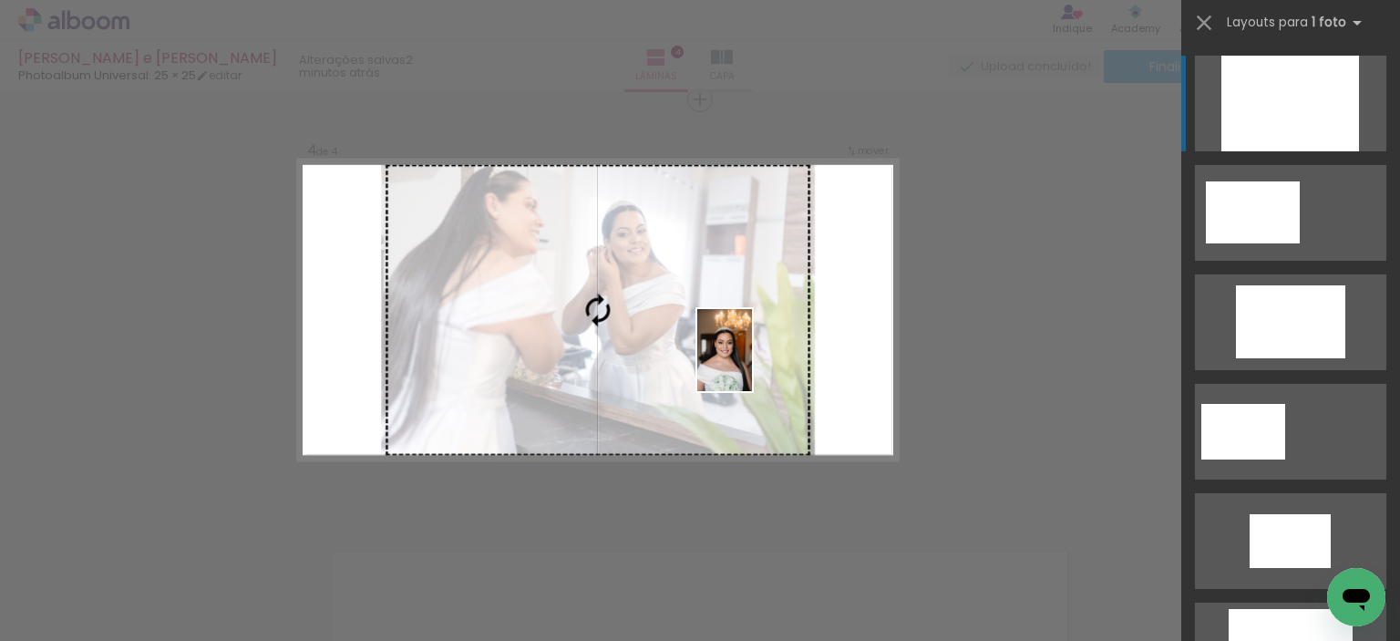
drag, startPoint x: 703, startPoint y: 573, endPoint x: 752, endPoint y: 364, distance: 215.3
click at [752, 364] on quentale-workspace at bounding box center [700, 320] width 1400 height 641
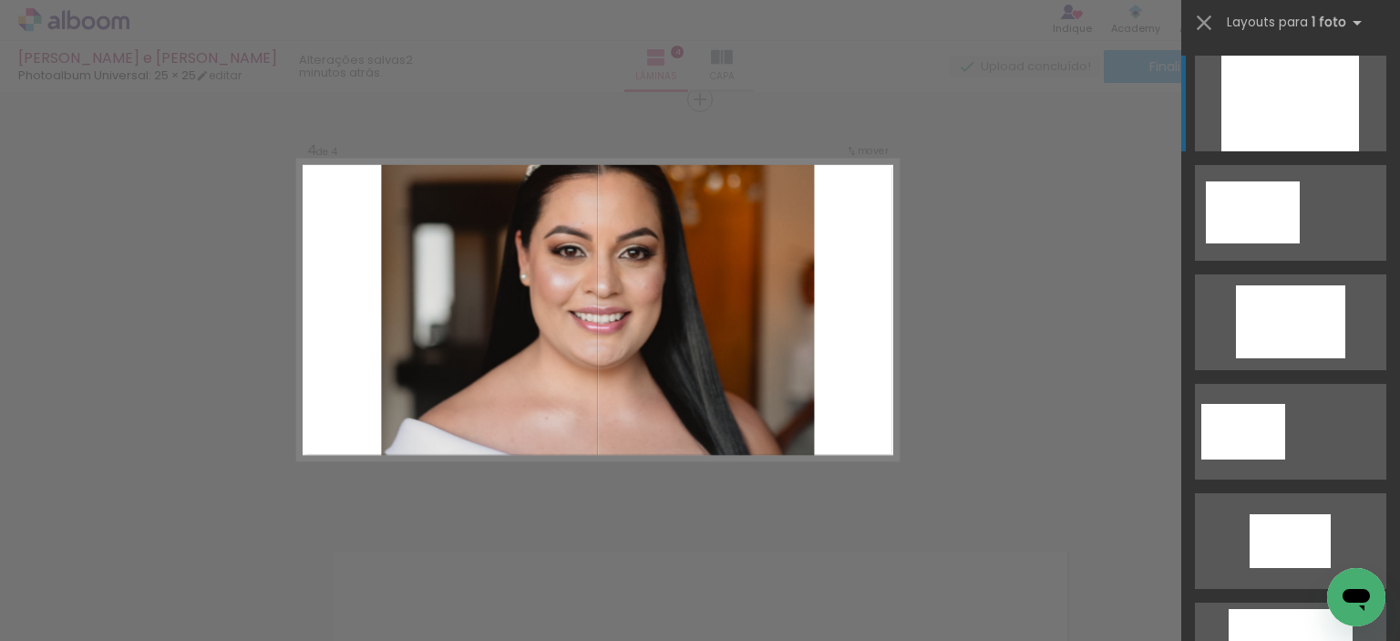
scroll to position [0, 0]
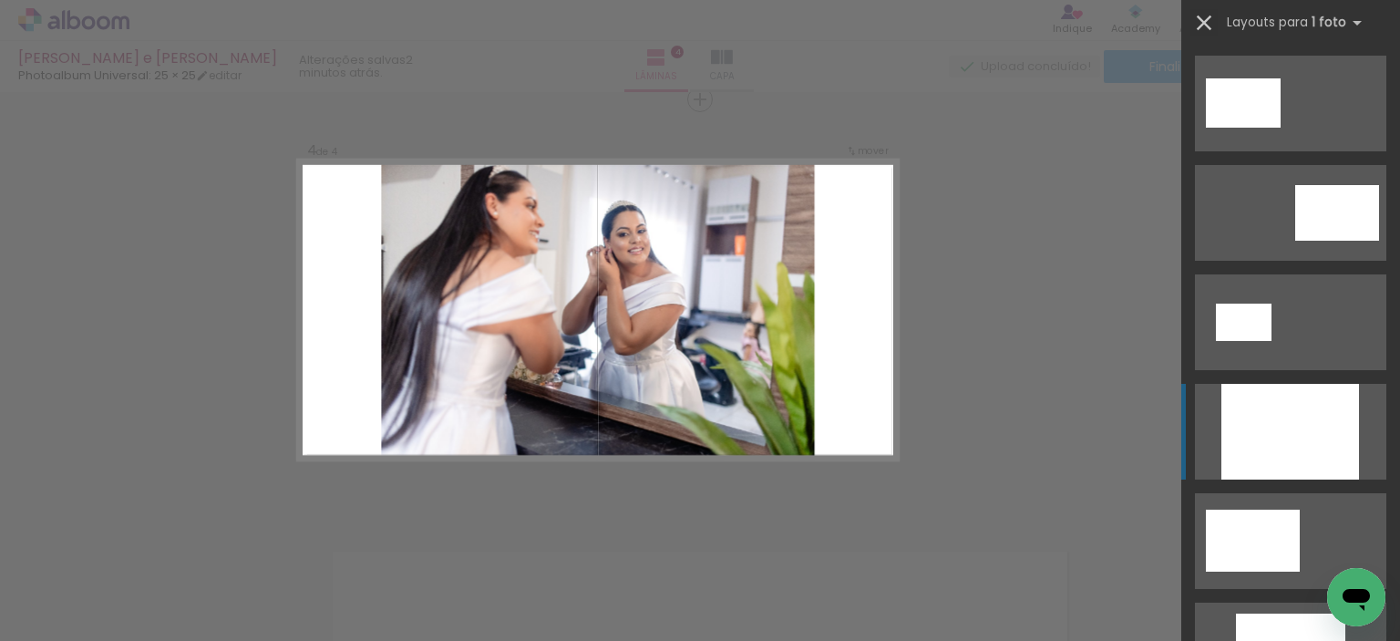
click at [1207, 17] on iron-icon at bounding box center [1204, 23] width 26 height 26
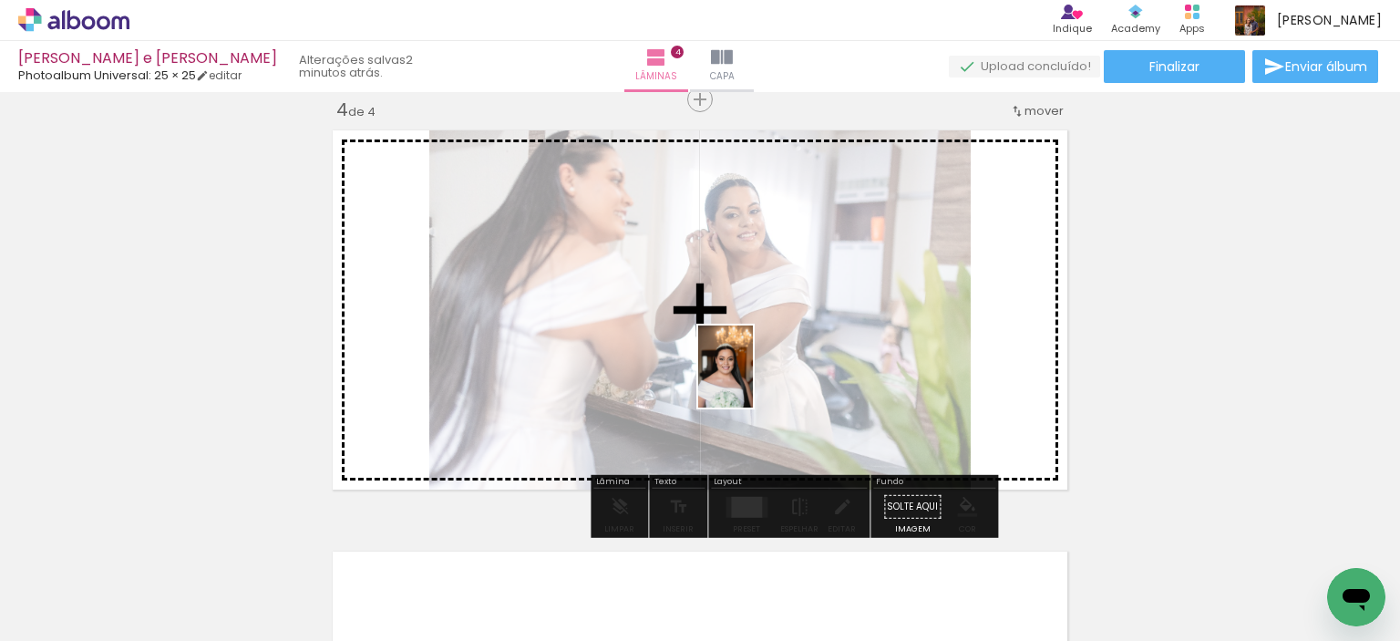
drag, startPoint x: 703, startPoint y: 579, endPoint x: 753, endPoint y: 378, distance: 206.7
click at [753, 378] on quentale-workspace at bounding box center [700, 320] width 1400 height 641
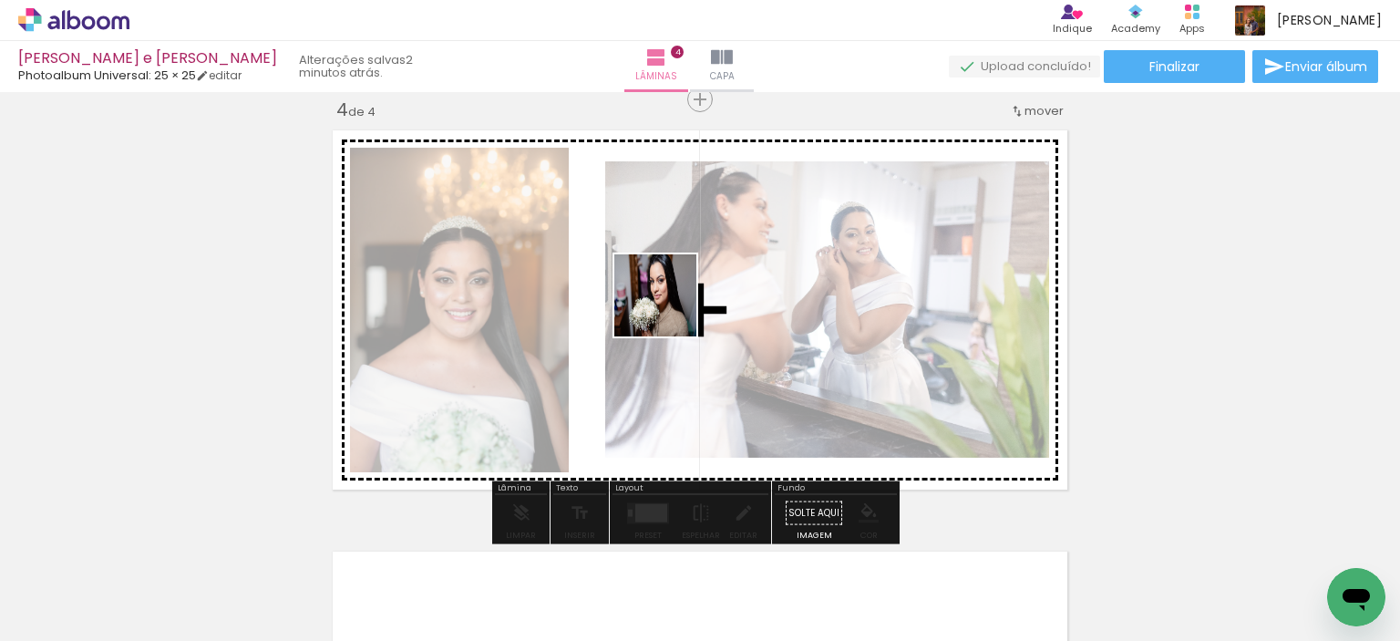
drag, startPoint x: 396, startPoint y: 582, endPoint x: 674, endPoint y: 327, distance: 376.7
click at [669, 309] on quentale-workspace at bounding box center [700, 320] width 1400 height 641
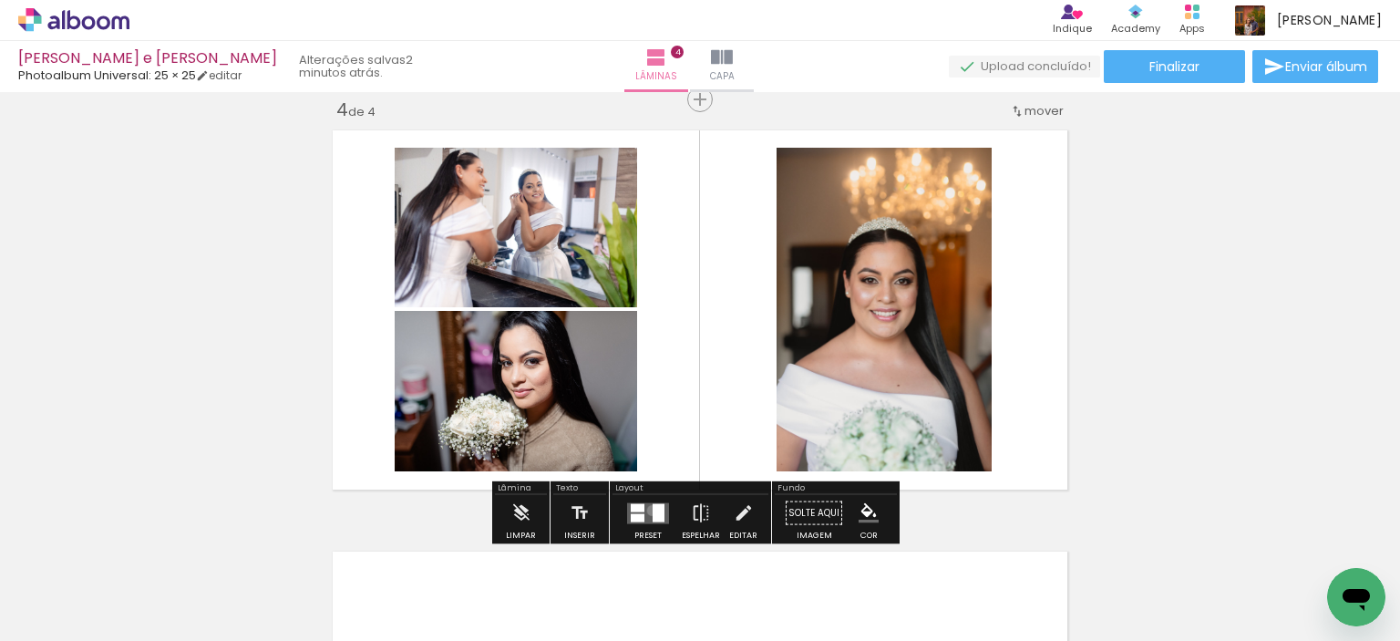
click at [653, 510] on div at bounding box center [659, 512] width 12 height 18
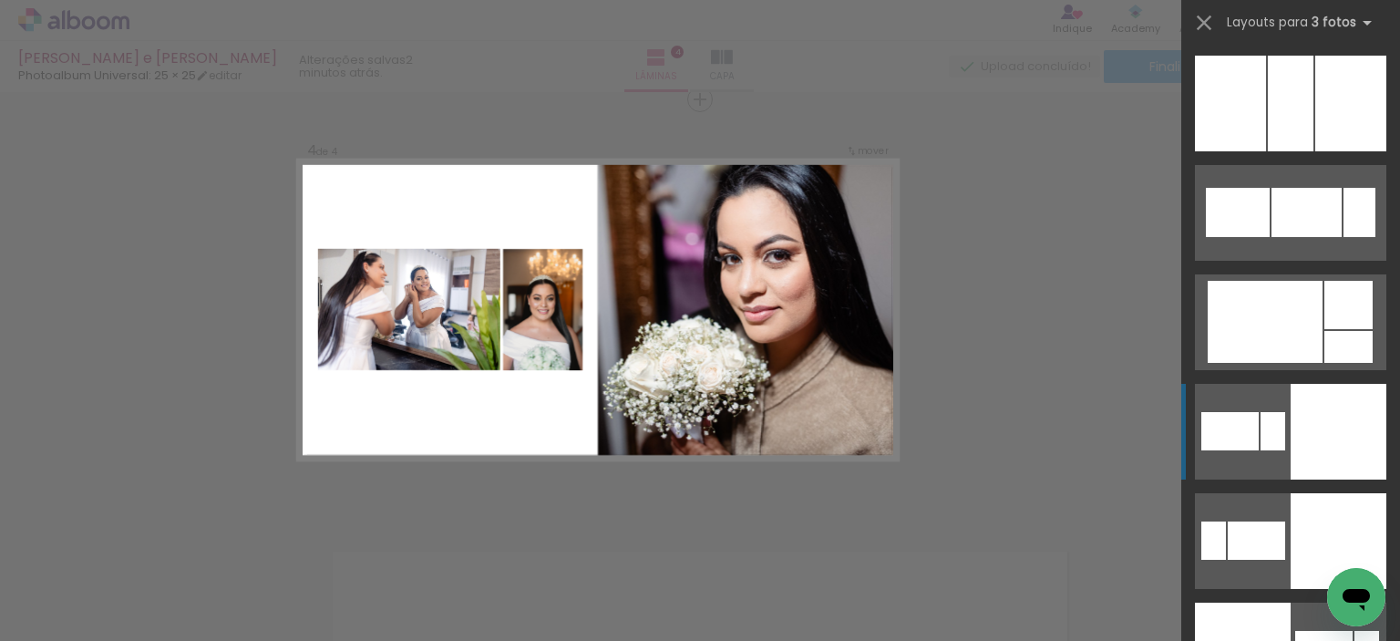
scroll to position [3919, 0]
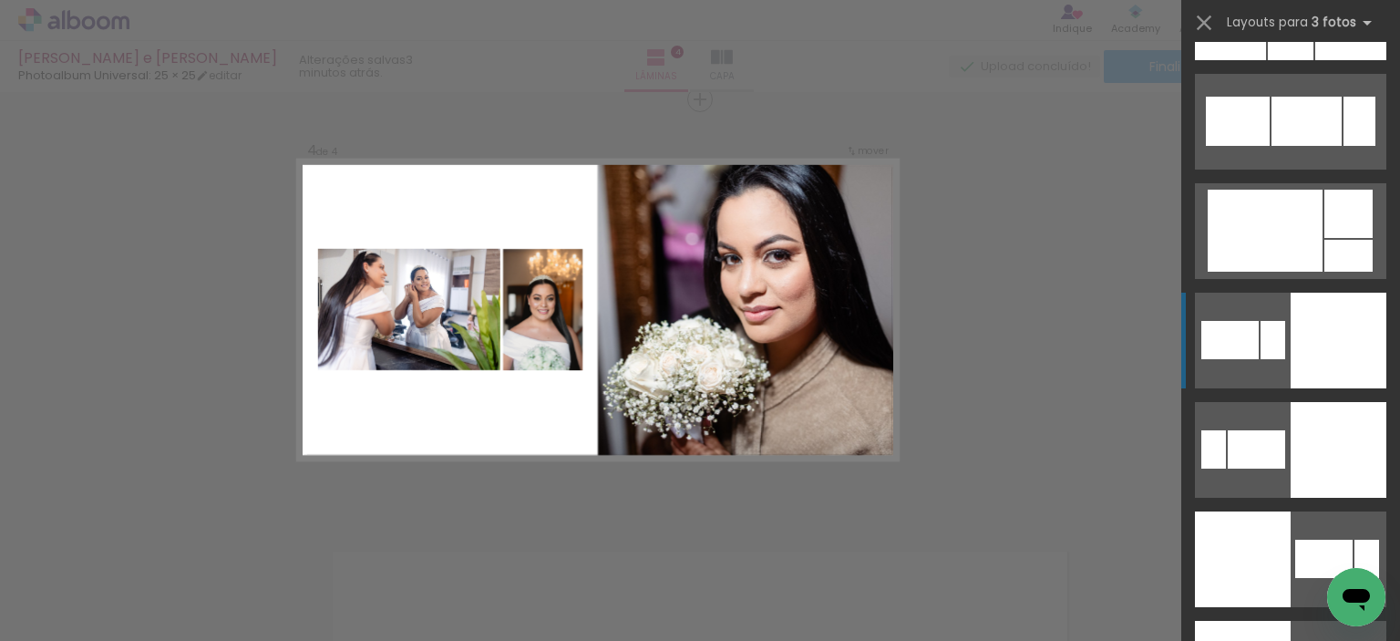
click at [1342, 348] on div at bounding box center [1339, 341] width 96 height 96
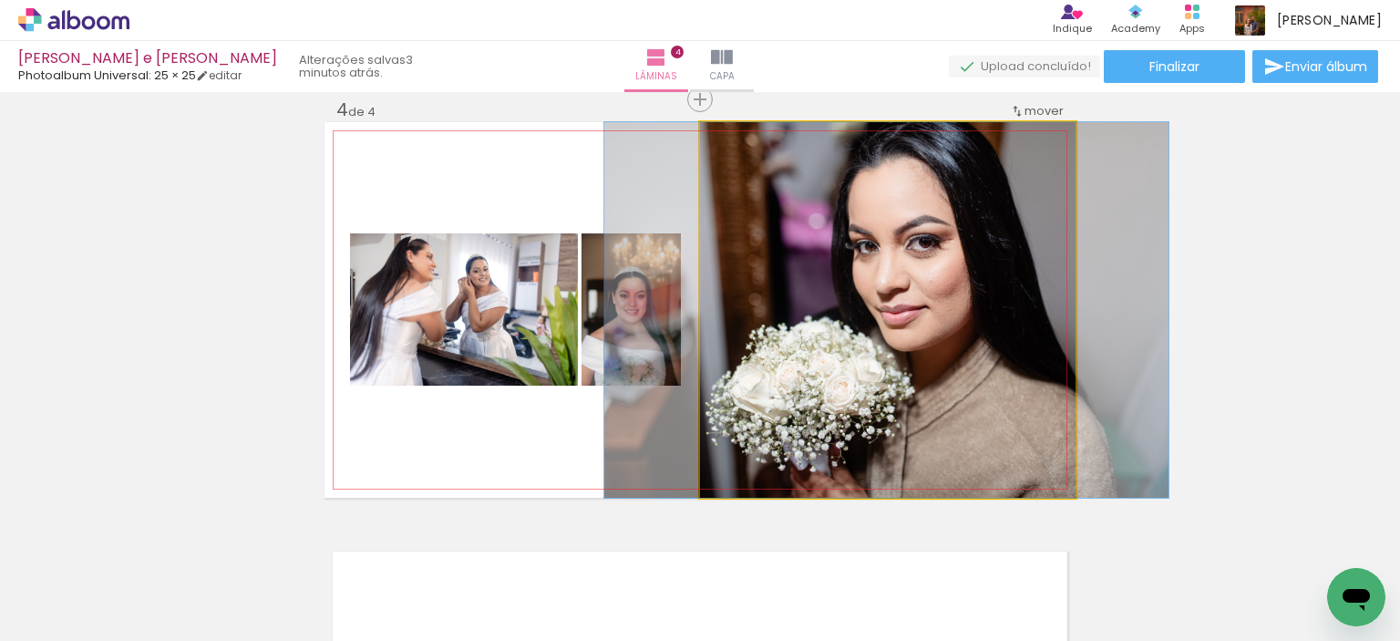
drag, startPoint x: 971, startPoint y: 304, endPoint x: 970, endPoint y: 345, distance: 41.9
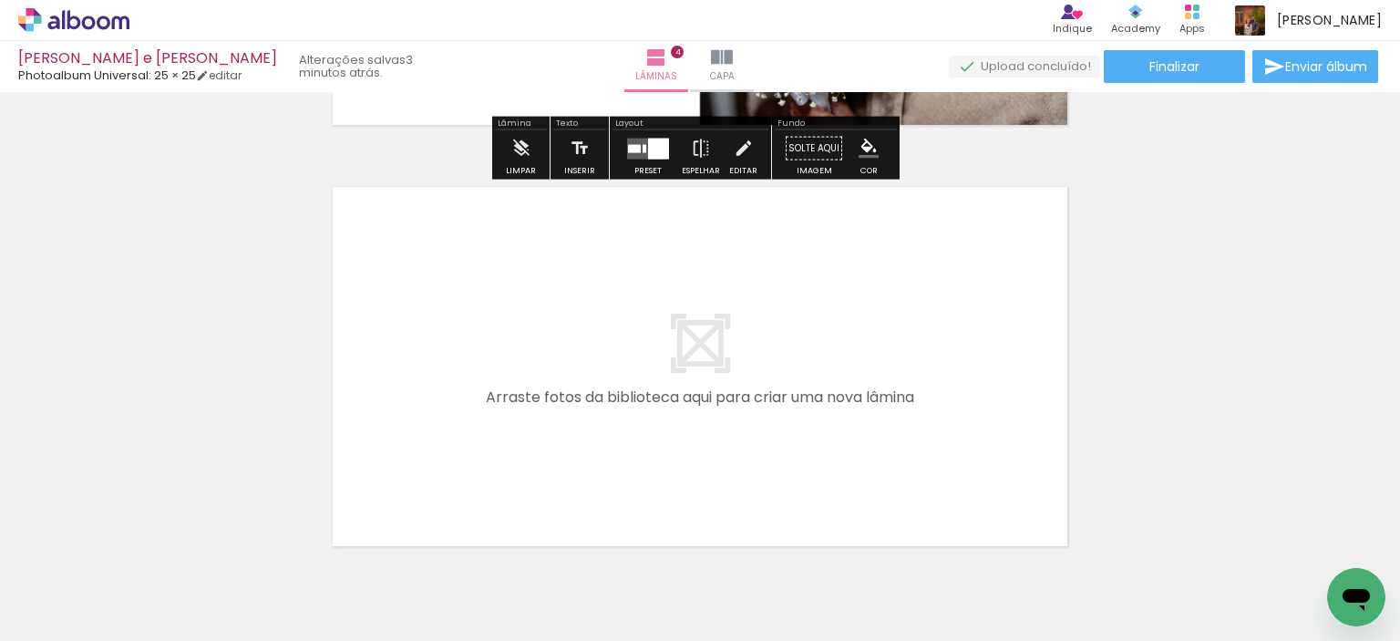
scroll to position [1741, 0]
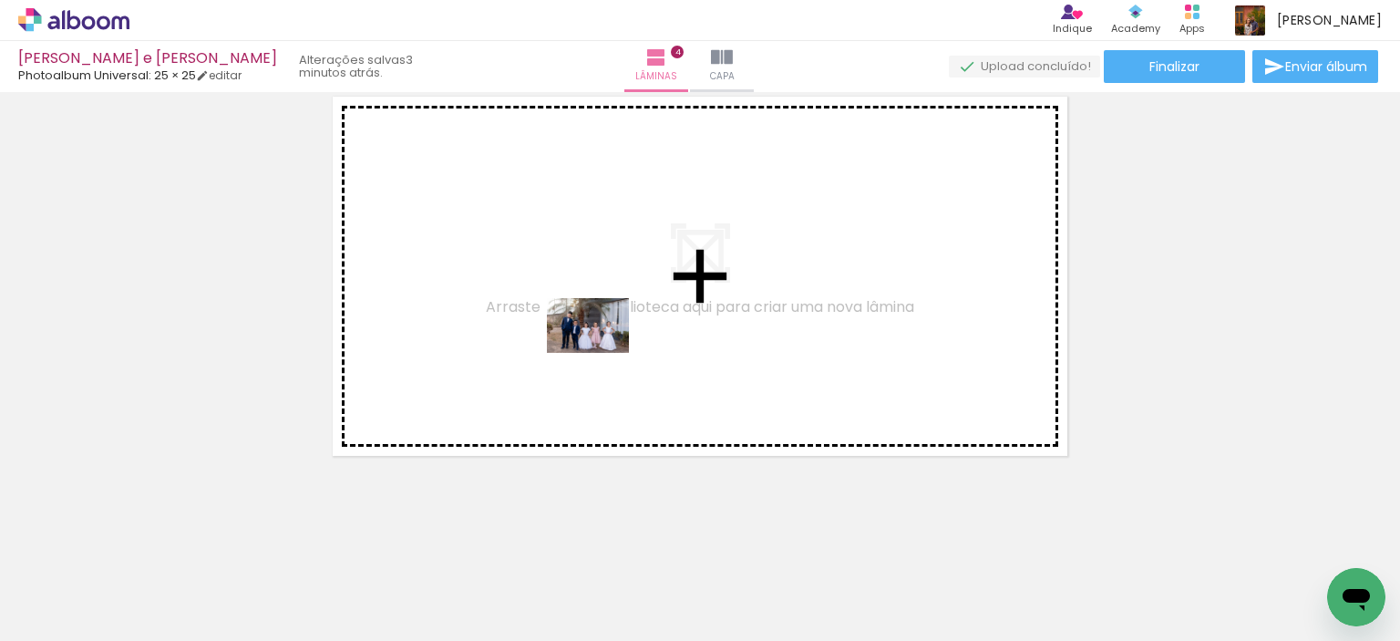
drag, startPoint x: 502, startPoint y: 597, endPoint x: 602, endPoint y: 353, distance: 263.7
click at [602, 353] on quentale-workspace at bounding box center [700, 320] width 1400 height 641
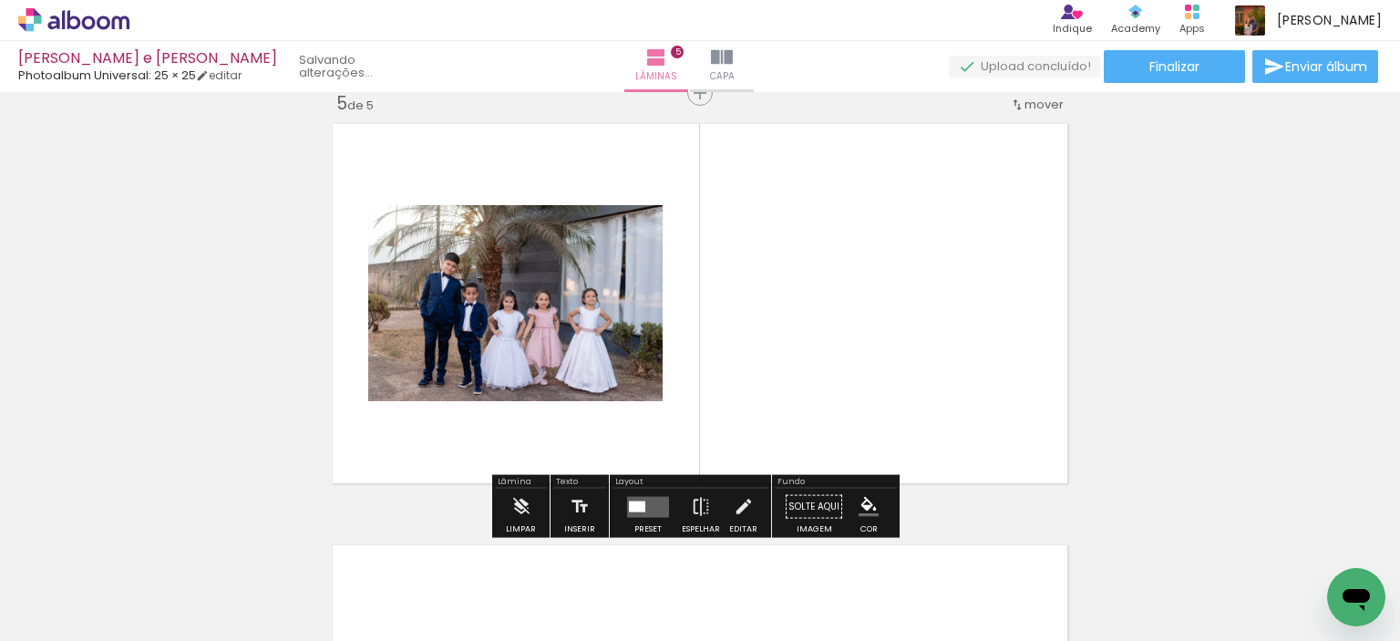
scroll to position [1707, 0]
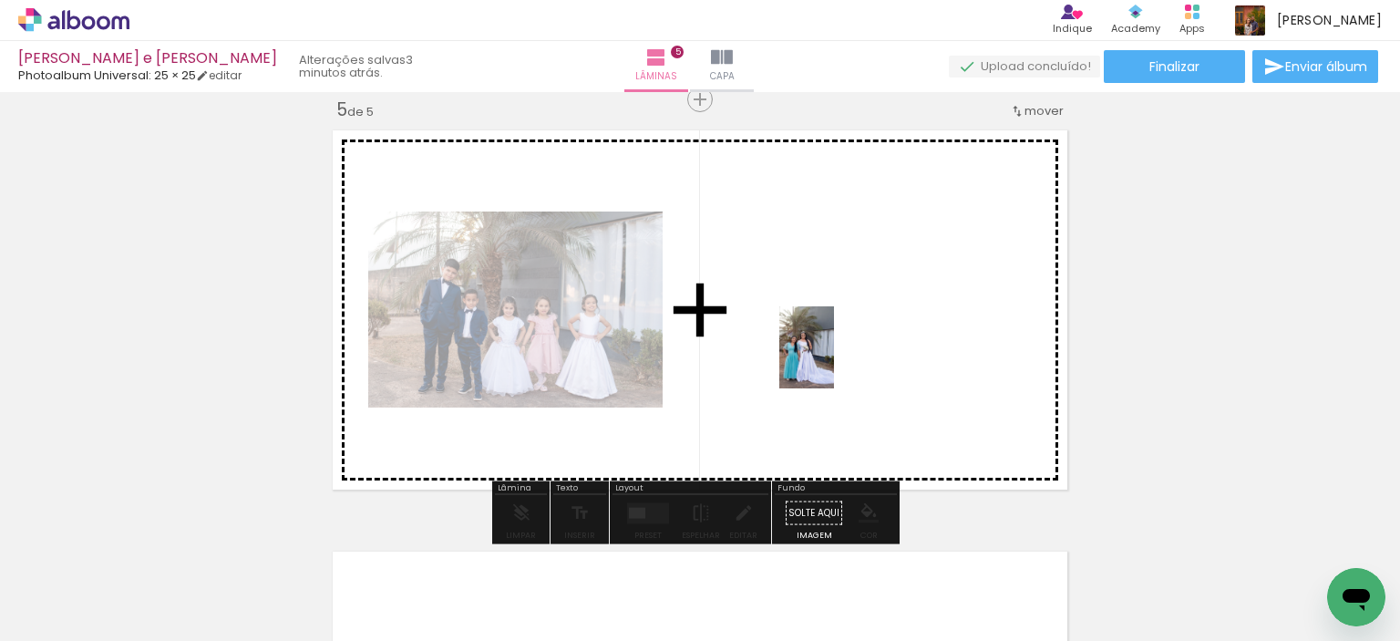
drag, startPoint x: 800, startPoint y: 580, endPoint x: 835, endPoint y: 360, distance: 222.4
click at [835, 358] on quentale-workspace at bounding box center [700, 320] width 1400 height 641
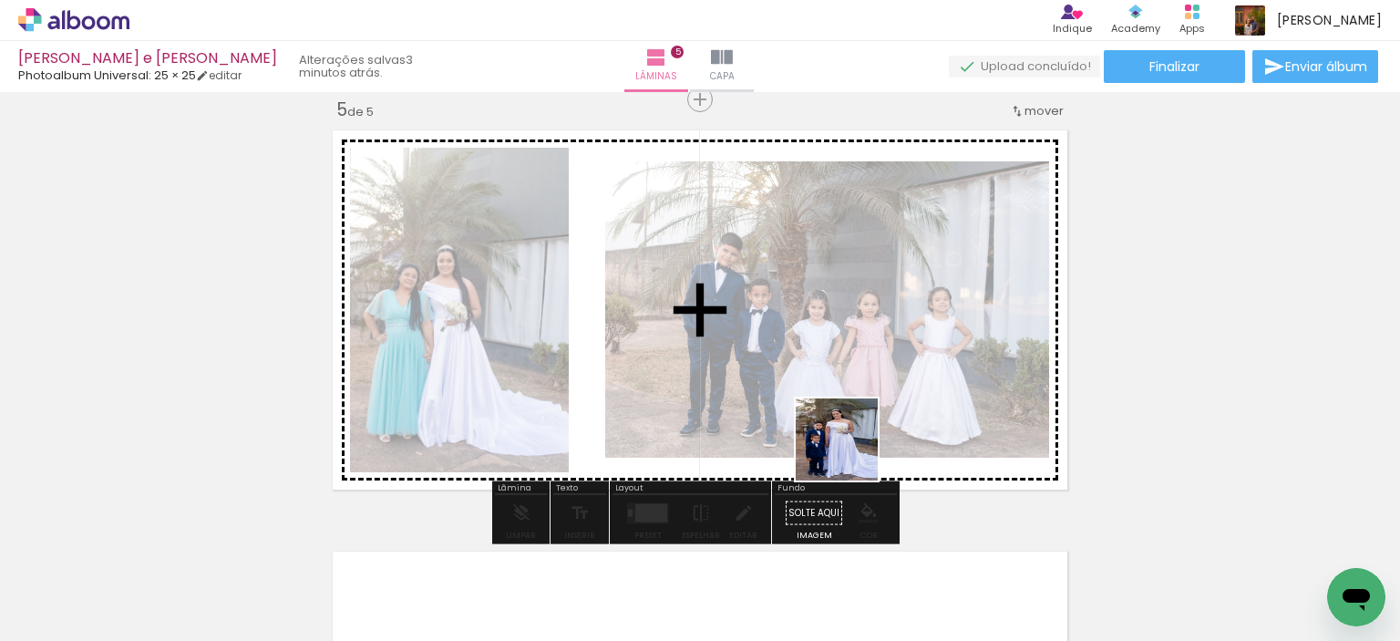
drag, startPoint x: 885, startPoint y: 594, endPoint x: 844, endPoint y: 386, distance: 212.7
click at [844, 386] on quentale-workspace at bounding box center [700, 320] width 1400 height 641
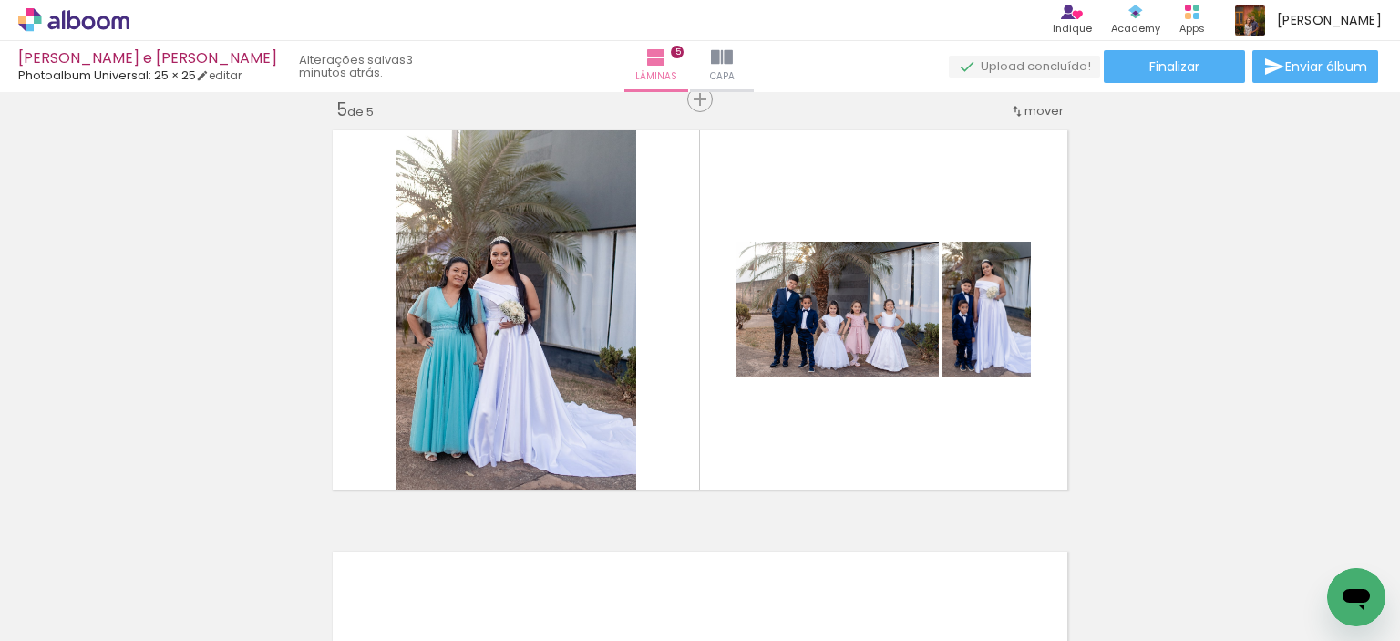
scroll to position [0, 623]
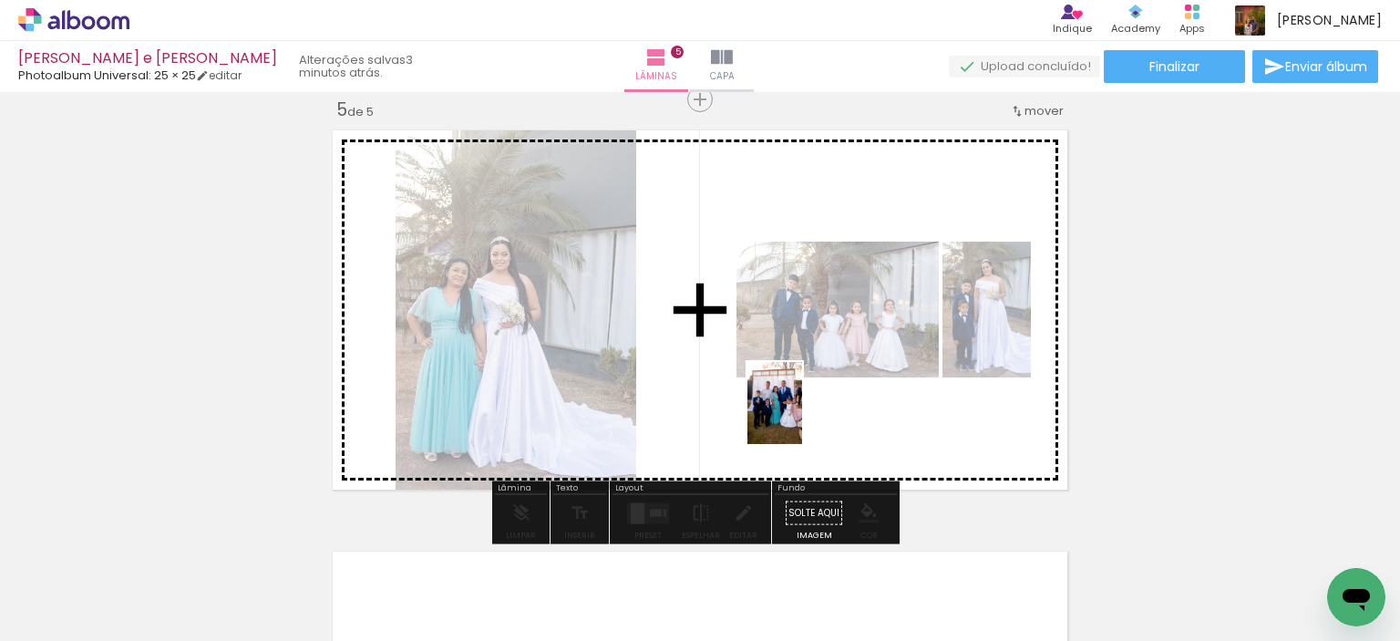
drag, startPoint x: 818, startPoint y: 588, endPoint x: 802, endPoint y: 417, distance: 172.1
click at [802, 417] on quentale-workspace at bounding box center [700, 320] width 1400 height 641
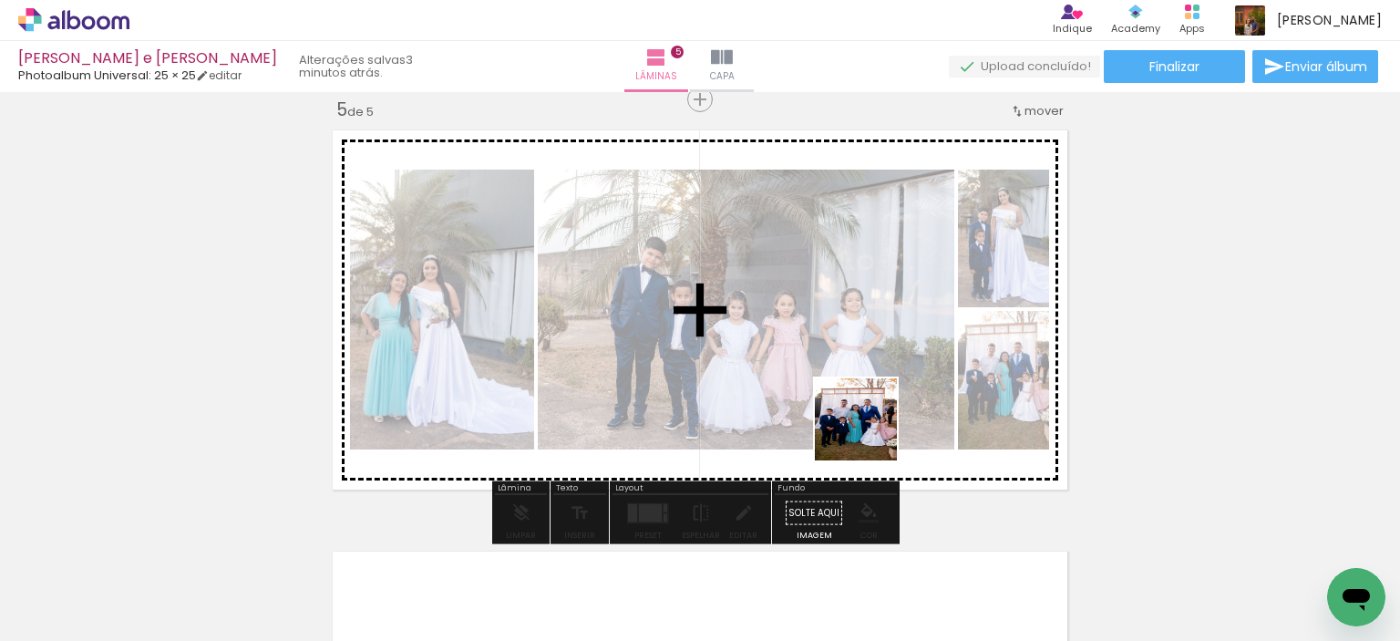
drag, startPoint x: 919, startPoint y: 580, endPoint x: 870, endPoint y: 396, distance: 190.6
click at [870, 396] on quentale-workspace at bounding box center [700, 320] width 1400 height 641
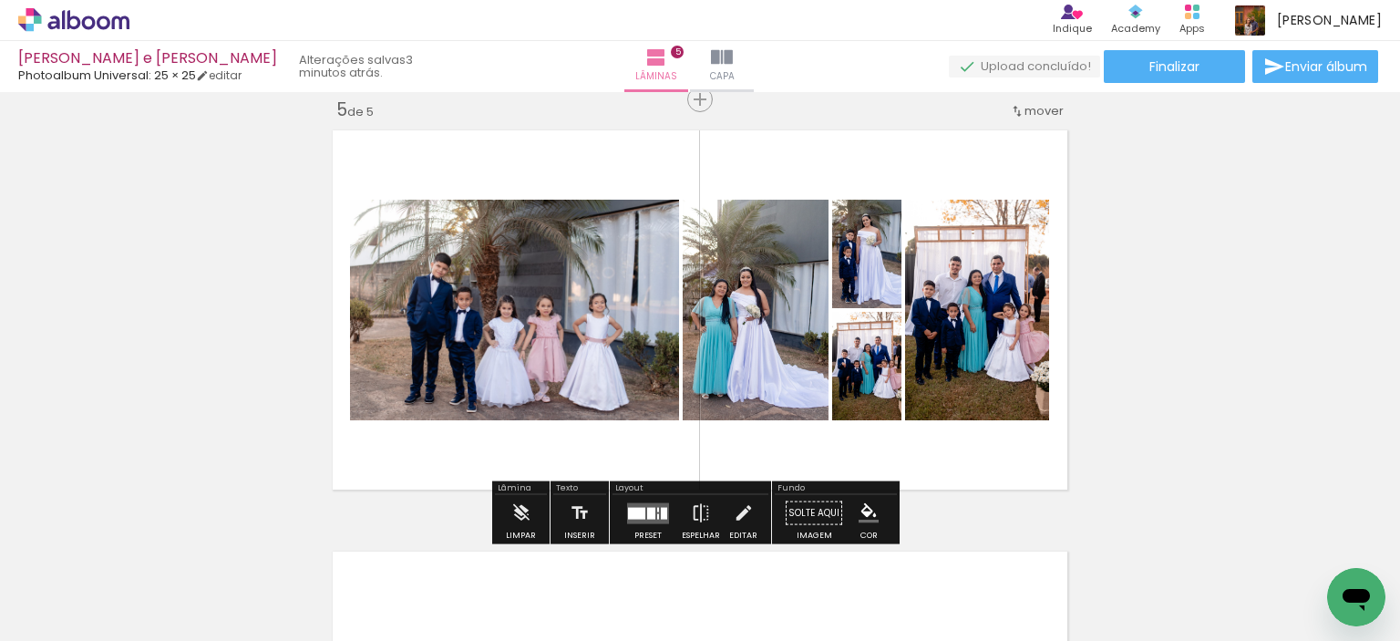
click at [652, 509] on quentale-layouter at bounding box center [648, 512] width 42 height 21
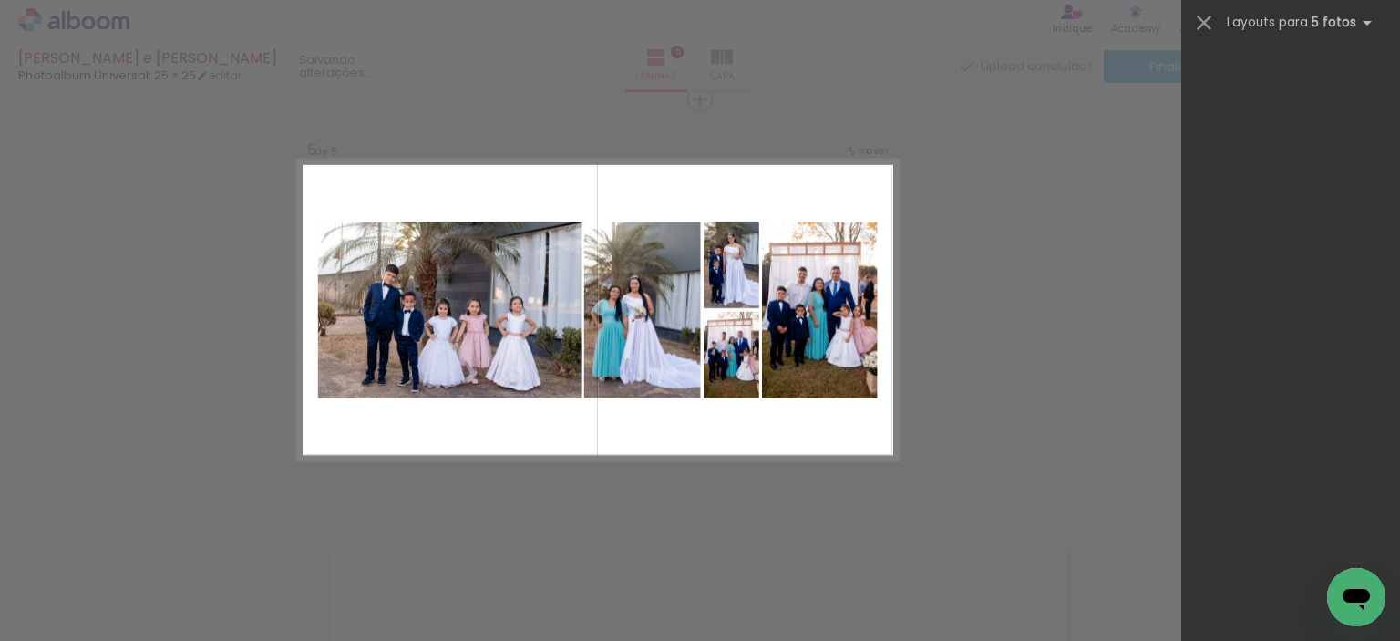
scroll to position [0, 0]
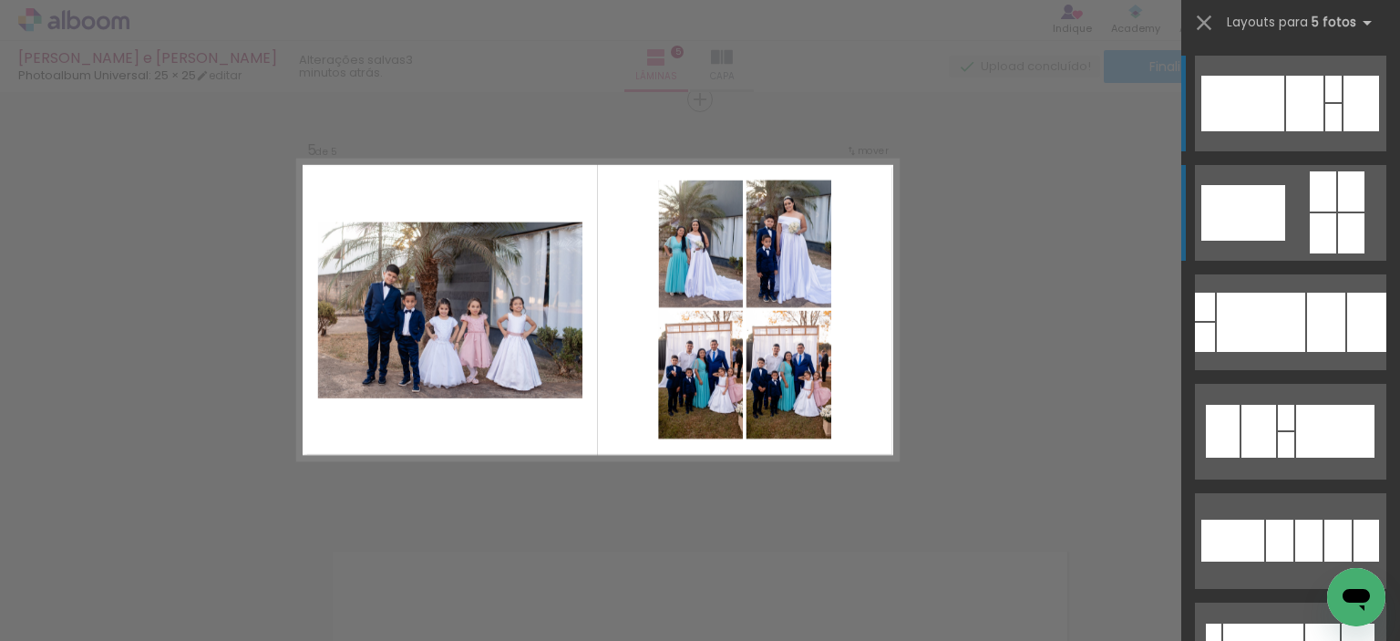
click at [1280, 202] on quentale-layouter at bounding box center [1290, 213] width 191 height 96
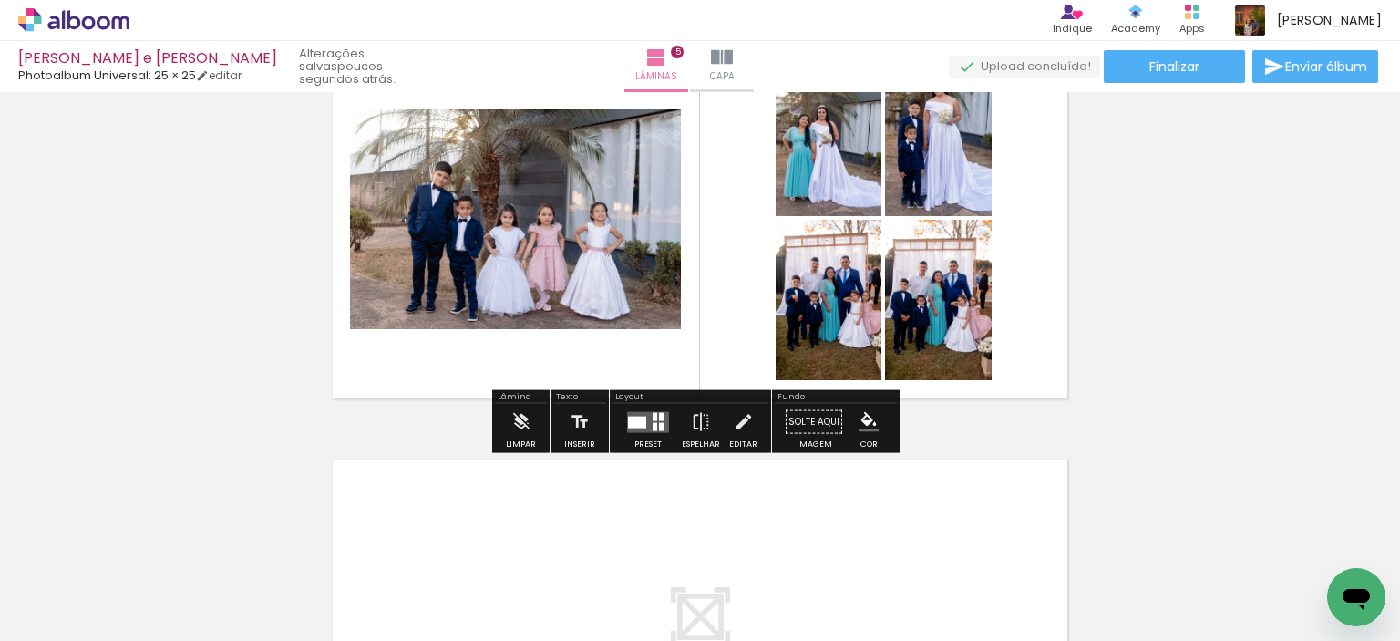
scroll to position [1707, 0]
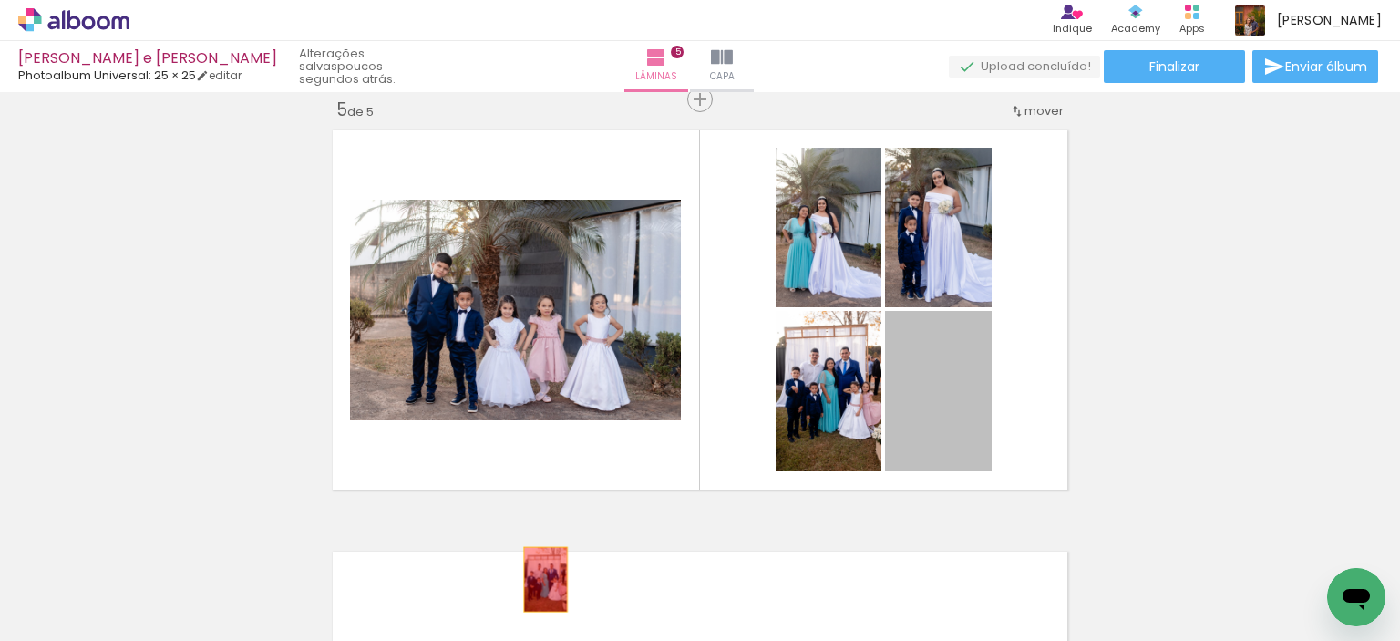
drag, startPoint x: 945, startPoint y: 400, endPoint x: 537, endPoint y: 579, distance: 445.7
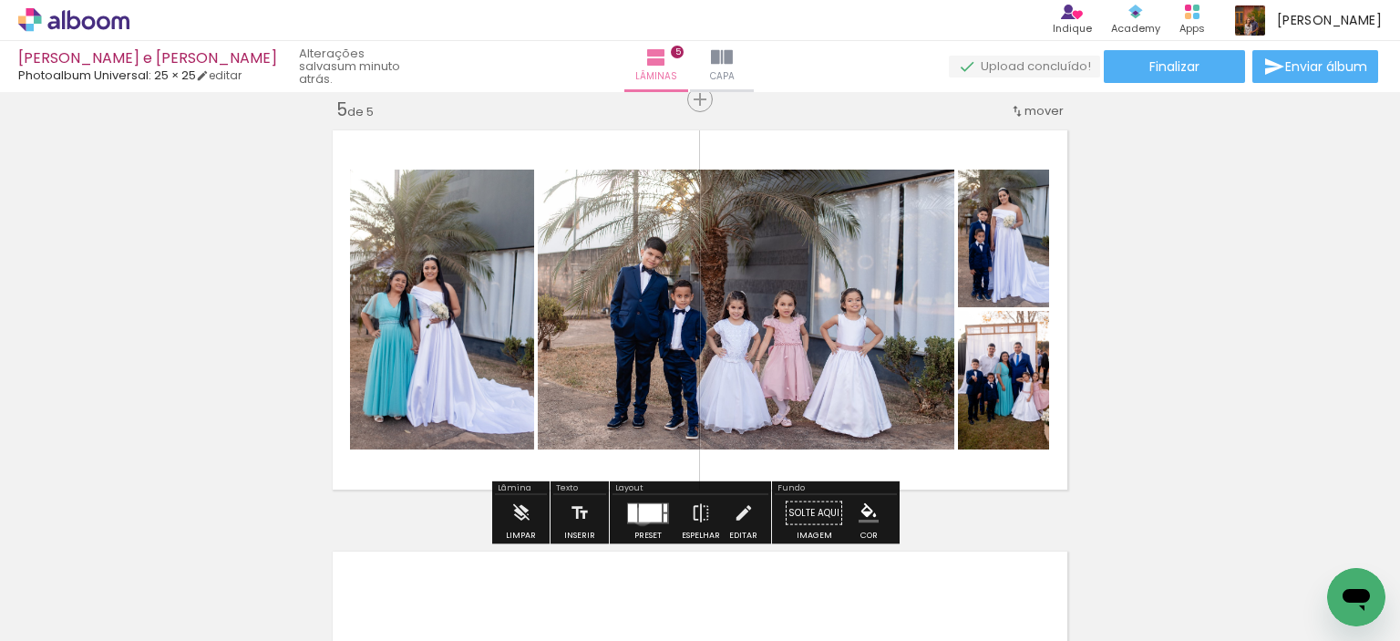
click at [639, 515] on div at bounding box center [650, 512] width 23 height 18
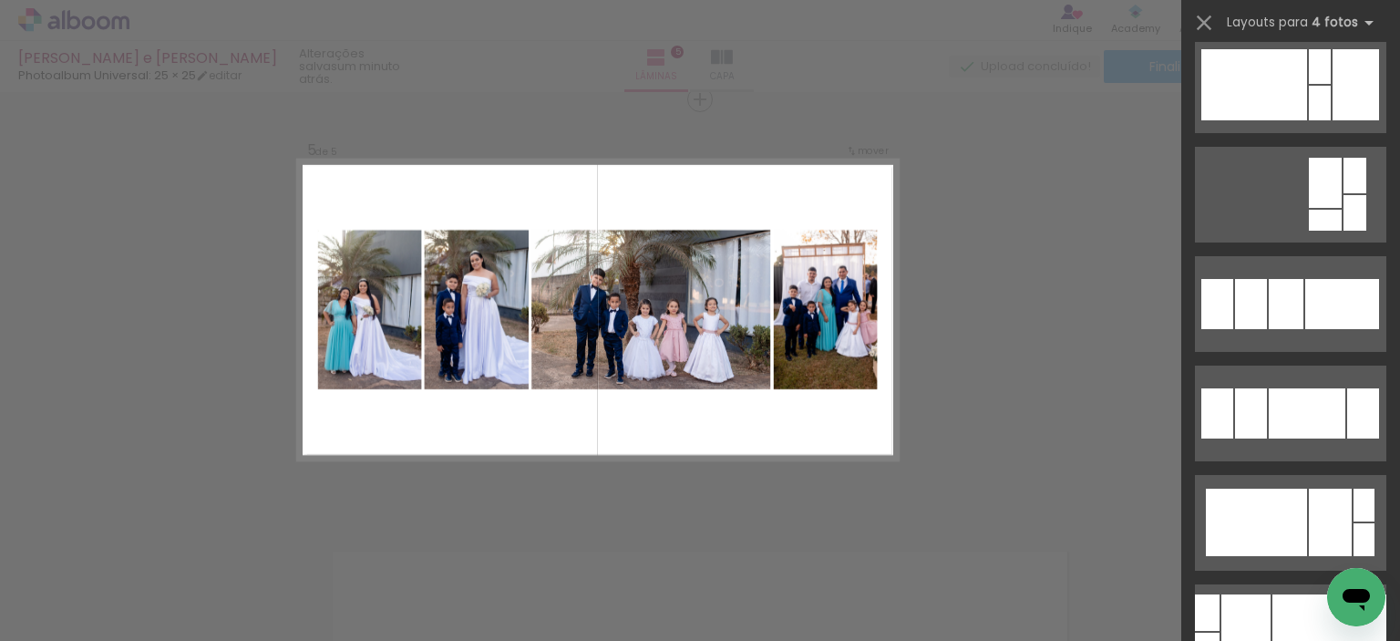
scroll to position [1185, 0]
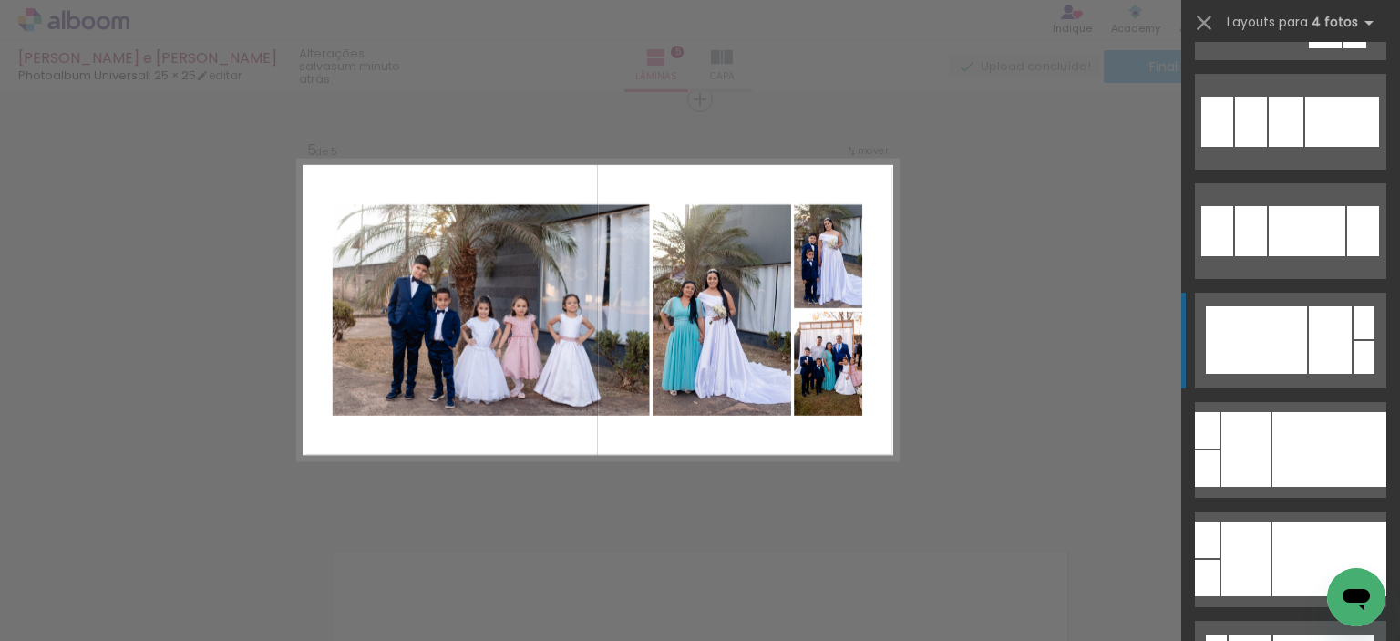
click at [1272, 356] on div at bounding box center [1256, 339] width 101 height 67
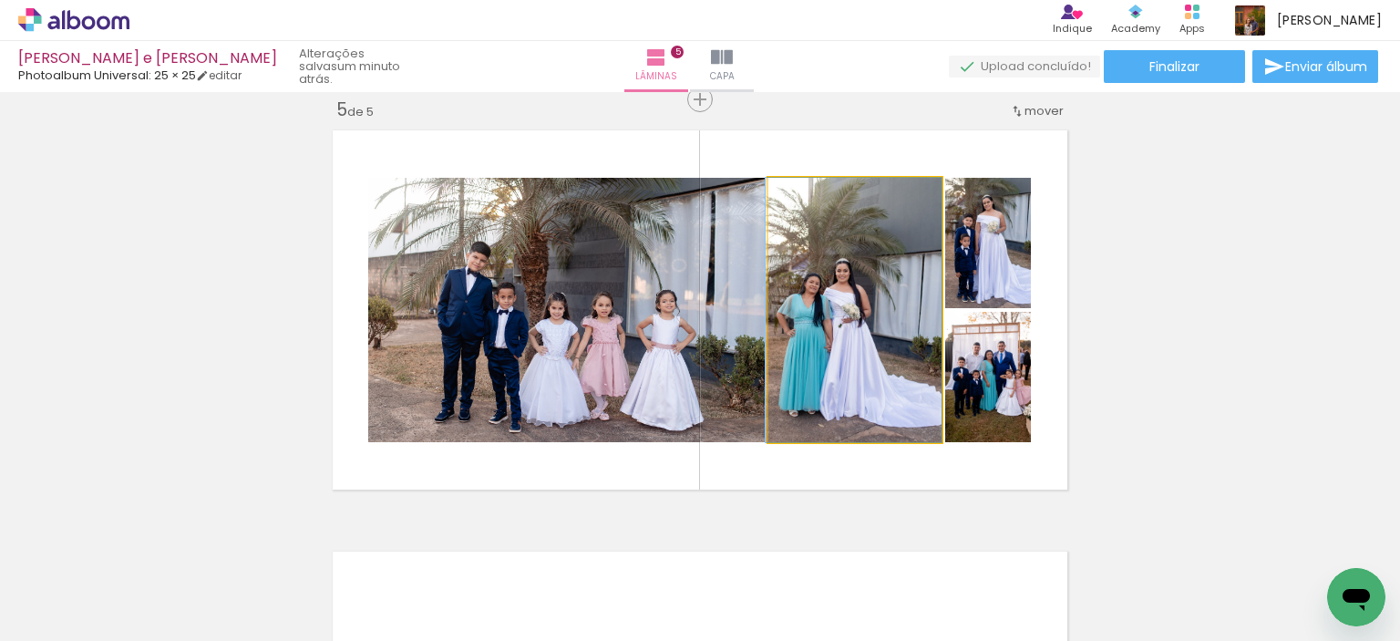
drag, startPoint x: 882, startPoint y: 386, endPoint x: 860, endPoint y: 387, distance: 22.0
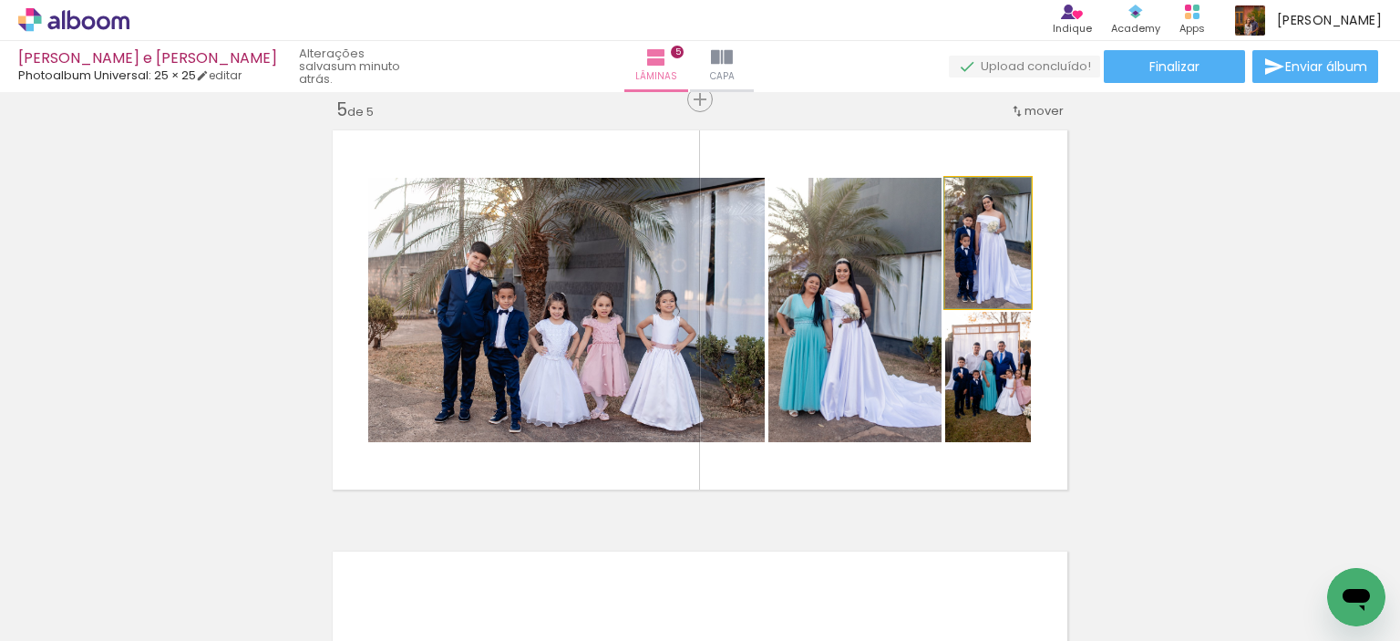
drag, startPoint x: 1002, startPoint y: 276, endPoint x: 987, endPoint y: 280, distance: 15.0
click at [987, 280] on quentale-photo at bounding box center [988, 243] width 86 height 130
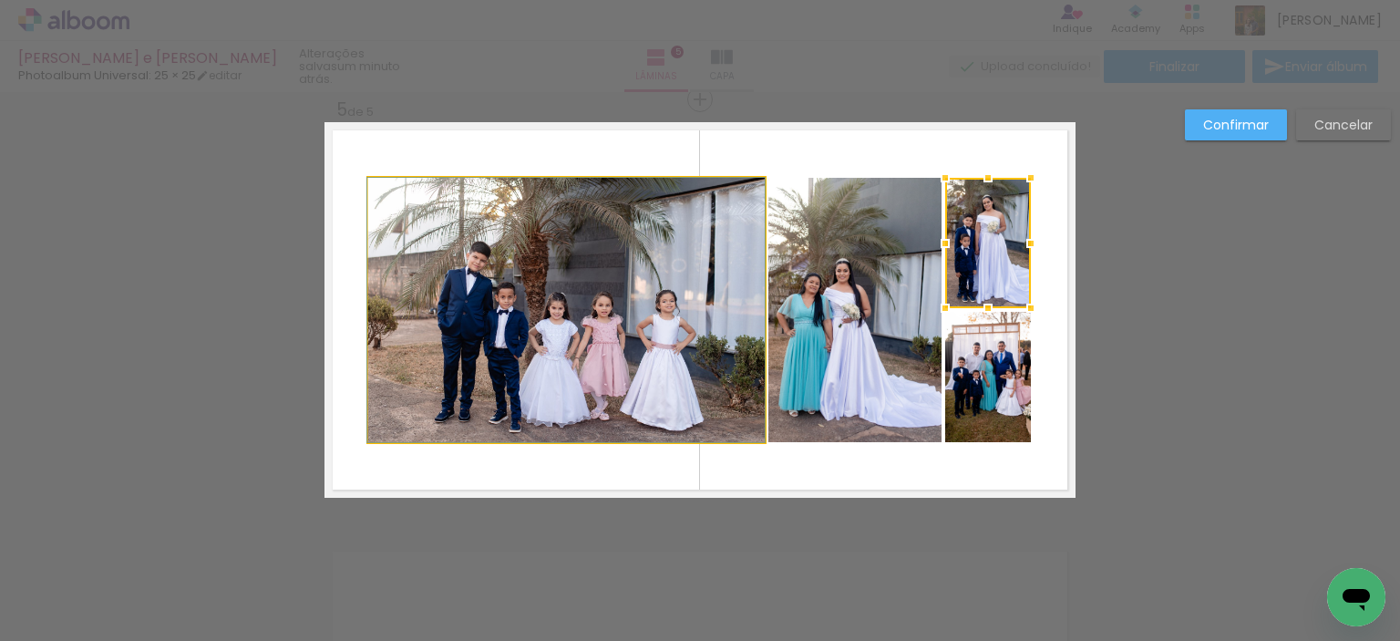
drag, startPoint x: 664, startPoint y: 360, endPoint x: 631, endPoint y: 369, distance: 34.1
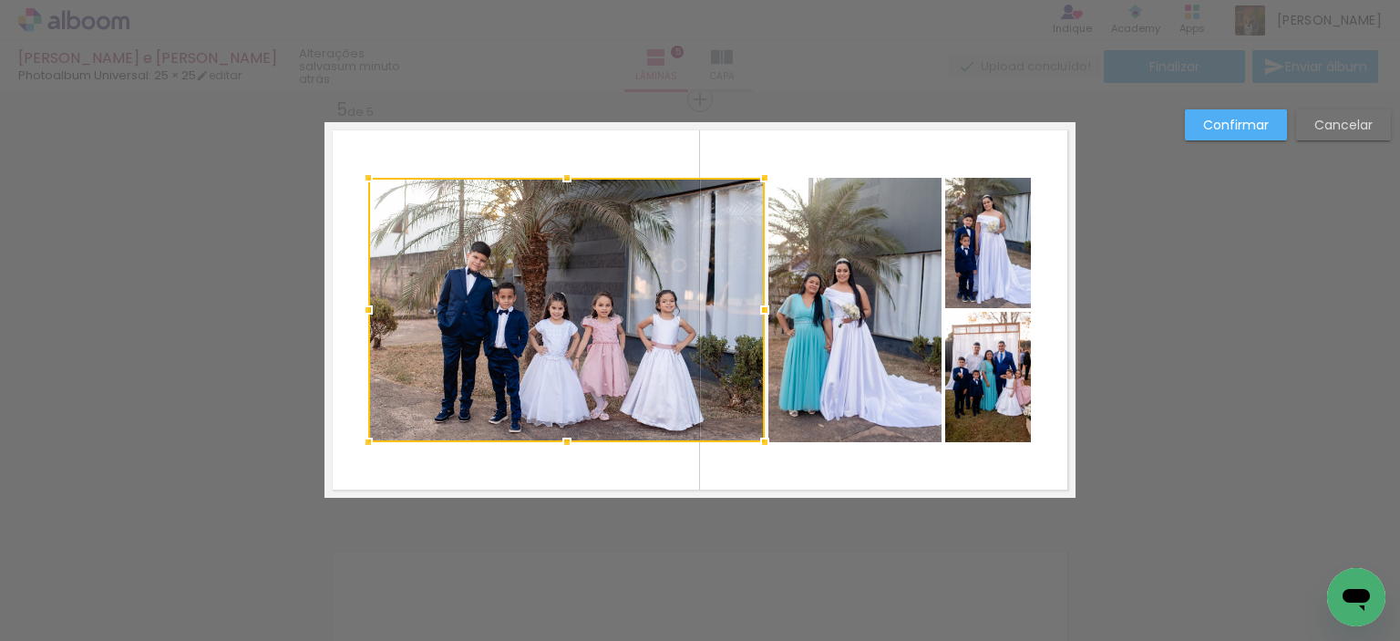
click at [660, 376] on div at bounding box center [566, 310] width 396 height 264
click at [1230, 148] on div "Confirmar Cancelar" at bounding box center [1283, 131] width 215 height 45
click at [0, 0] on slot "Confirmar" at bounding box center [0, 0] width 0 height 0
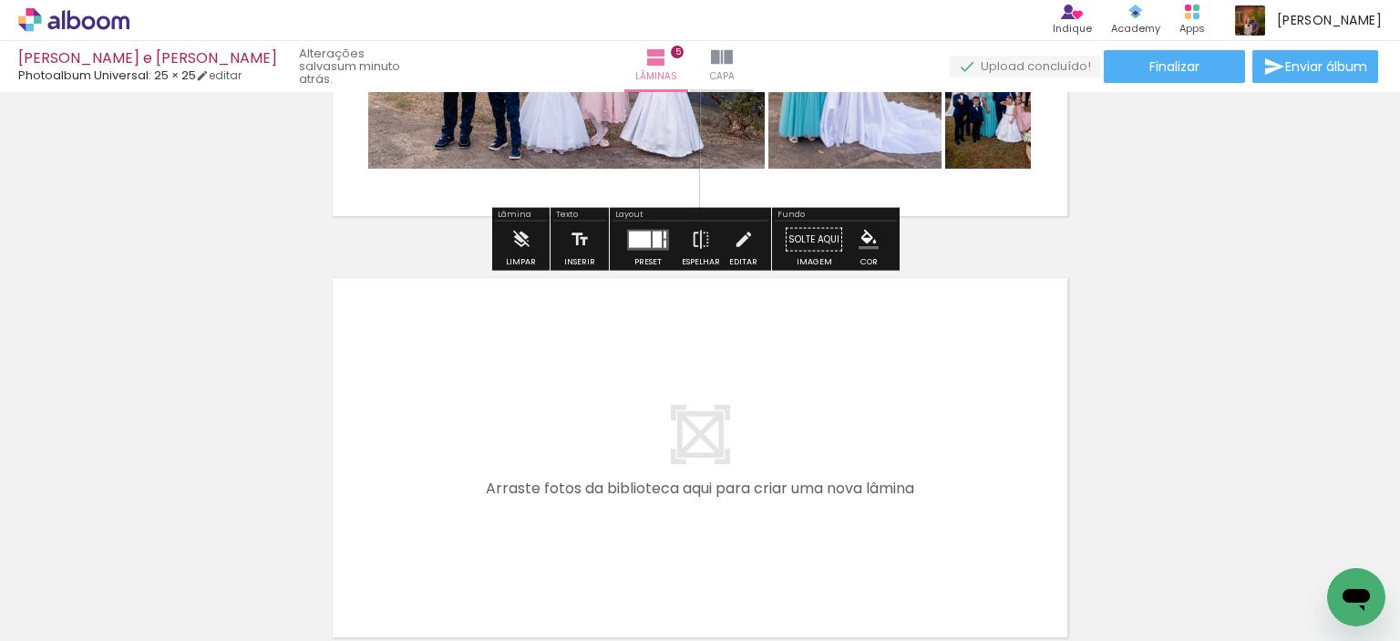
scroll to position [2162, 0]
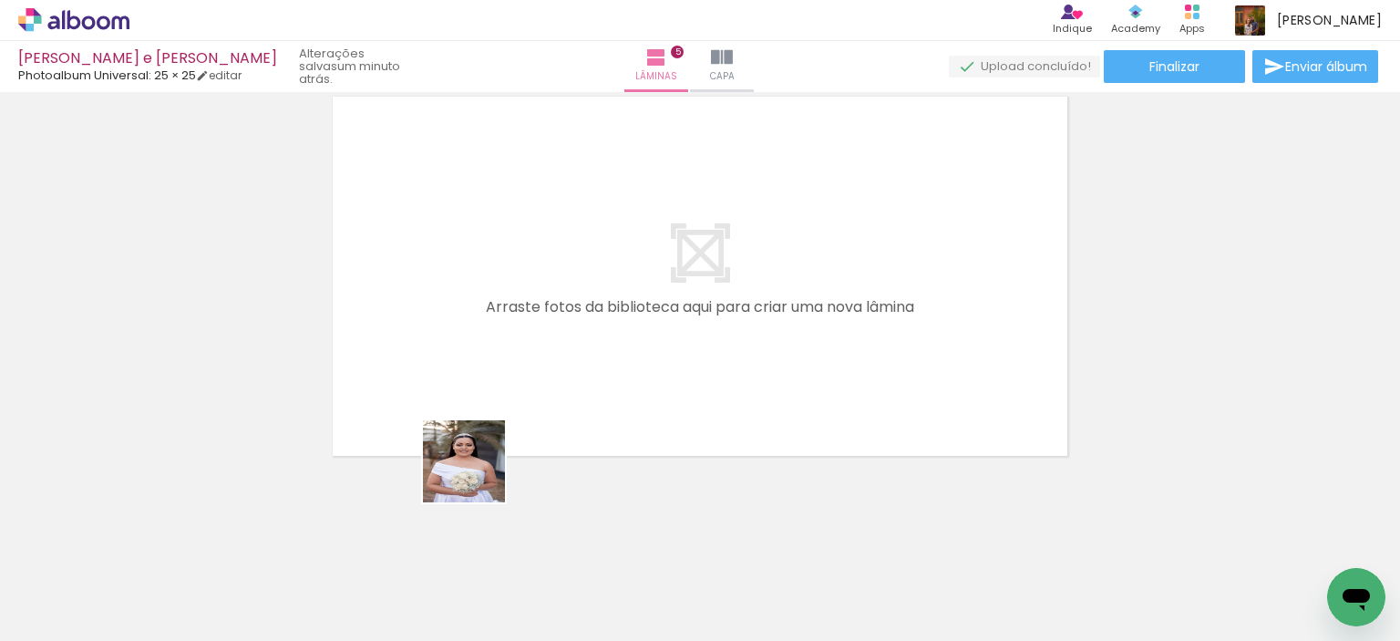
drag, startPoint x: 406, startPoint y: 589, endPoint x: 529, endPoint y: 427, distance: 202.9
click at [575, 338] on quentale-workspace at bounding box center [700, 320] width 1400 height 641
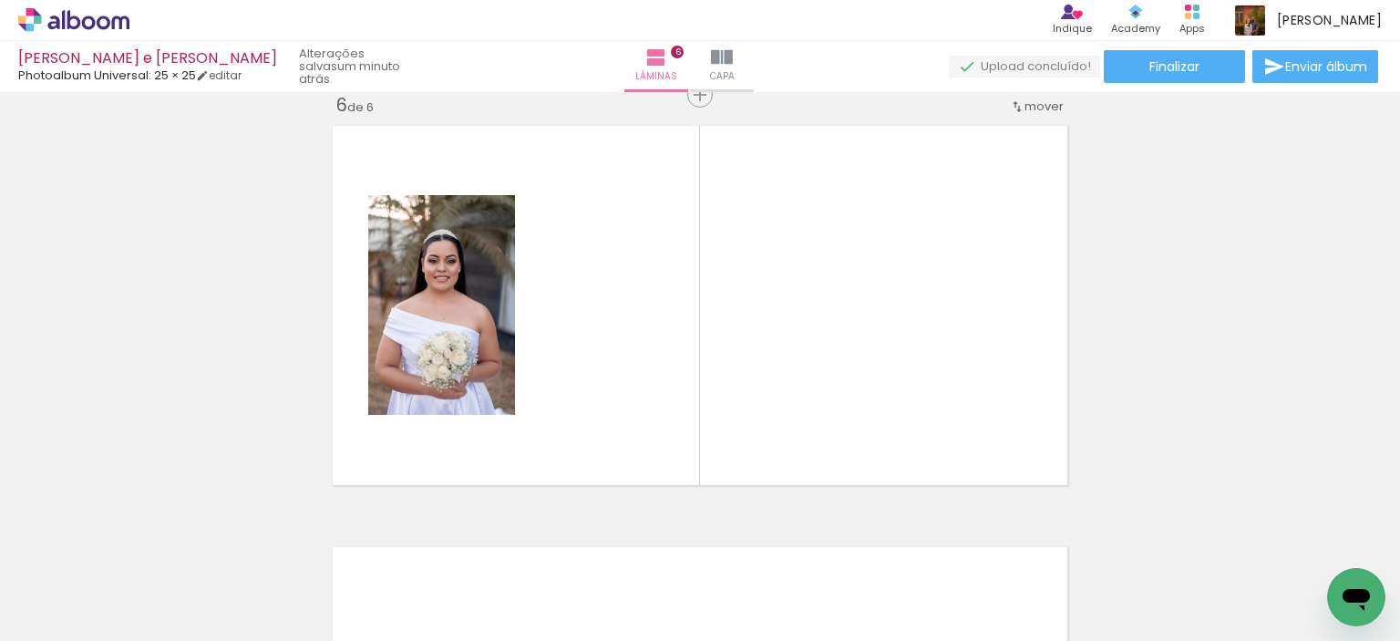
scroll to position [2128, 0]
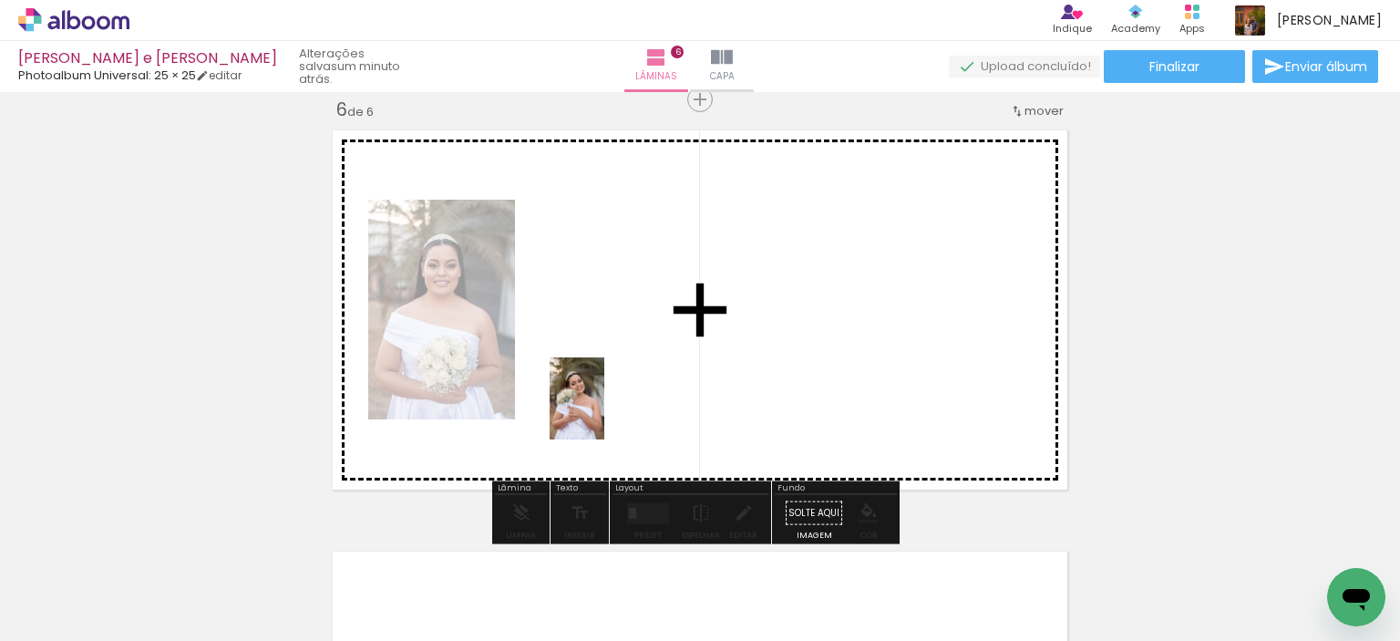
drag, startPoint x: 476, startPoint y: 594, endPoint x: 604, endPoint y: 412, distance: 223.0
click at [604, 412] on quentale-workspace at bounding box center [700, 320] width 1400 height 641
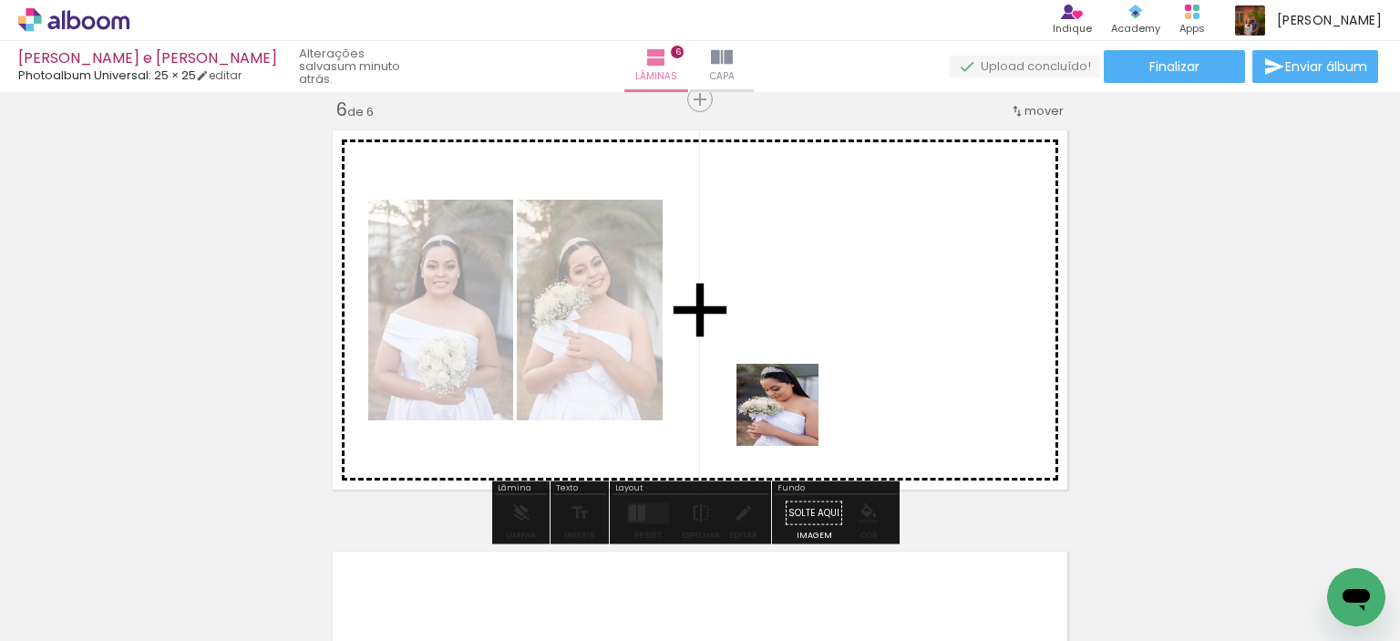
drag, startPoint x: 584, startPoint y: 594, endPoint x: 788, endPoint y: 427, distance: 263.6
click at [820, 396] on quentale-workspace at bounding box center [700, 320] width 1400 height 641
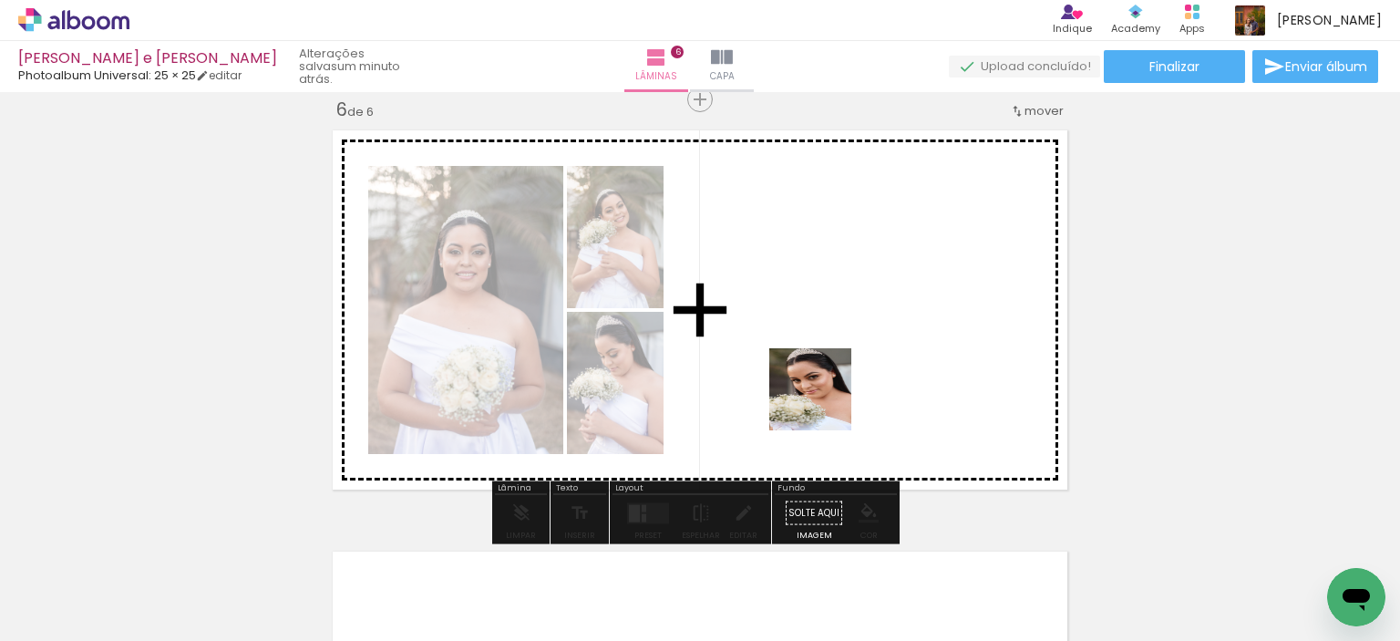
drag, startPoint x: 672, startPoint y: 582, endPoint x: 854, endPoint y: 364, distance: 284.7
click at [854, 364] on quentale-workspace at bounding box center [700, 320] width 1400 height 641
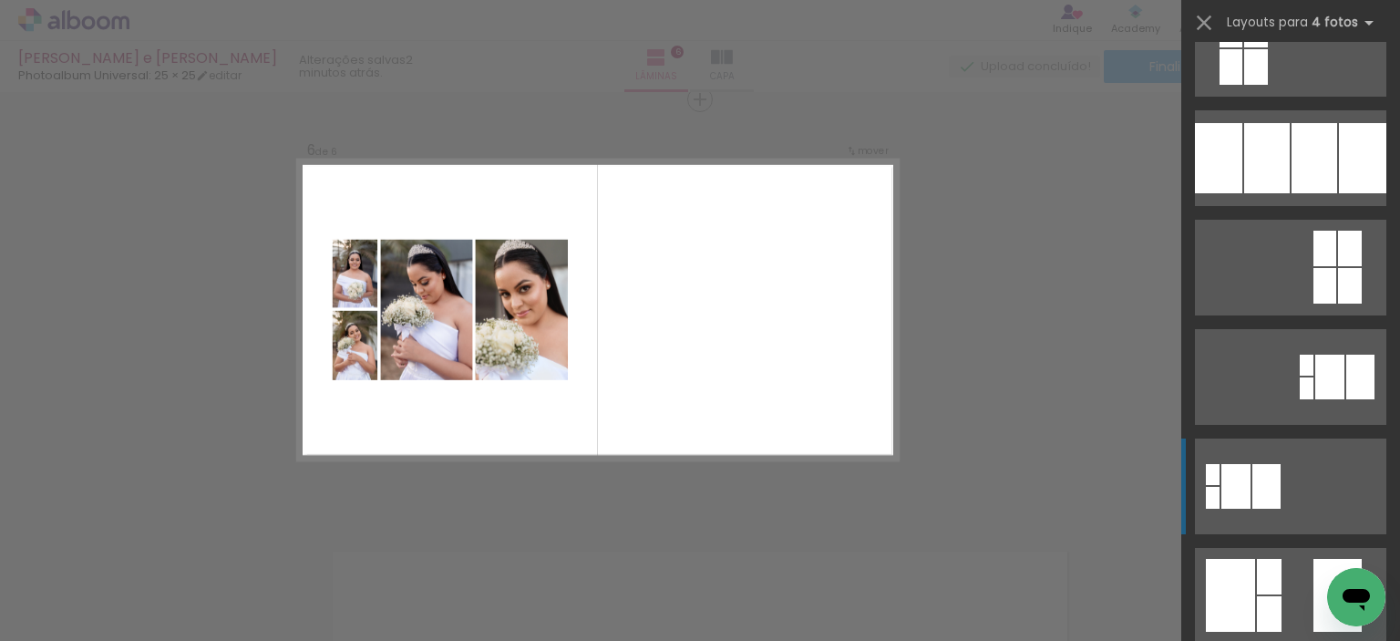
scroll to position [638, 0]
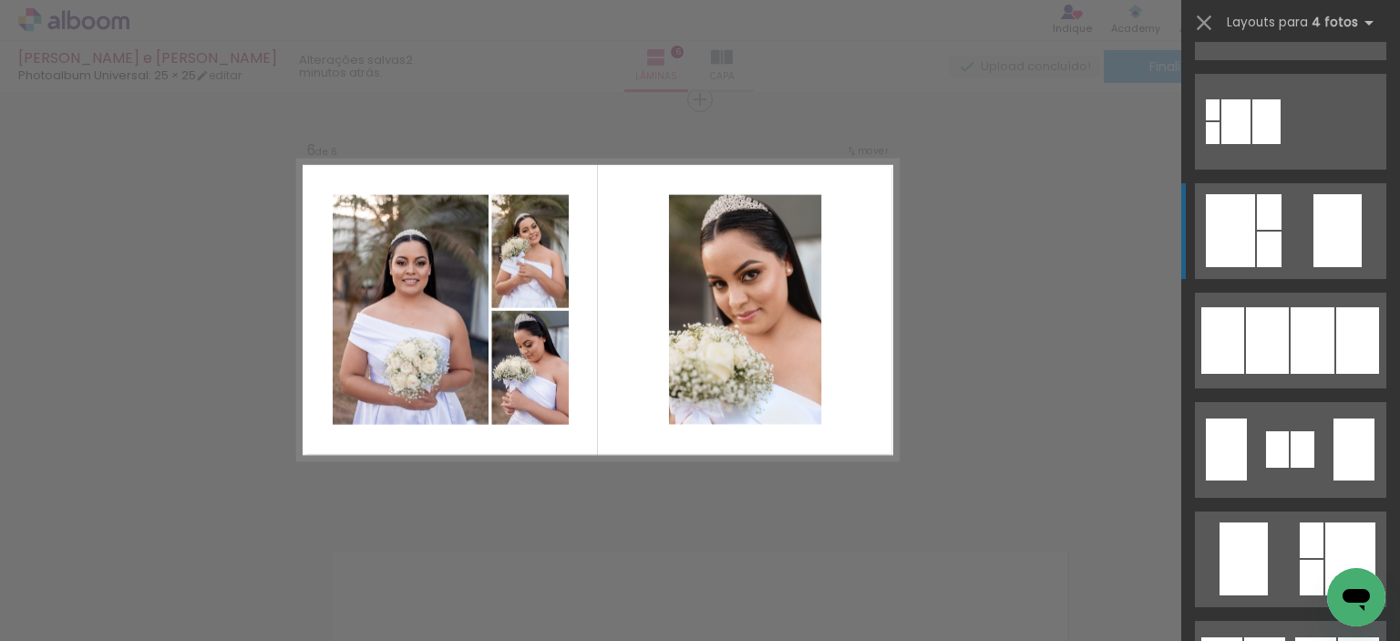
click at [1303, 214] on quentale-layouter at bounding box center [1290, 231] width 191 height 96
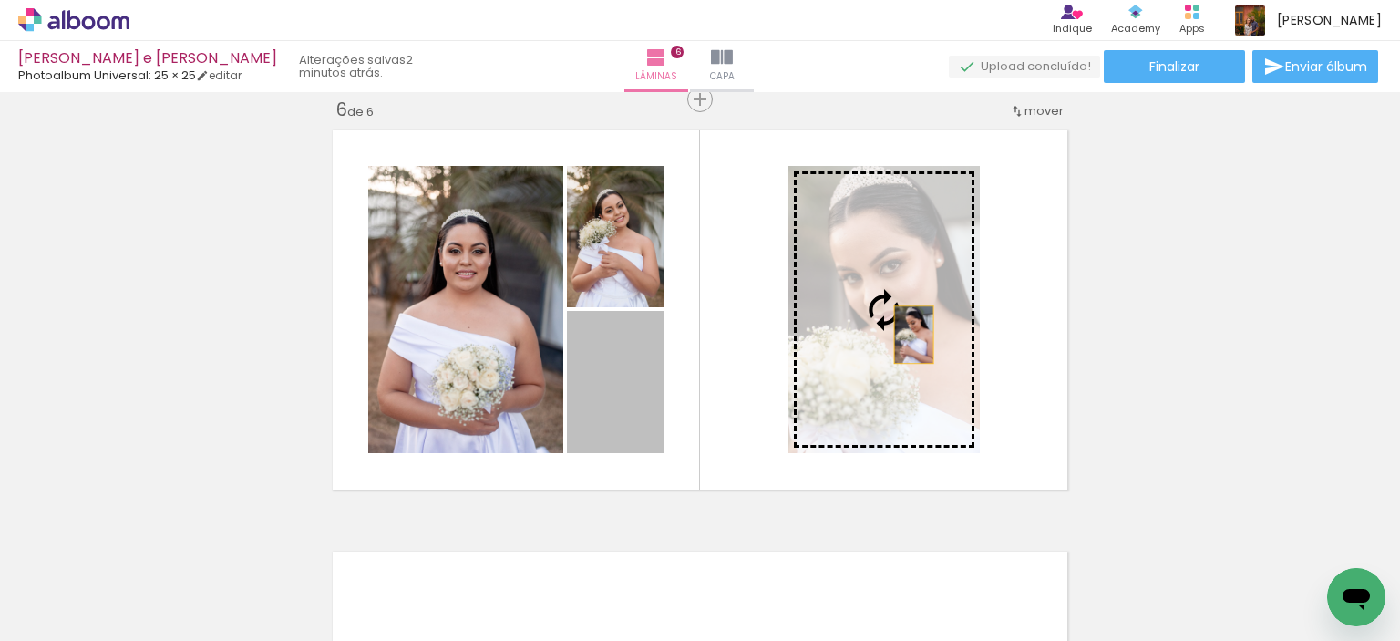
drag, startPoint x: 598, startPoint y: 418, endPoint x: 908, endPoint y: 335, distance: 321.0
click at [0, 0] on slot at bounding box center [0, 0] width 0 height 0
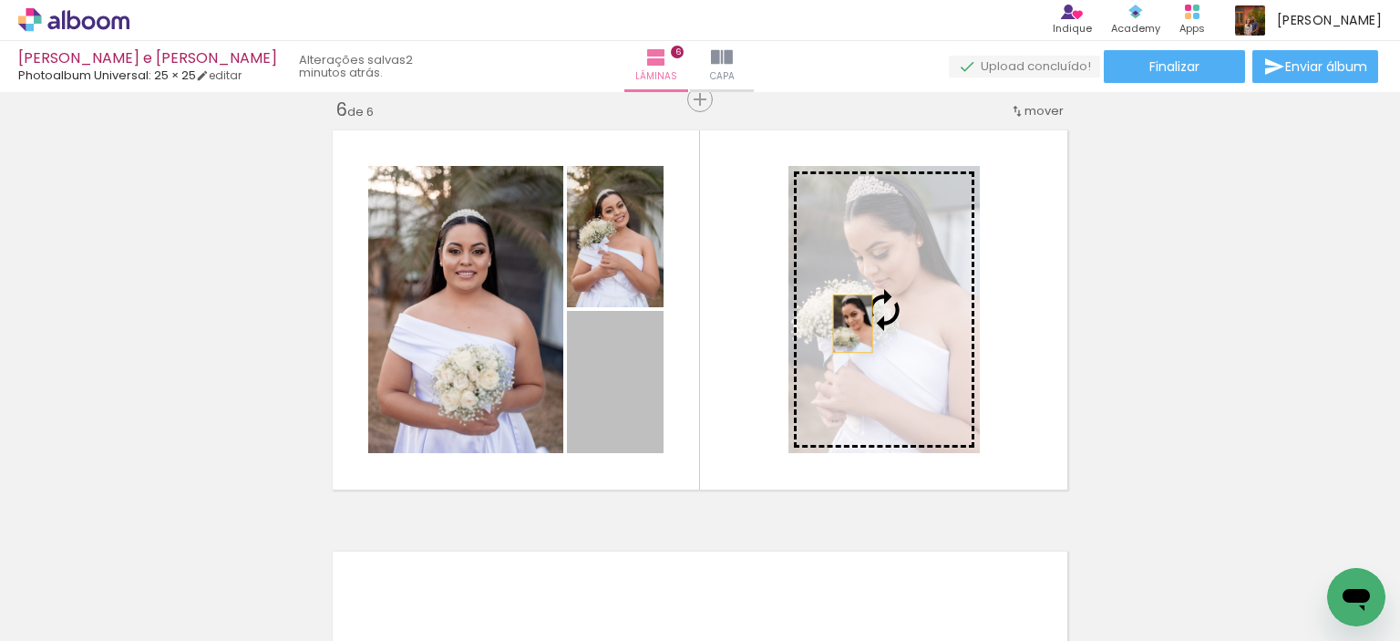
drag, startPoint x: 600, startPoint y: 434, endPoint x: 846, endPoint y: 324, distance: 269.7
click at [0, 0] on slot at bounding box center [0, 0] width 0 height 0
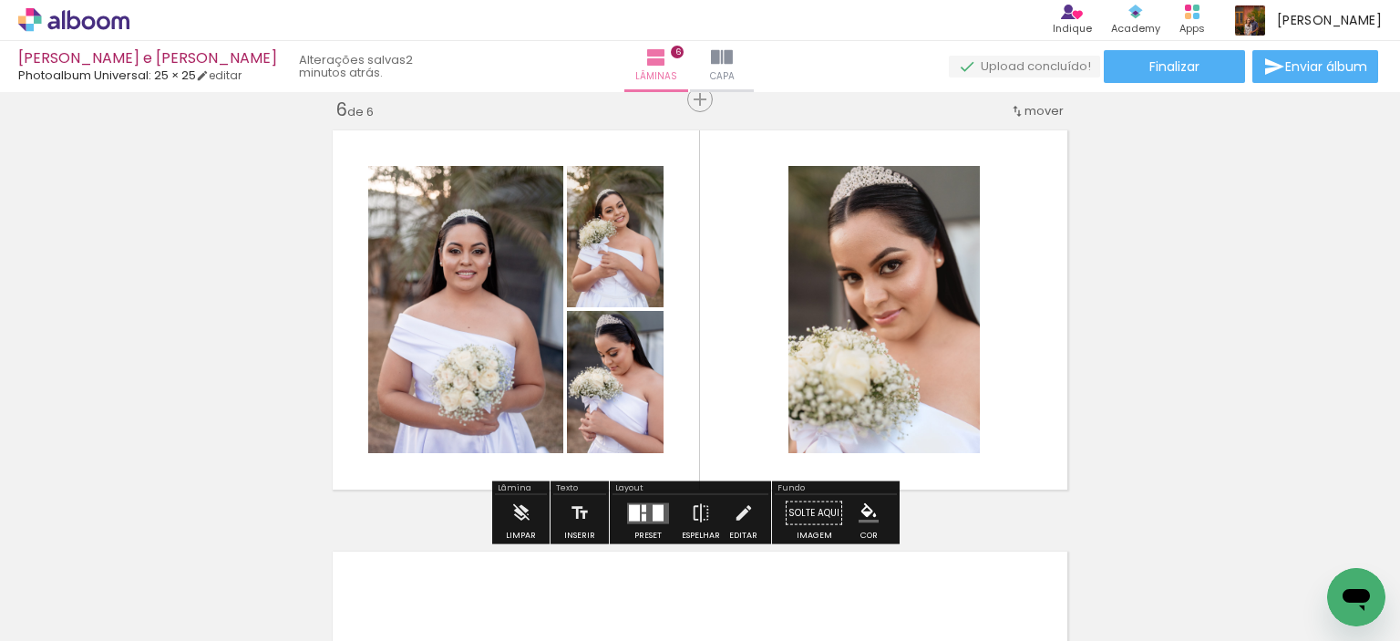
drag, startPoint x: 641, startPoint y: 513, endPoint x: 673, endPoint y: 518, distance: 32.2
click at [642, 513] on div at bounding box center [644, 516] width 5 height 7
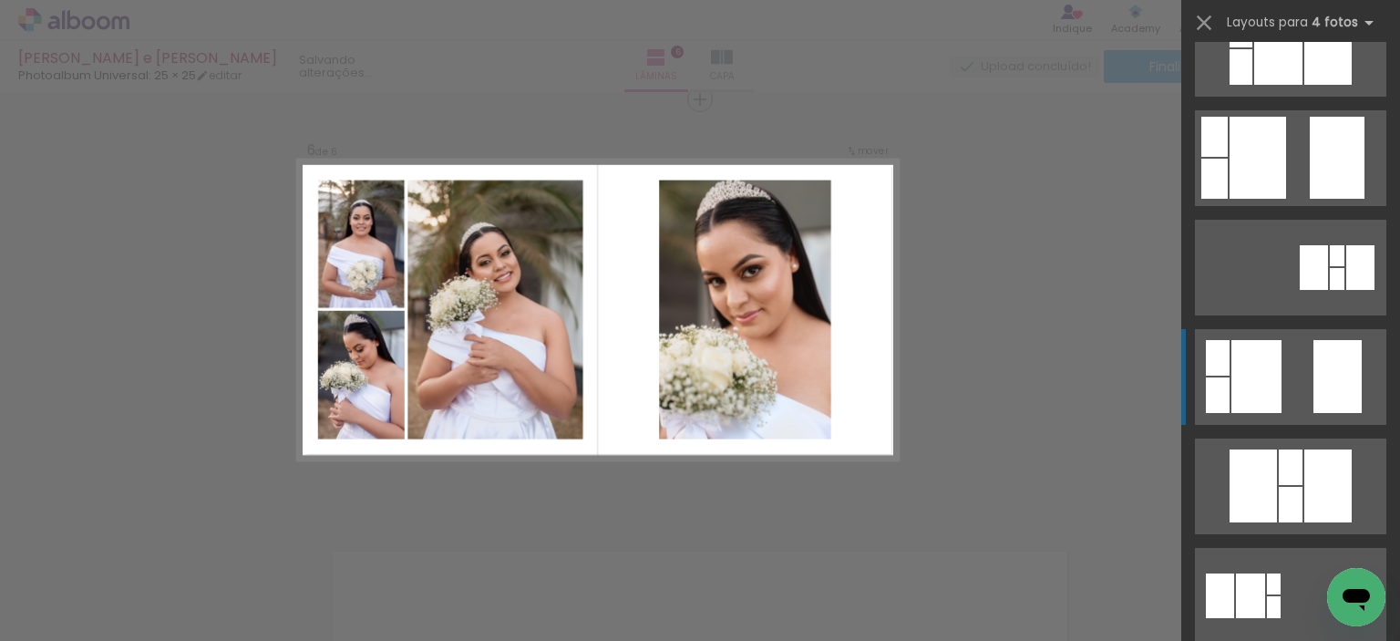
scroll to position [1312, 0]
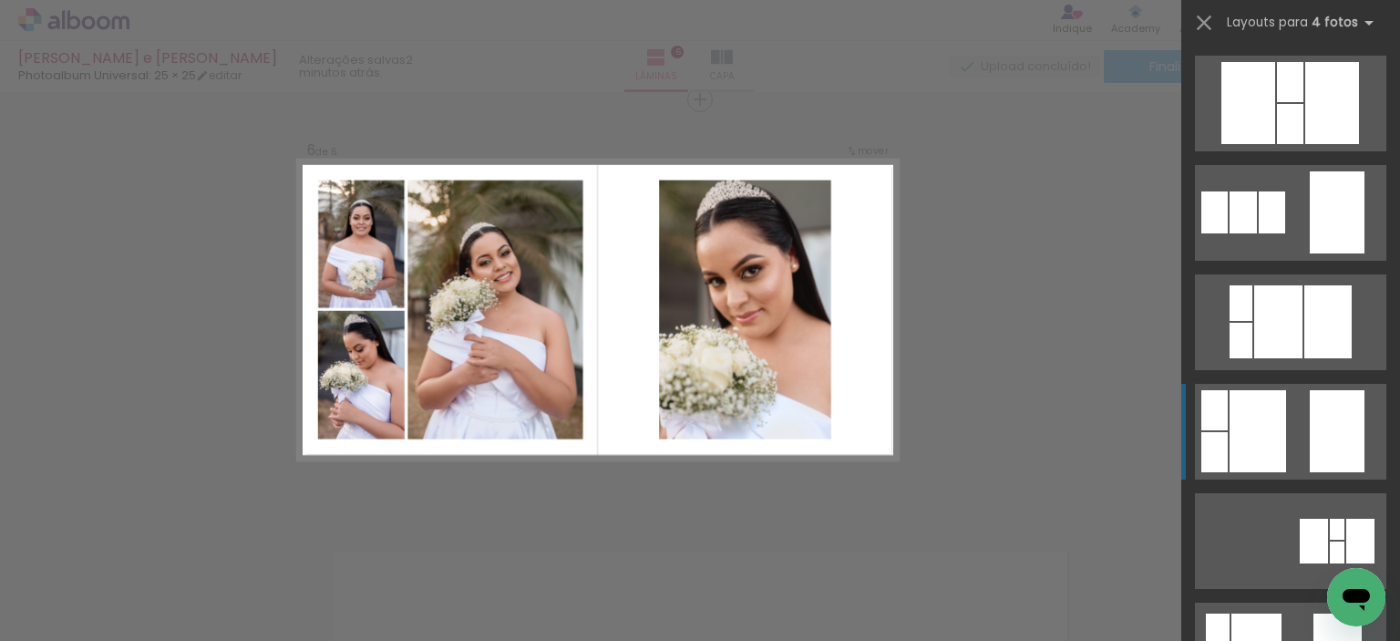
click at [1310, 417] on div at bounding box center [1337, 431] width 55 height 82
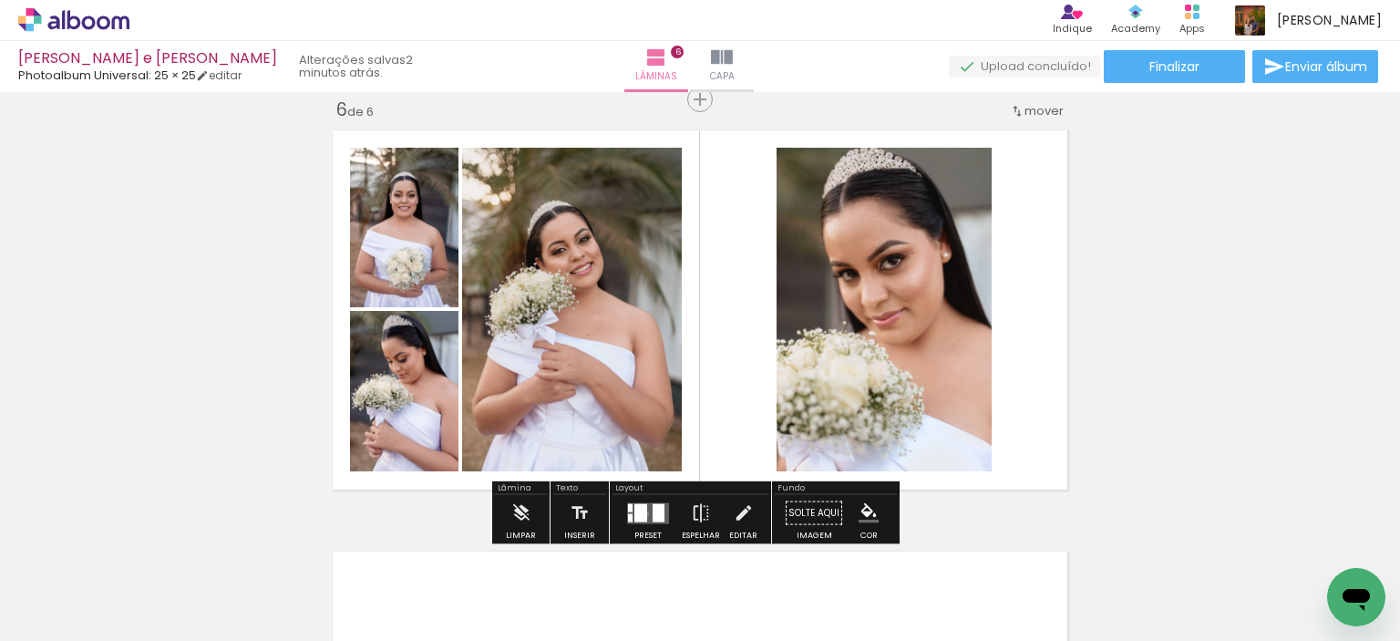
click at [643, 513] on quentale-layouter at bounding box center [648, 512] width 42 height 21
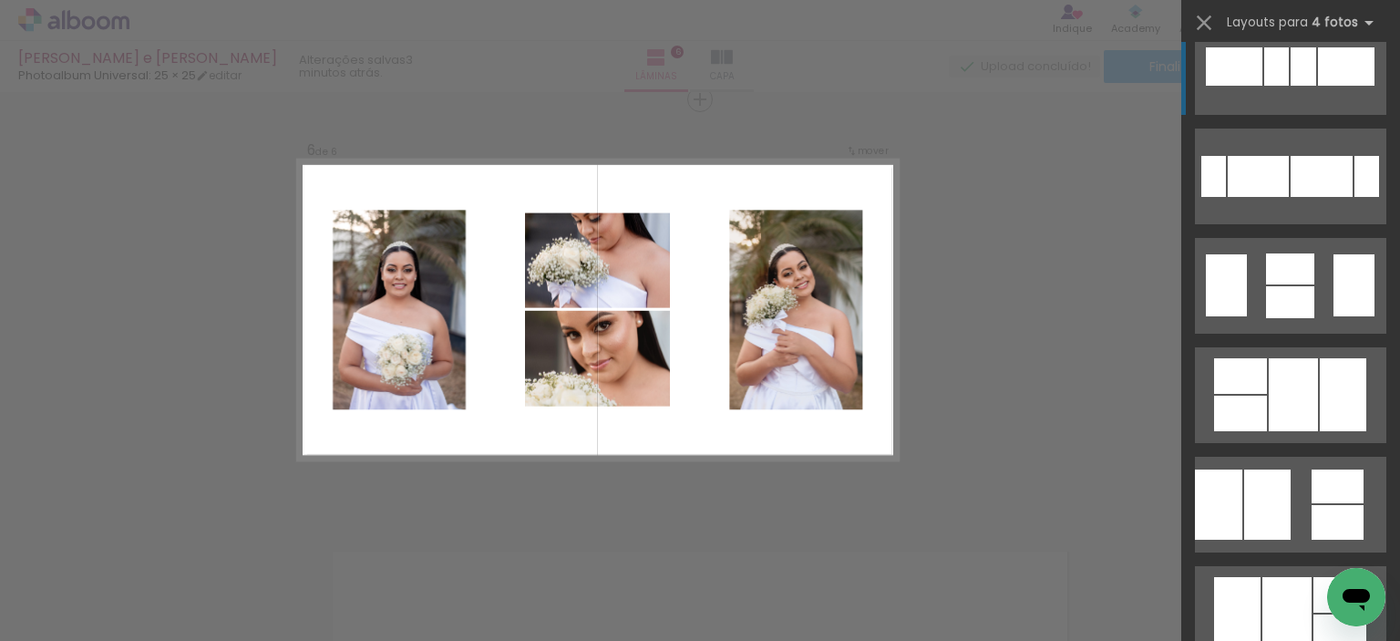
scroll to position [14766, 0]
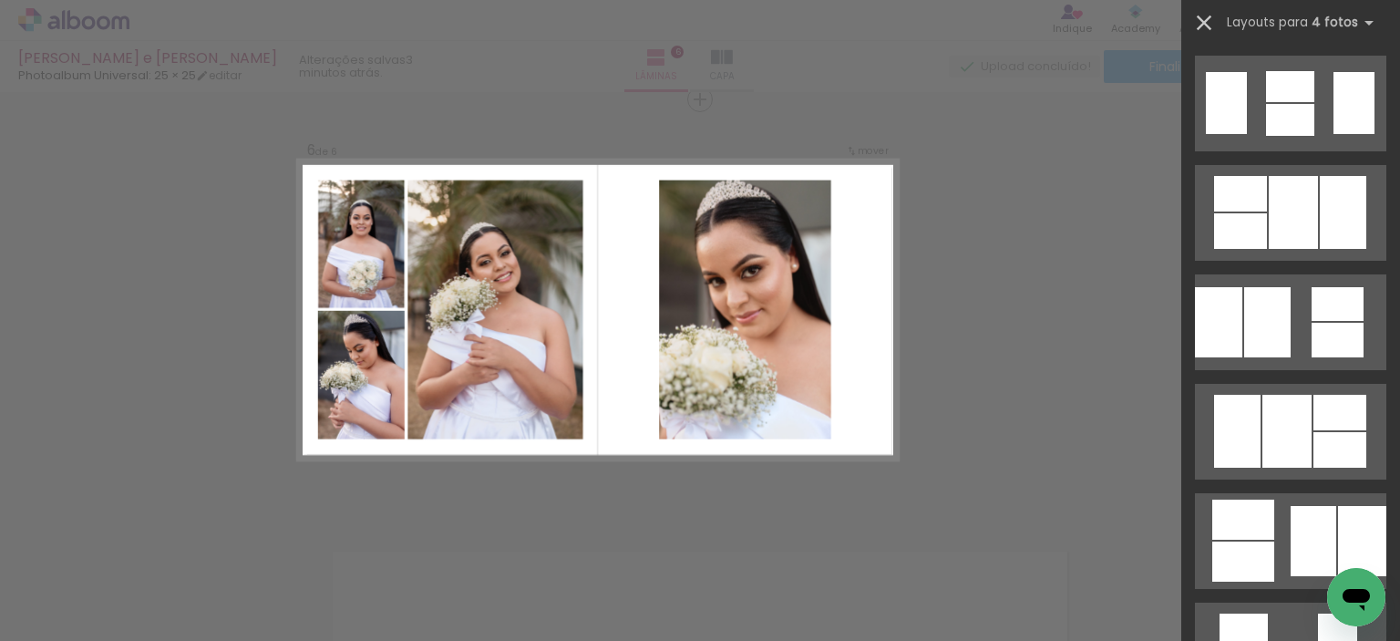
click at [1205, 25] on iron-icon at bounding box center [1204, 23] width 26 height 26
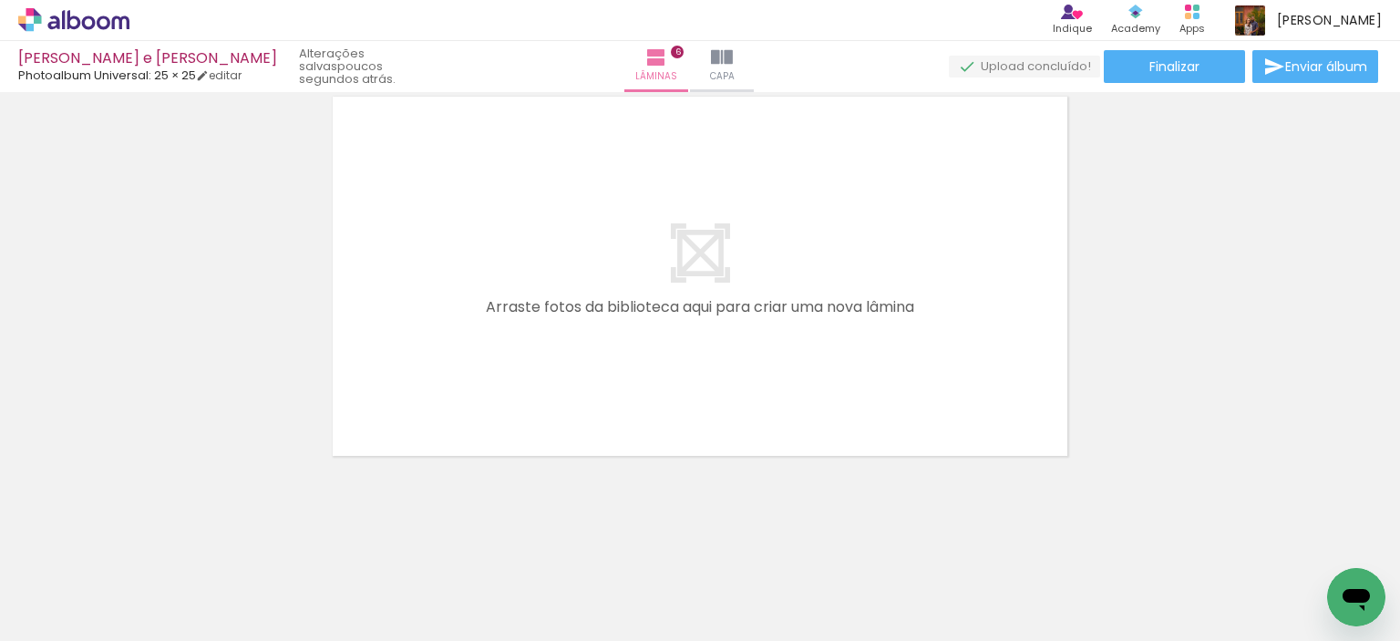
scroll to position [0, 1191]
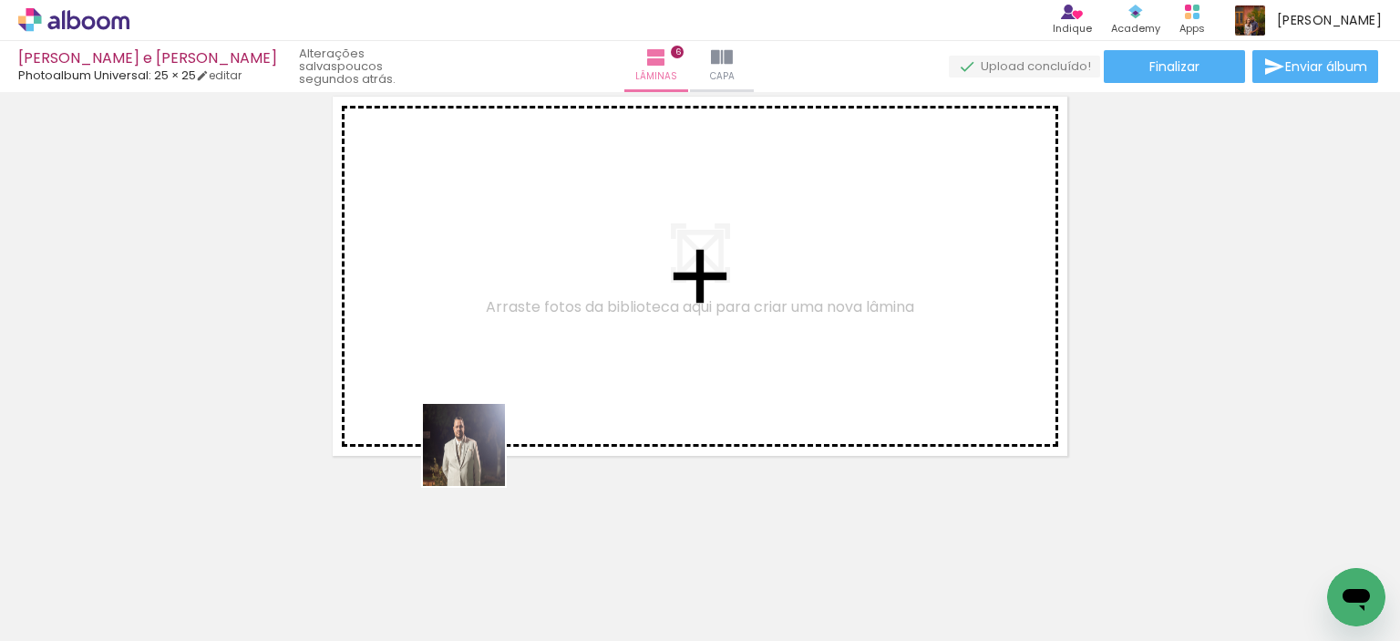
drag, startPoint x: 415, startPoint y: 577, endPoint x: 512, endPoint y: 431, distance: 175.4
click at [502, 375] on quentale-workspace at bounding box center [700, 320] width 1400 height 641
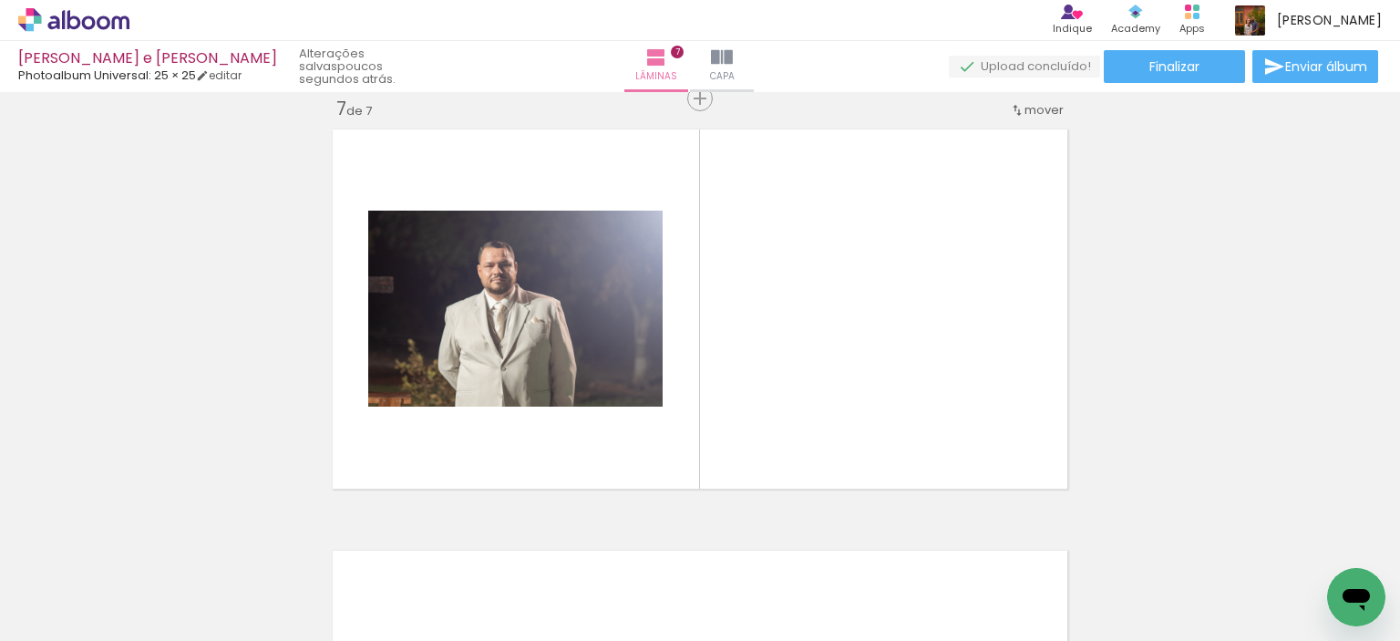
scroll to position [2549, 0]
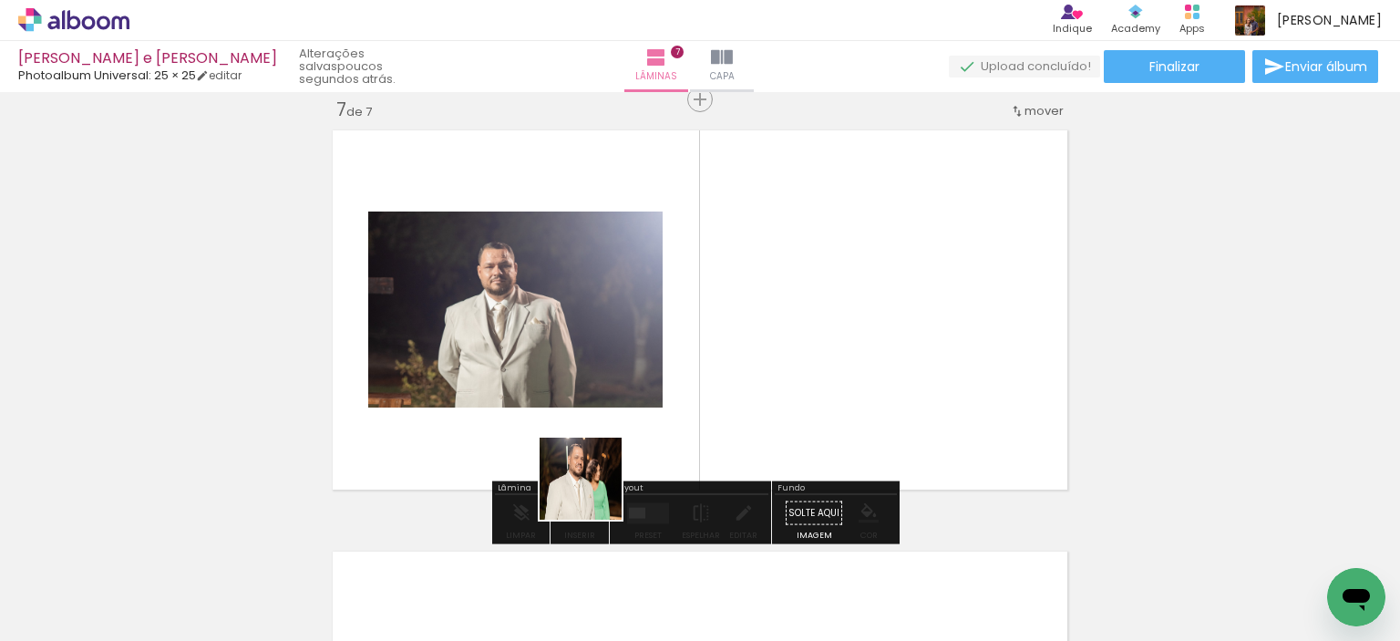
drag, startPoint x: 540, startPoint y: 588, endPoint x: 683, endPoint y: 407, distance: 230.3
click at [683, 374] on quentale-workspace at bounding box center [700, 320] width 1400 height 641
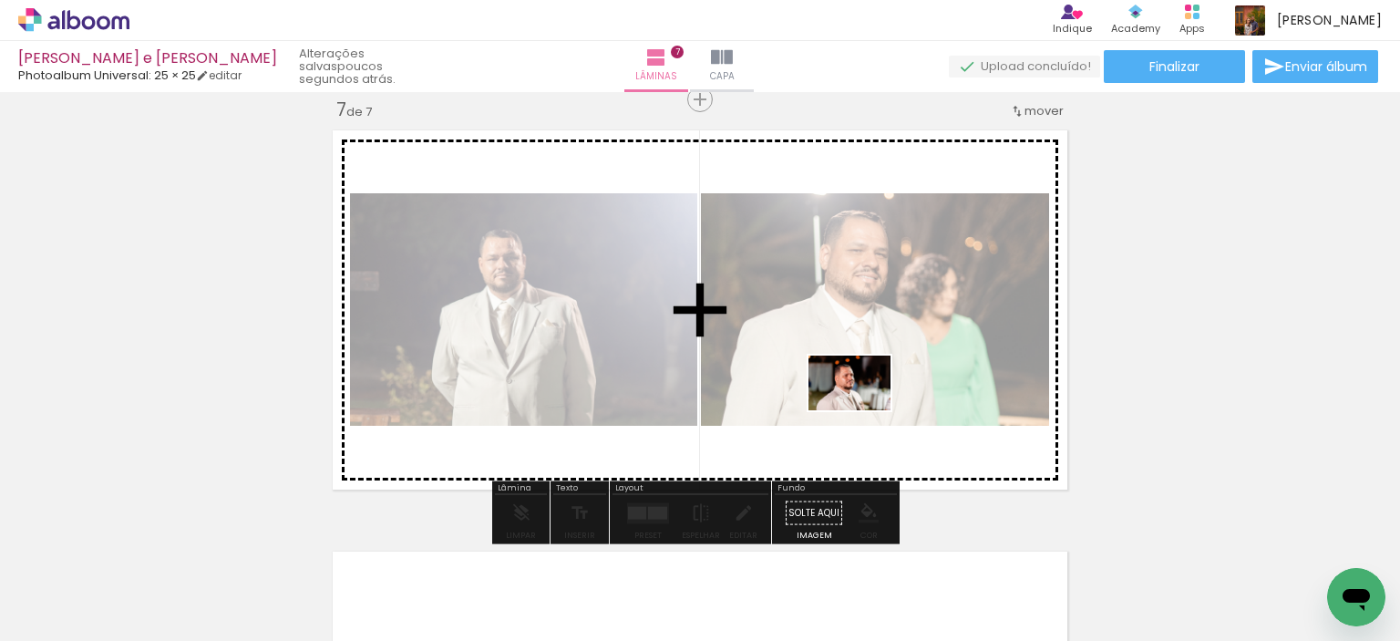
drag, startPoint x: 822, startPoint y: 587, endPoint x: 863, endPoint y: 410, distance: 181.5
click at [863, 410] on quentale-workspace at bounding box center [700, 320] width 1400 height 641
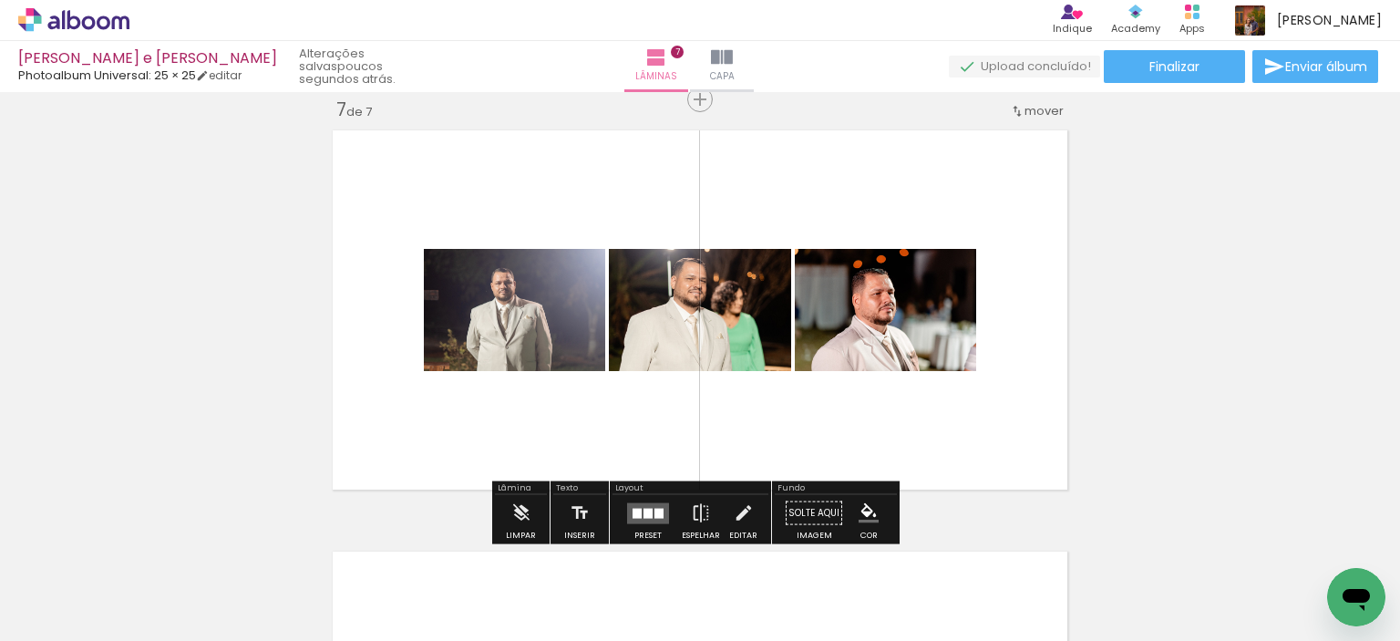
click at [643, 513] on div at bounding box center [647, 513] width 9 height 10
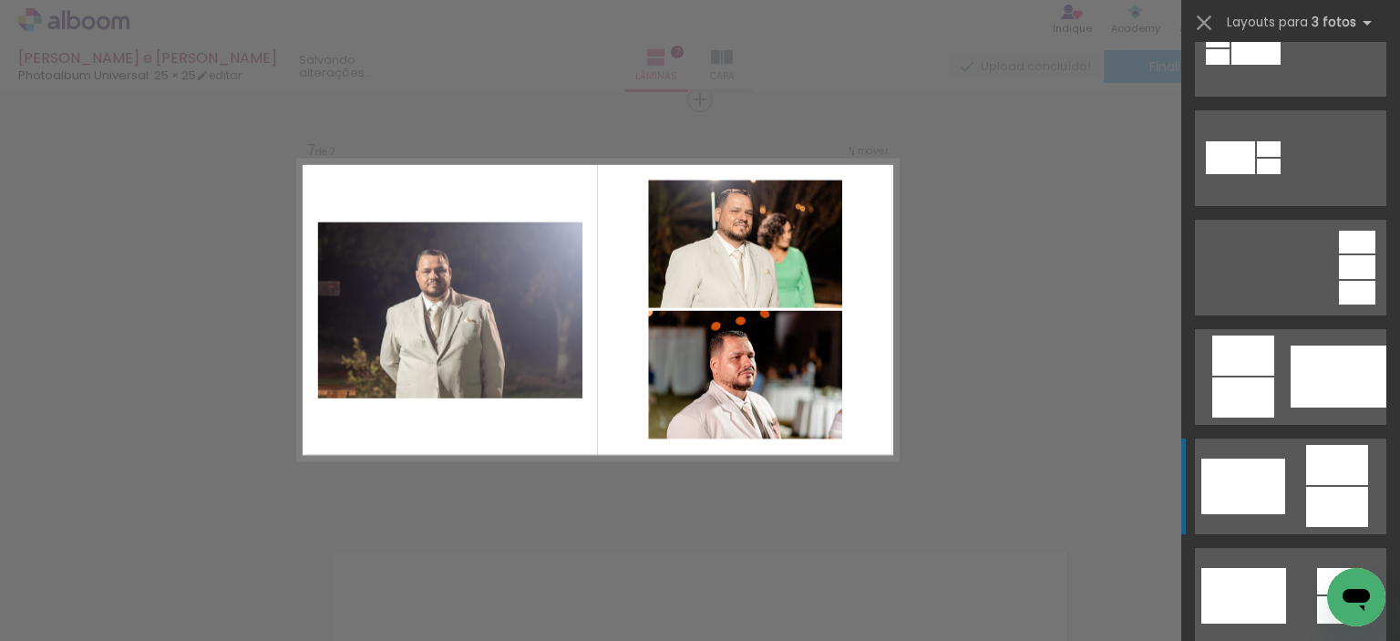
scroll to position [365, 0]
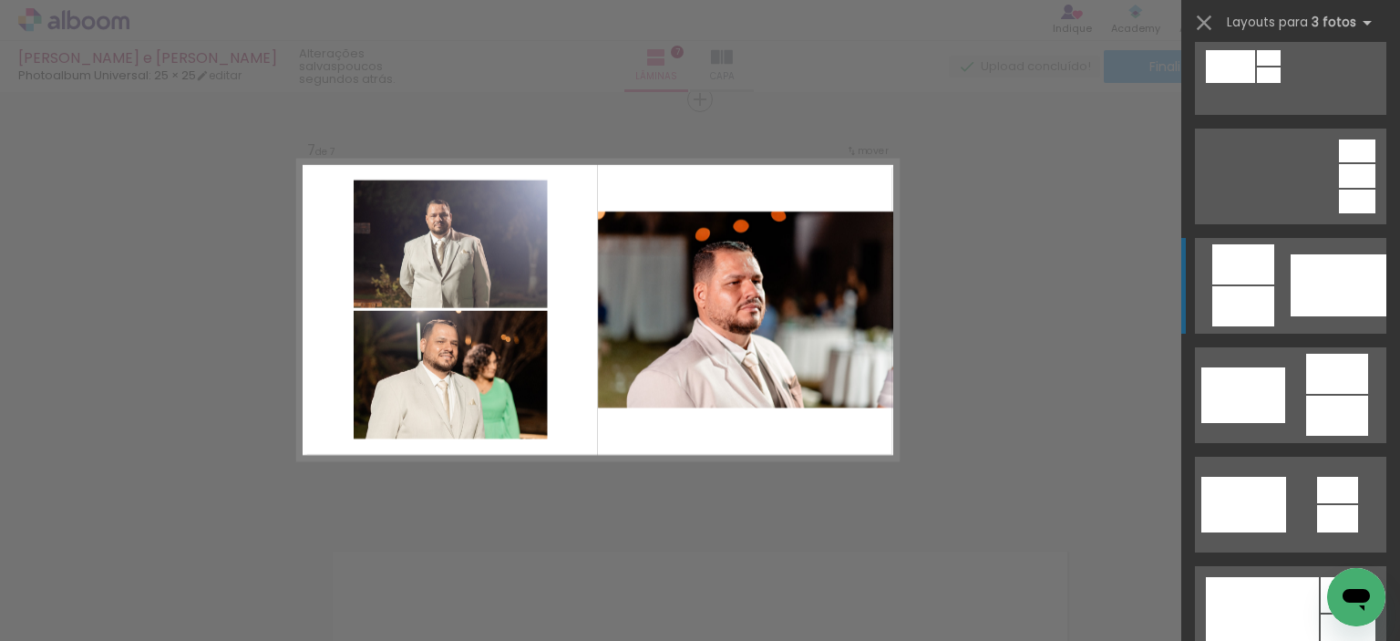
click at [1333, 299] on div at bounding box center [1339, 285] width 96 height 62
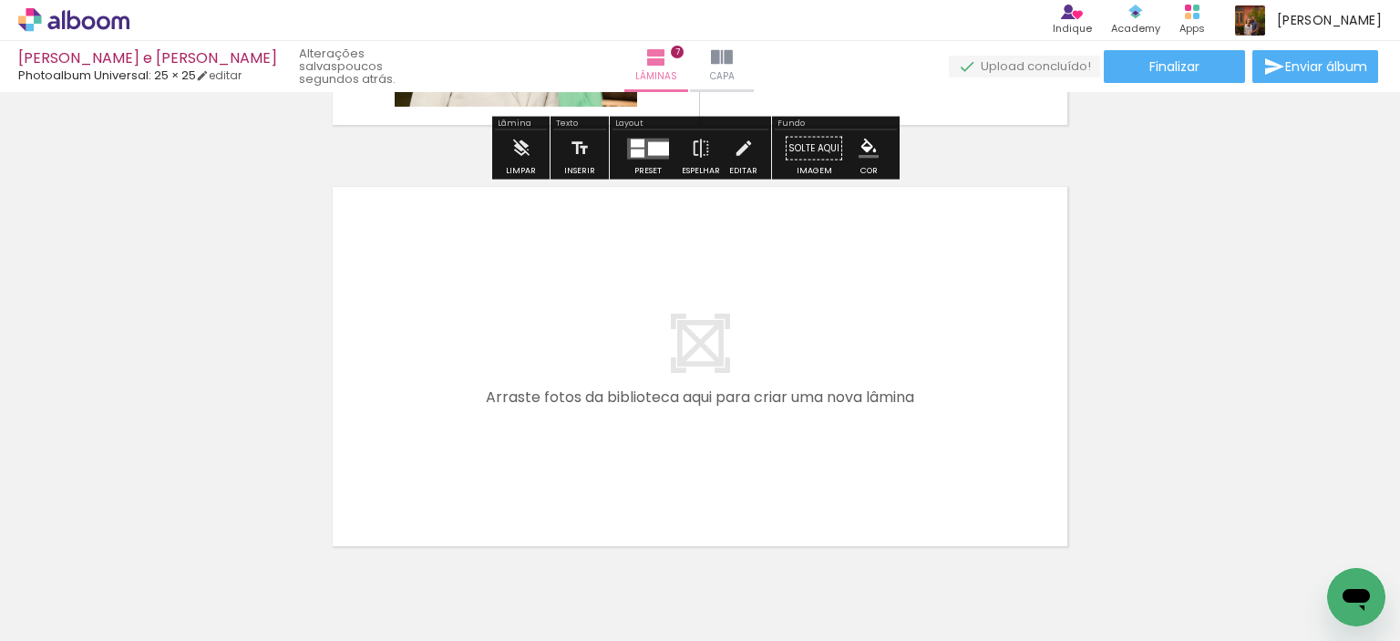
scroll to position [3004, 0]
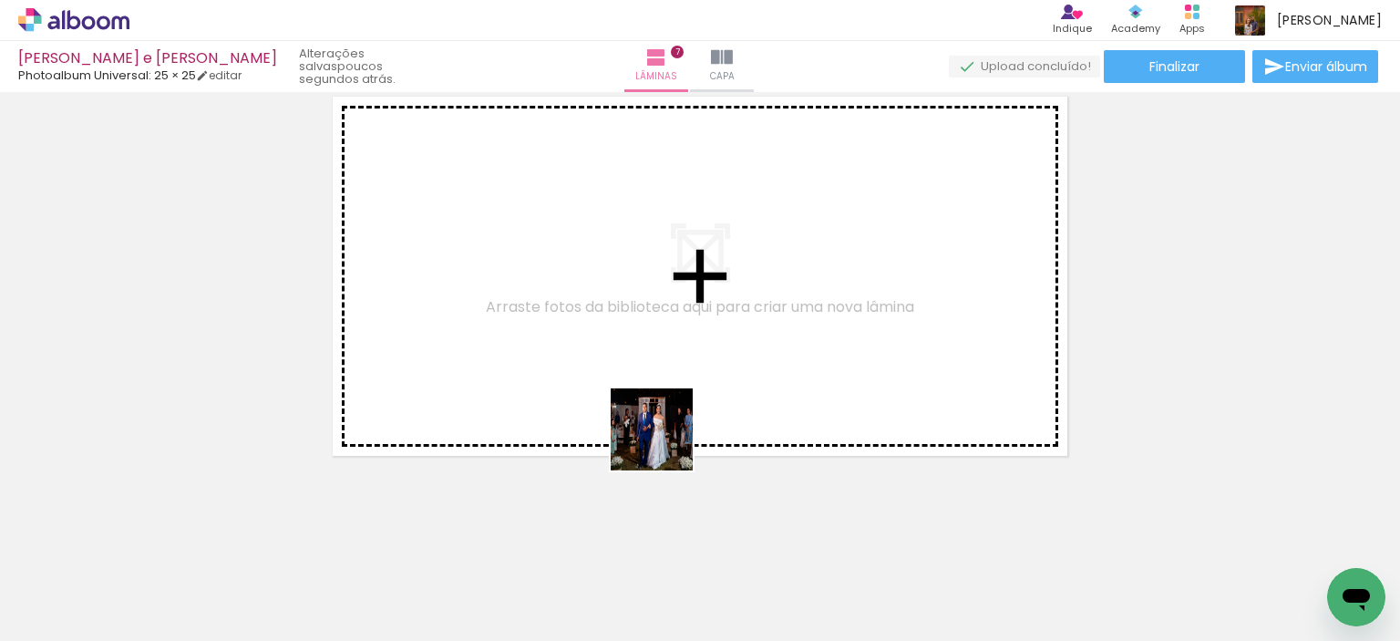
drag, startPoint x: 656, startPoint y: 571, endPoint x: 686, endPoint y: 447, distance: 128.4
click at [674, 404] on quentale-workspace at bounding box center [700, 320] width 1400 height 641
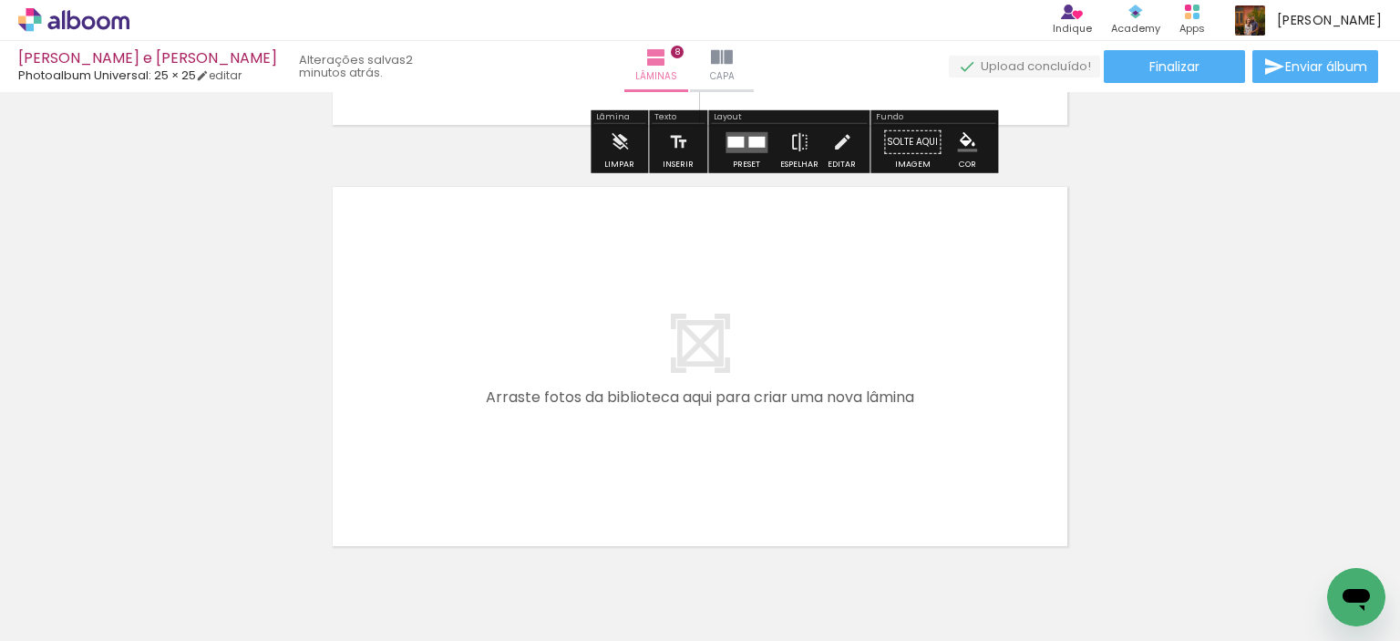
scroll to position [3425, 0]
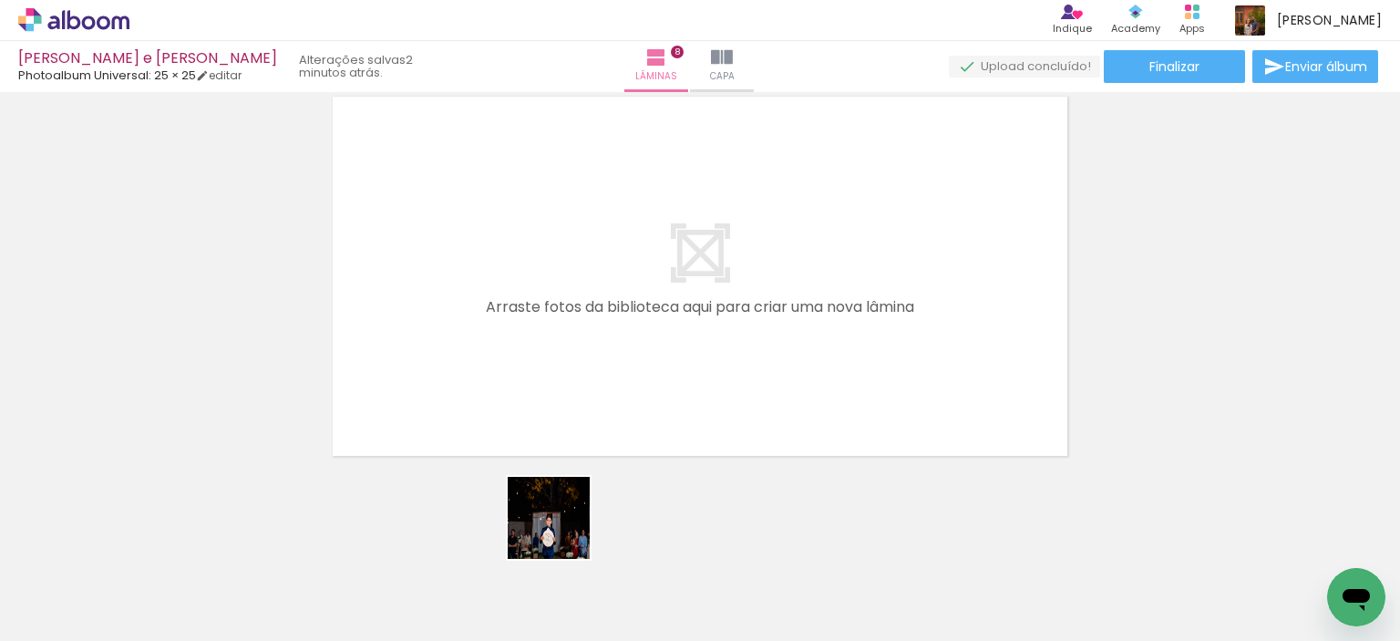
drag, startPoint x: 517, startPoint y: 602, endPoint x: 686, endPoint y: 432, distance: 239.8
click at [689, 348] on quentale-workspace at bounding box center [700, 320] width 1400 height 641
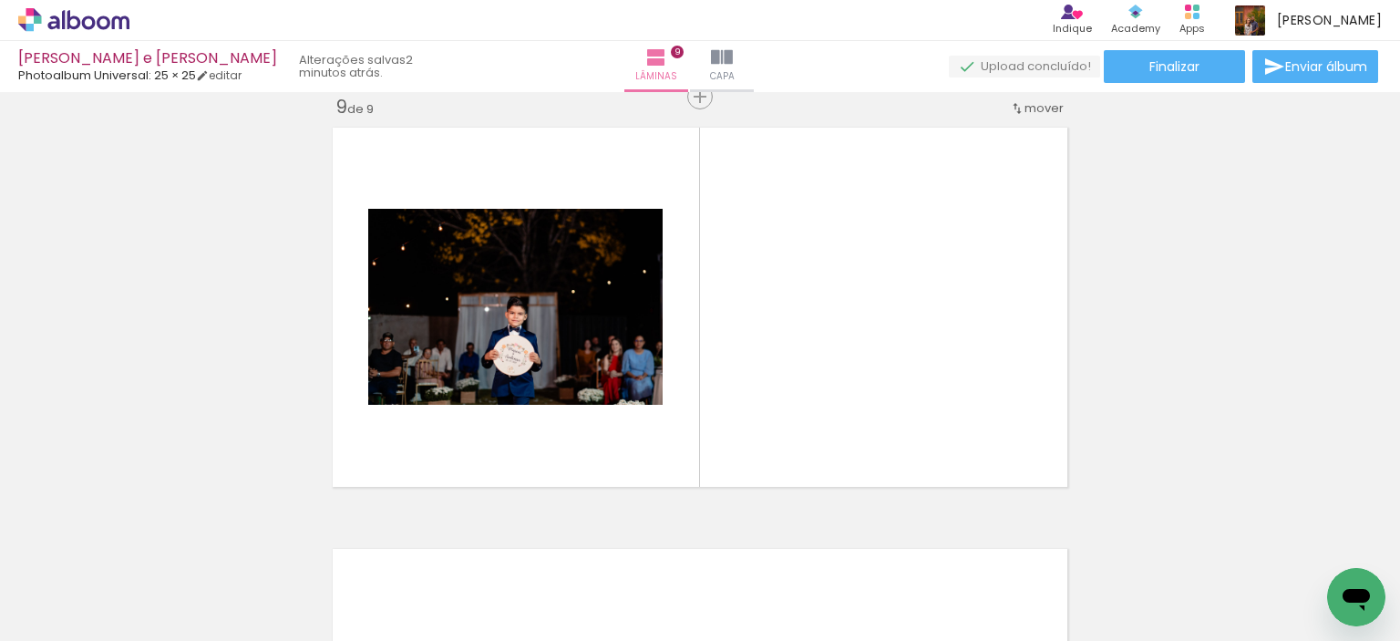
scroll to position [3392, 0]
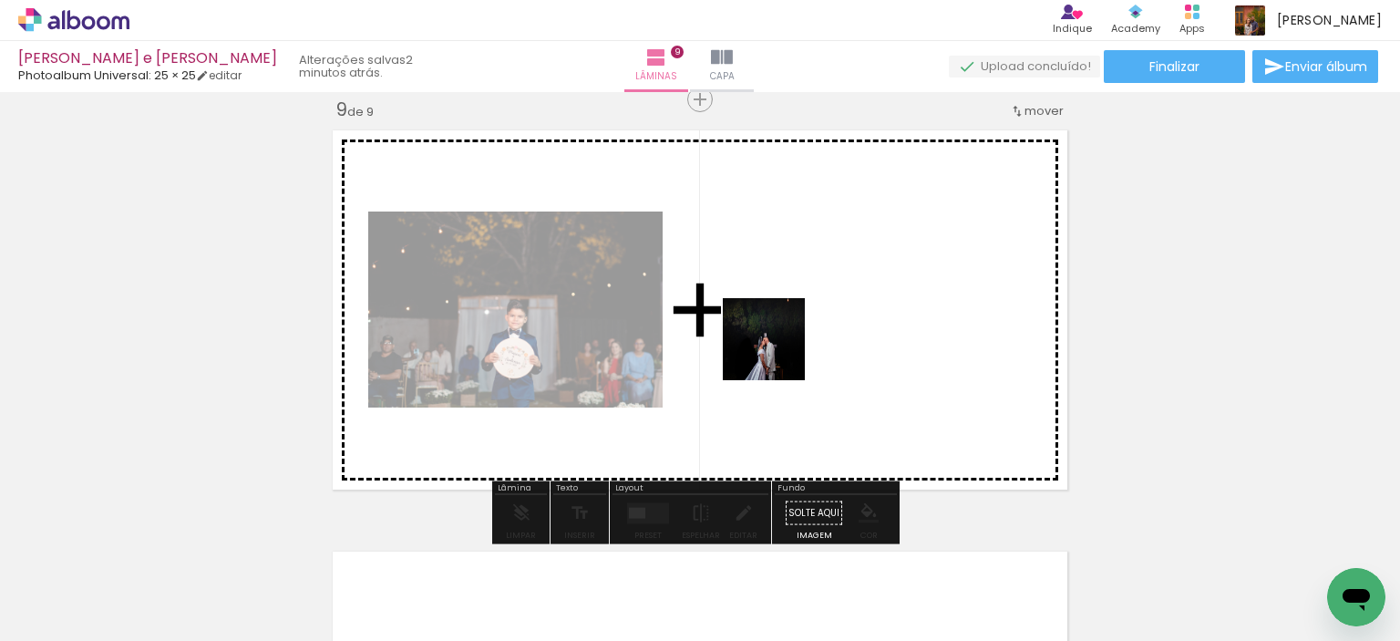
drag, startPoint x: 618, startPoint y: 587, endPoint x: 778, endPoint y: 352, distance: 284.7
click at [778, 352] on quentale-workspace at bounding box center [700, 320] width 1400 height 641
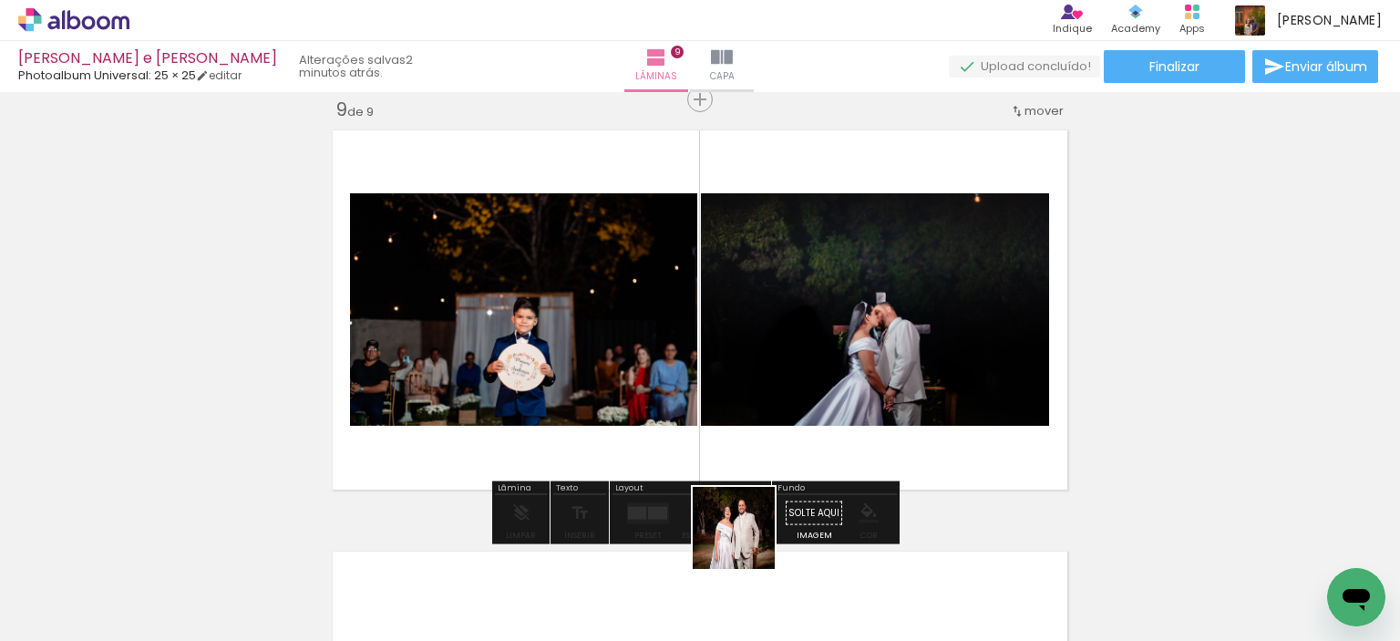
drag, startPoint x: 732, startPoint y: 588, endPoint x: 880, endPoint y: 352, distance: 278.4
click at [885, 342] on quentale-workspace at bounding box center [700, 320] width 1400 height 641
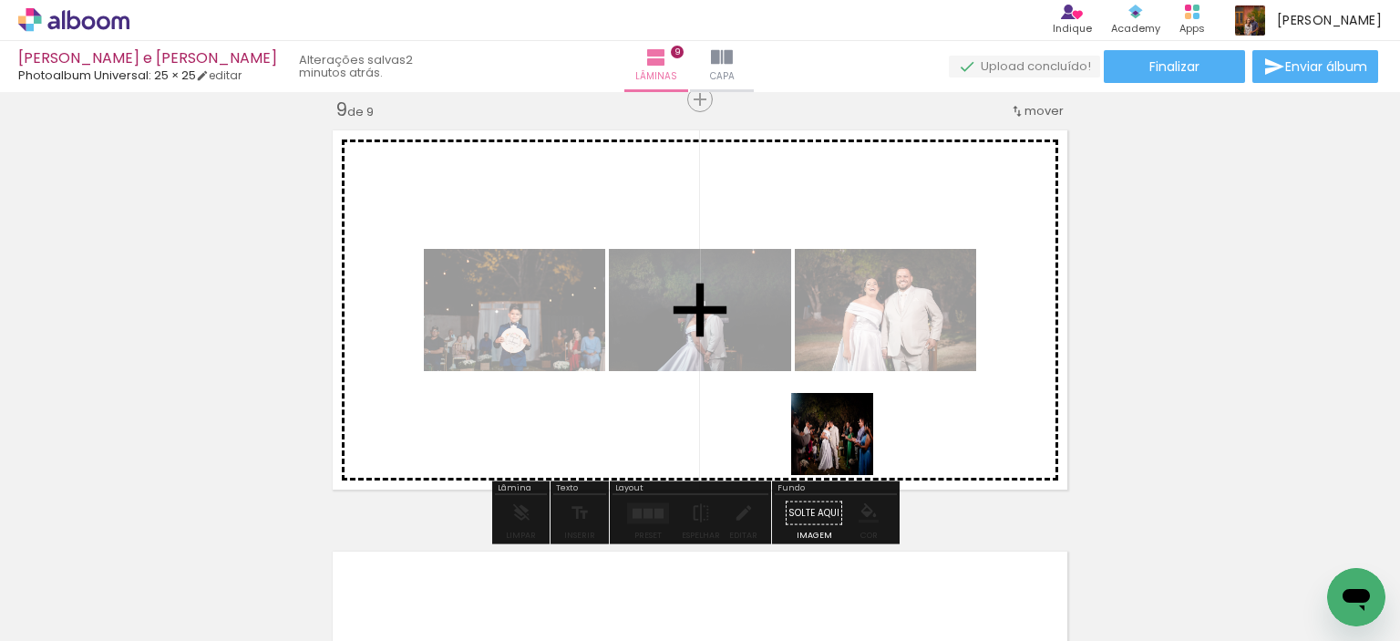
drag, startPoint x: 846, startPoint y: 448, endPoint x: 866, endPoint y: 362, distance: 88.0
click at [866, 362] on quentale-workspace at bounding box center [700, 320] width 1400 height 641
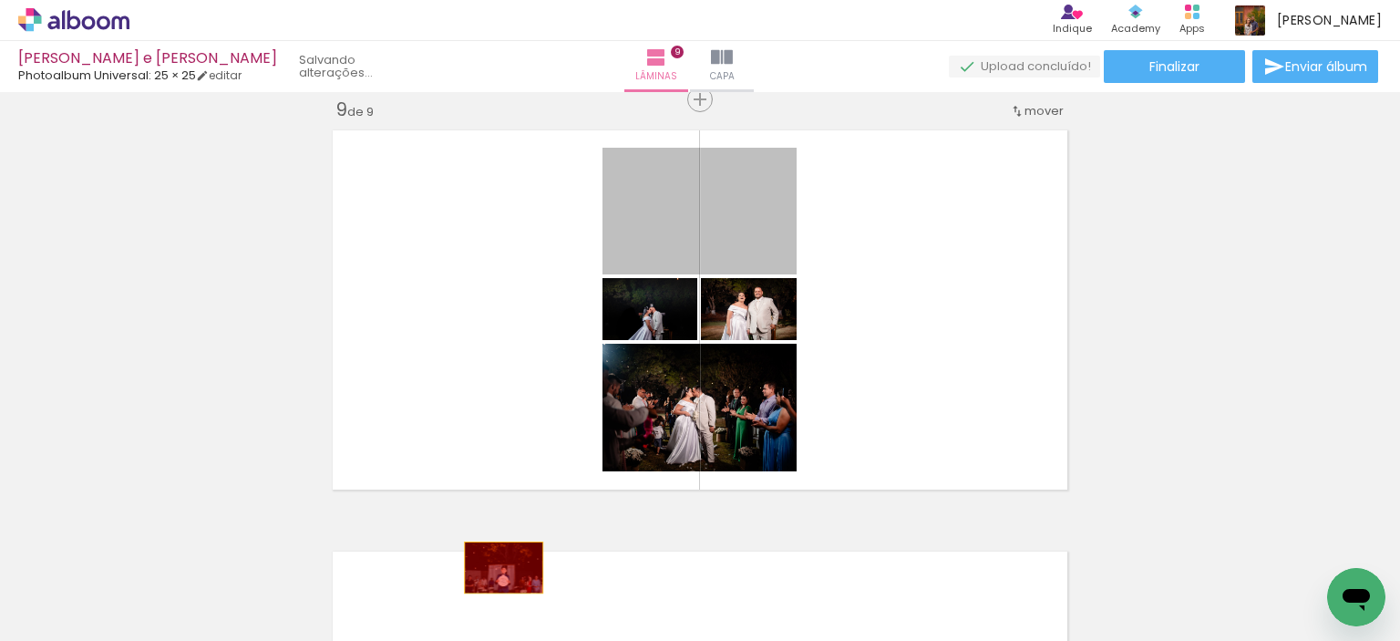
drag, startPoint x: 737, startPoint y: 212, endPoint x: 501, endPoint y: 564, distance: 423.7
click at [497, 568] on quentale-workspace at bounding box center [700, 320] width 1400 height 641
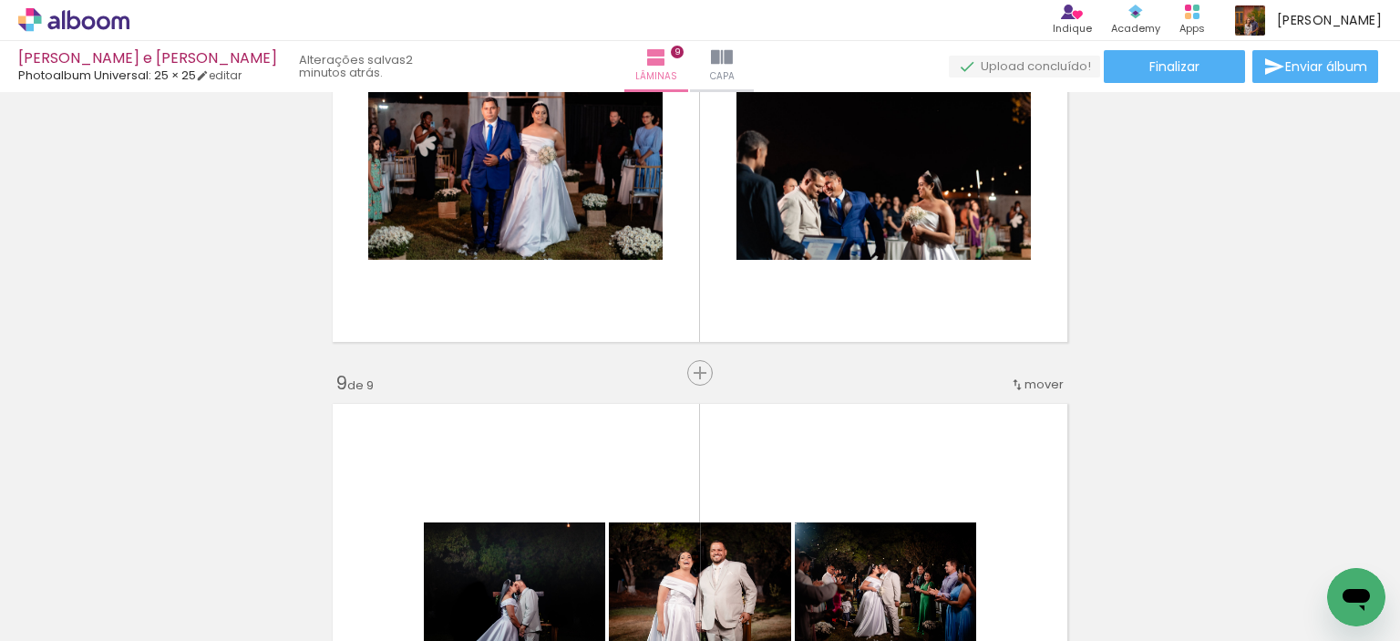
scroll to position [3027, 0]
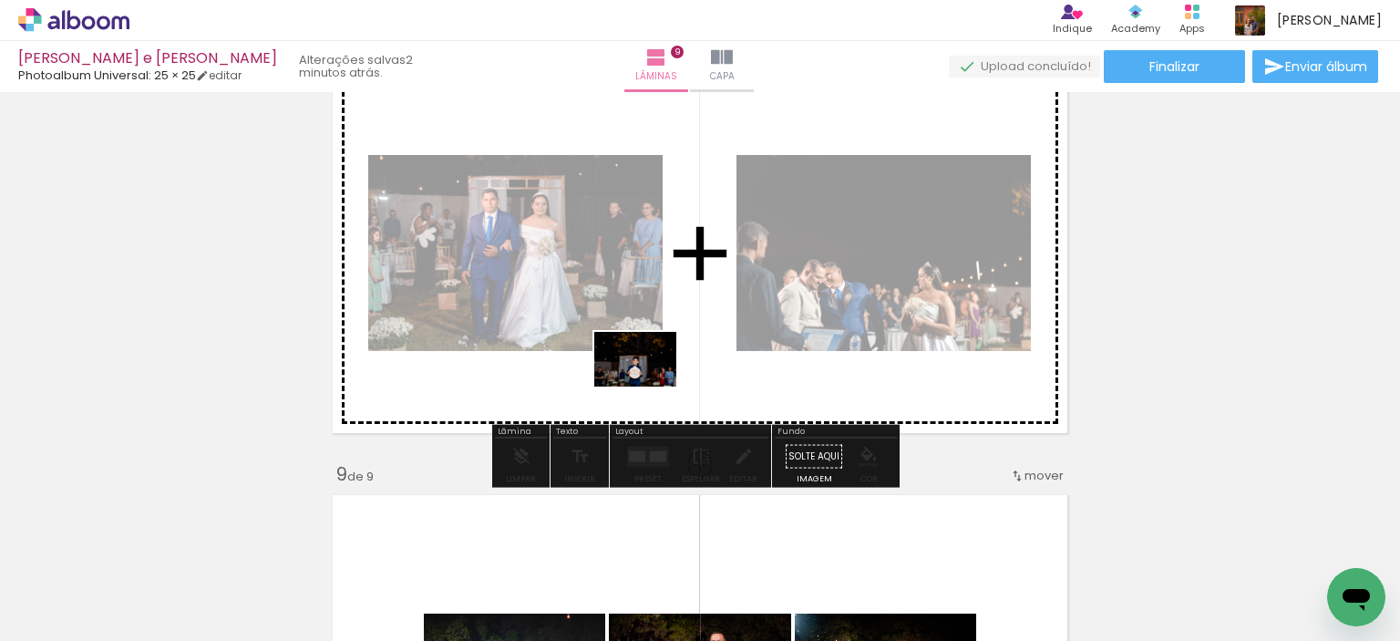
drag, startPoint x: 520, startPoint y: 553, endPoint x: 649, endPoint y: 386, distance: 210.6
click at [649, 386] on quentale-workspace at bounding box center [700, 320] width 1400 height 641
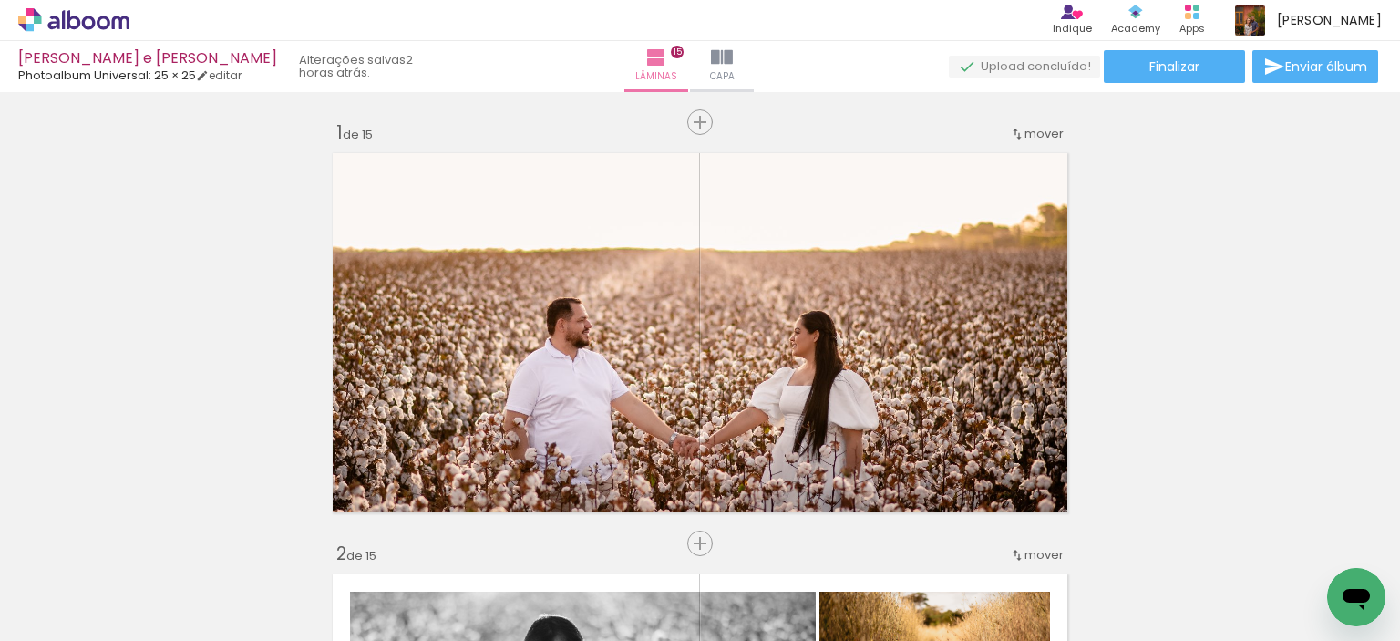
scroll to position [5167, 0]
